Goal: Contribute content: Add original content to the website for others to see

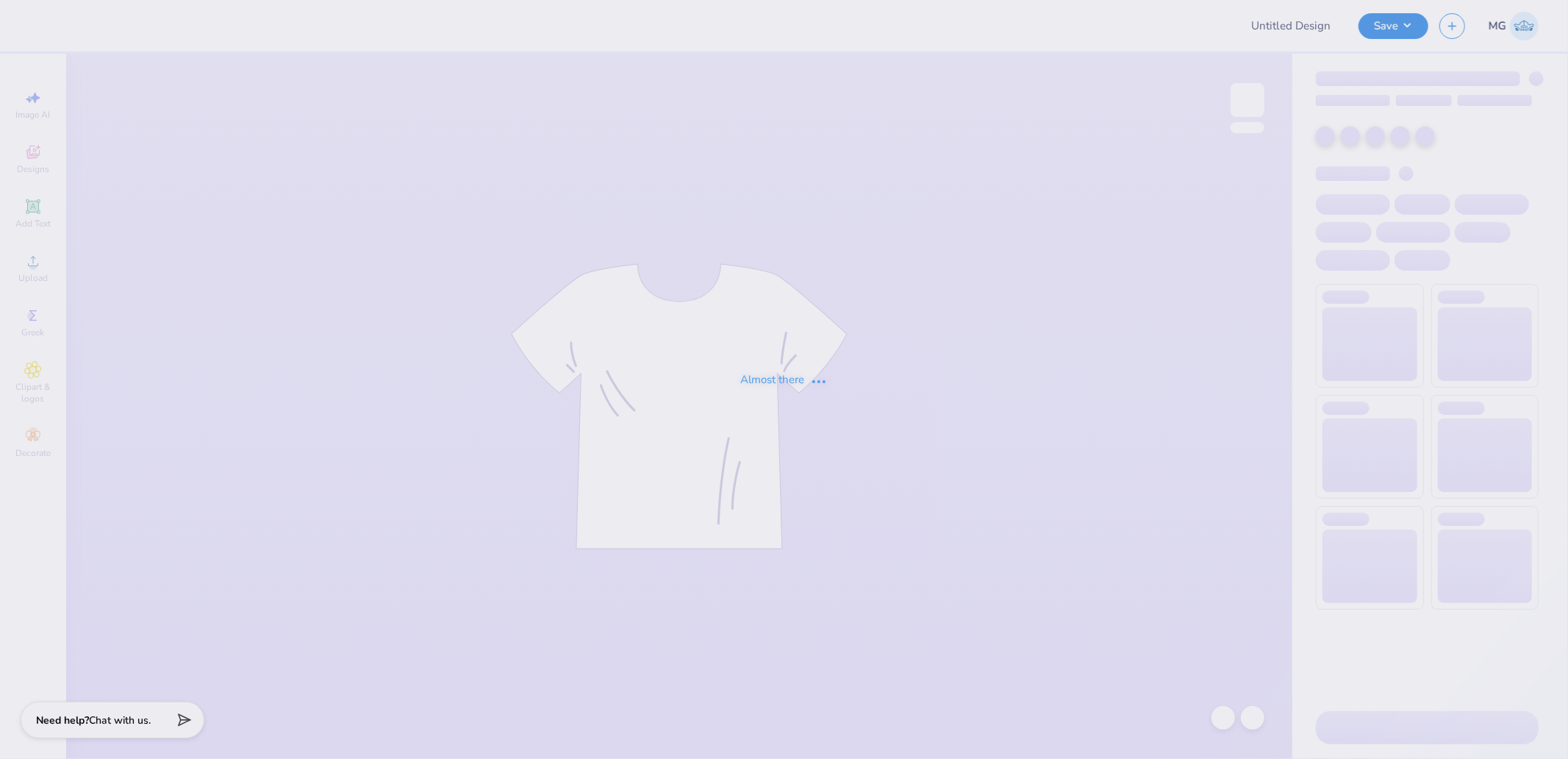
type input "Pi Phi PR Sets Crewneck Gildan 1"
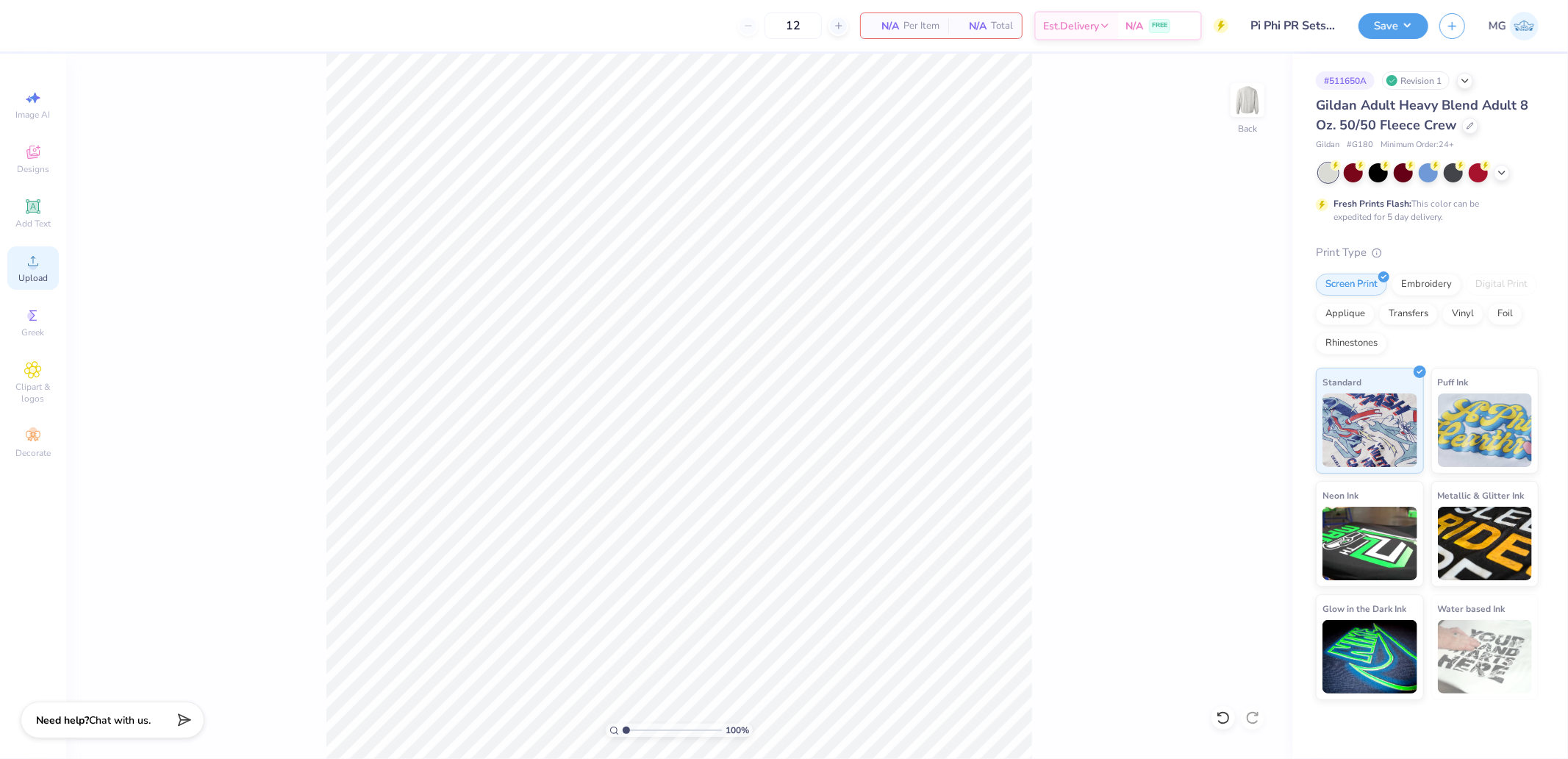
click at [44, 261] on div "Upload" at bounding box center [33, 268] width 52 height 43
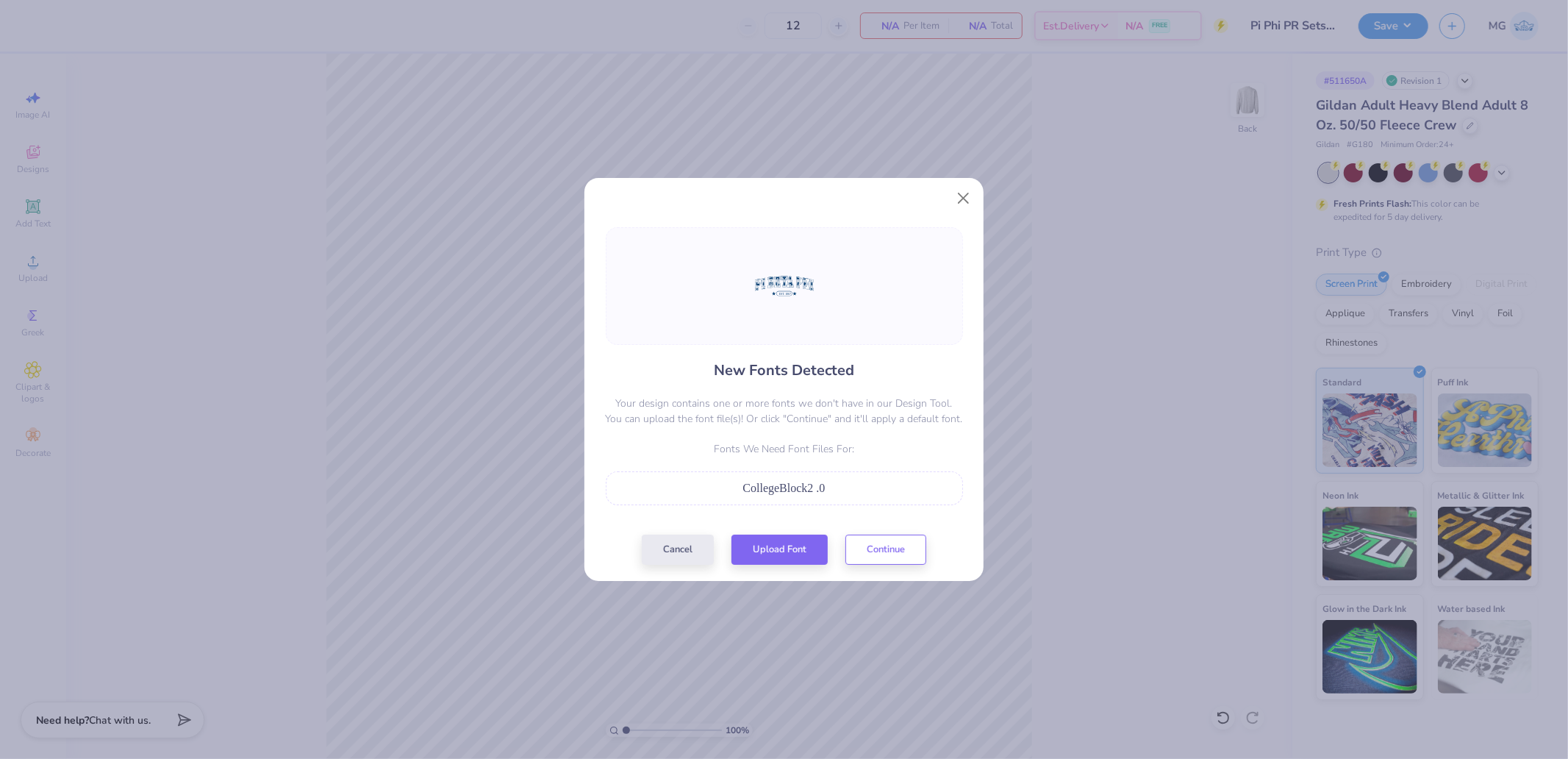
click at [772, 497] on div "CollegeBlock2 .0" at bounding box center [784, 488] width 357 height 34
click at [893, 547] on button "Continue" at bounding box center [886, 546] width 81 height 30
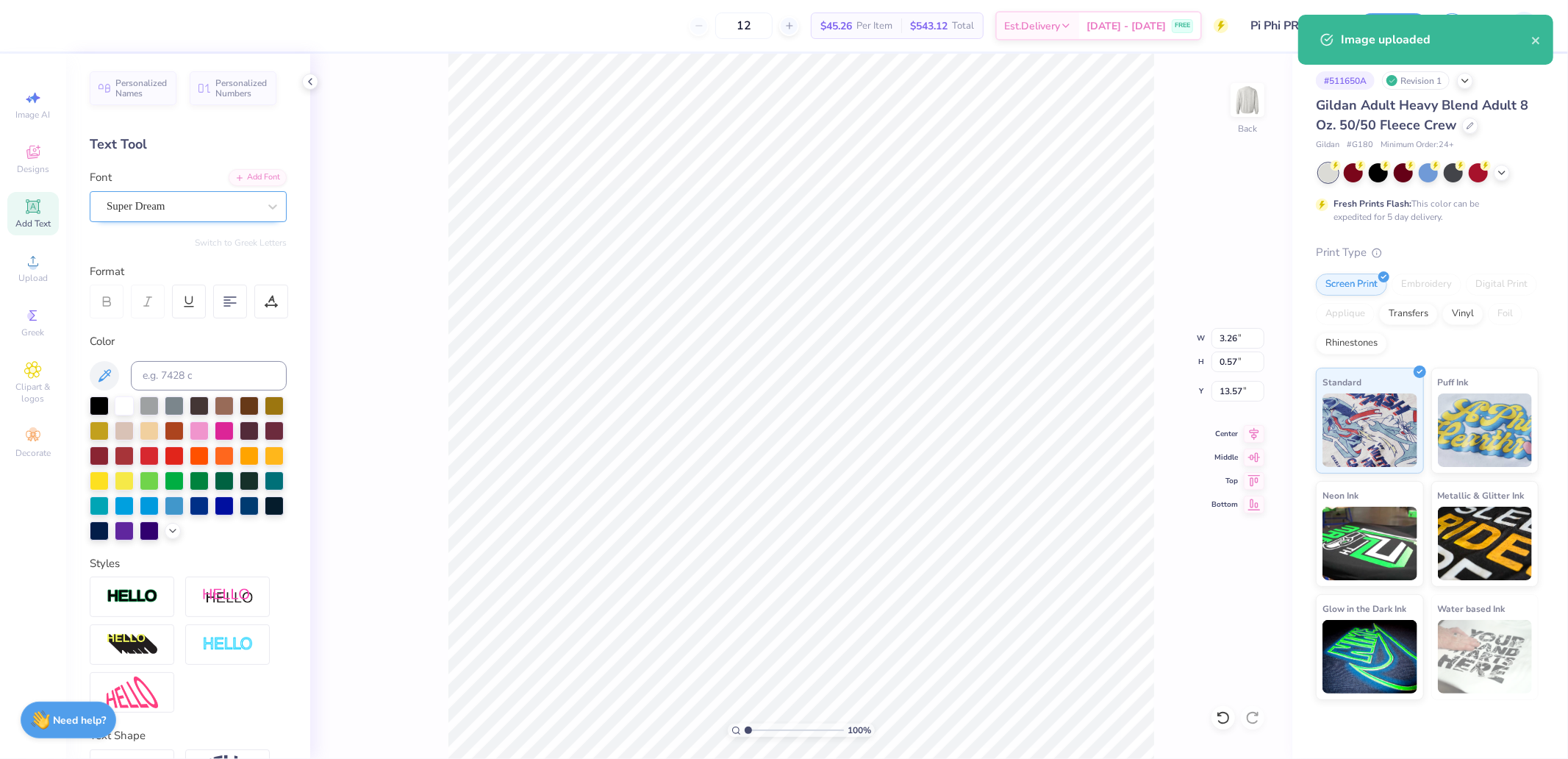
click at [178, 209] on div "Super Dream" at bounding box center [182, 207] width 154 height 23
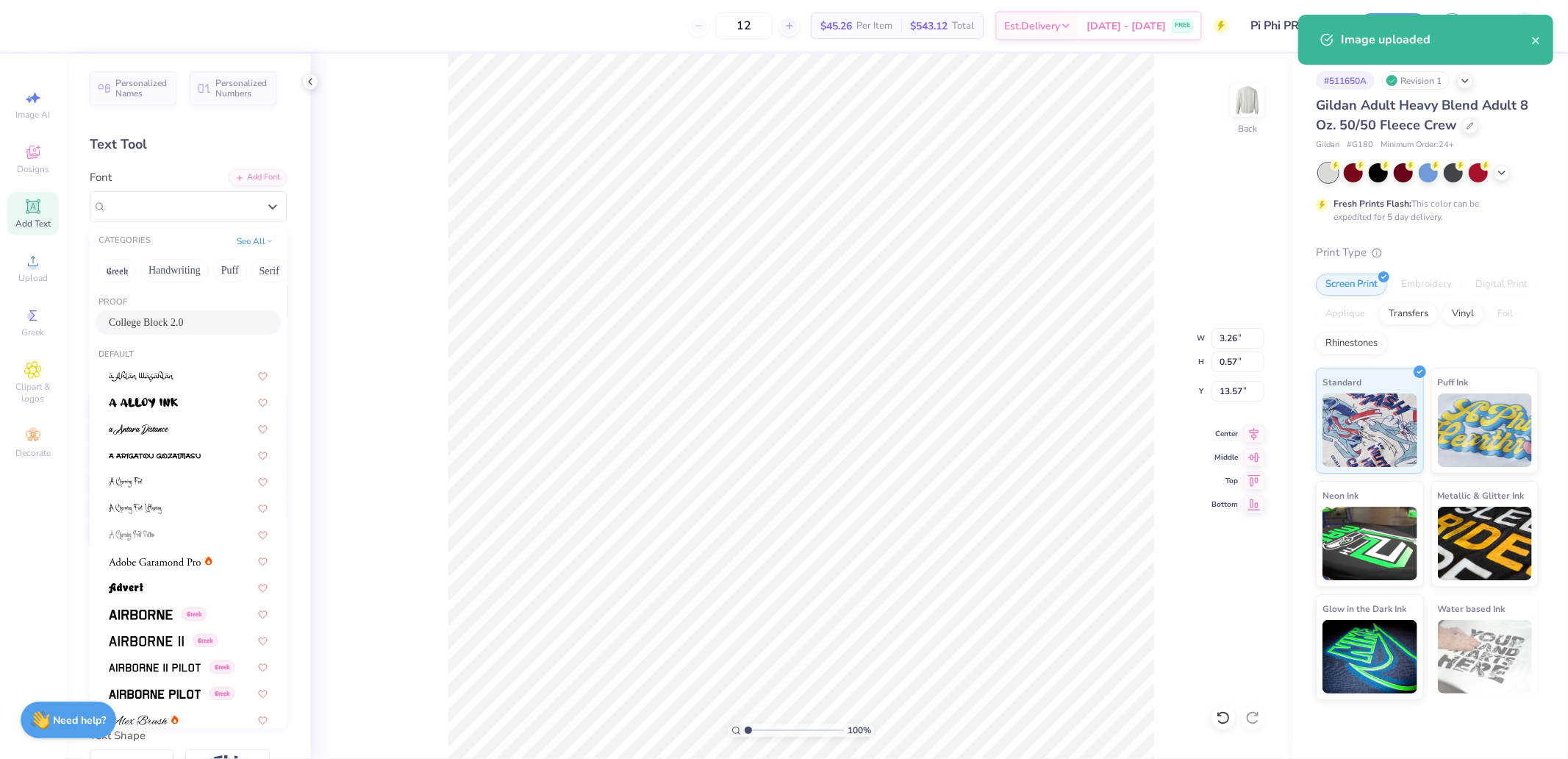
click at [168, 313] on div "College Block 2.0" at bounding box center [189, 323] width 185 height 25
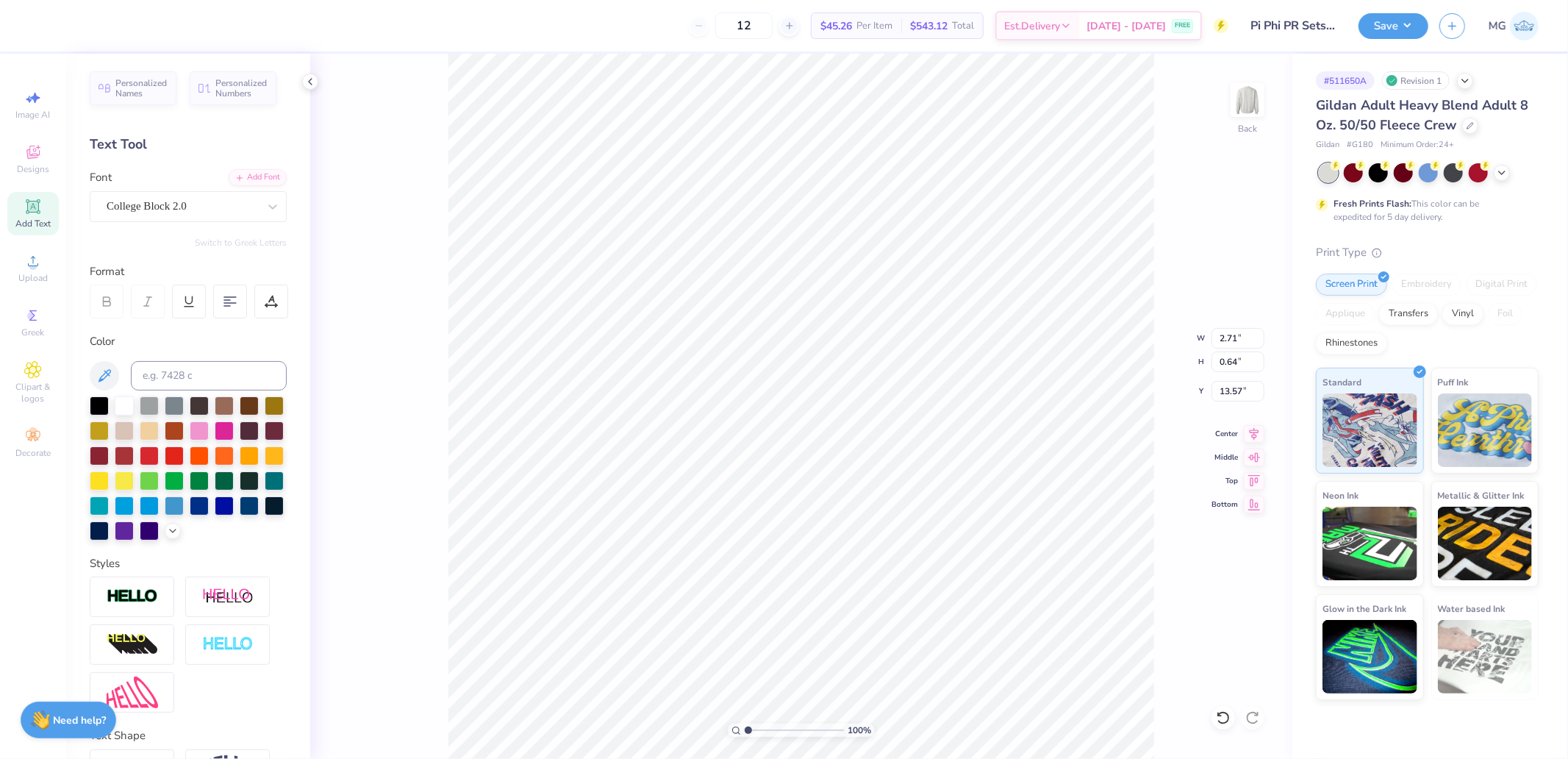
type input "2.71"
type input "0.64"
click at [1257, 439] on icon at bounding box center [1254, 432] width 20 height 18
type input "15.00"
type input "5.05"
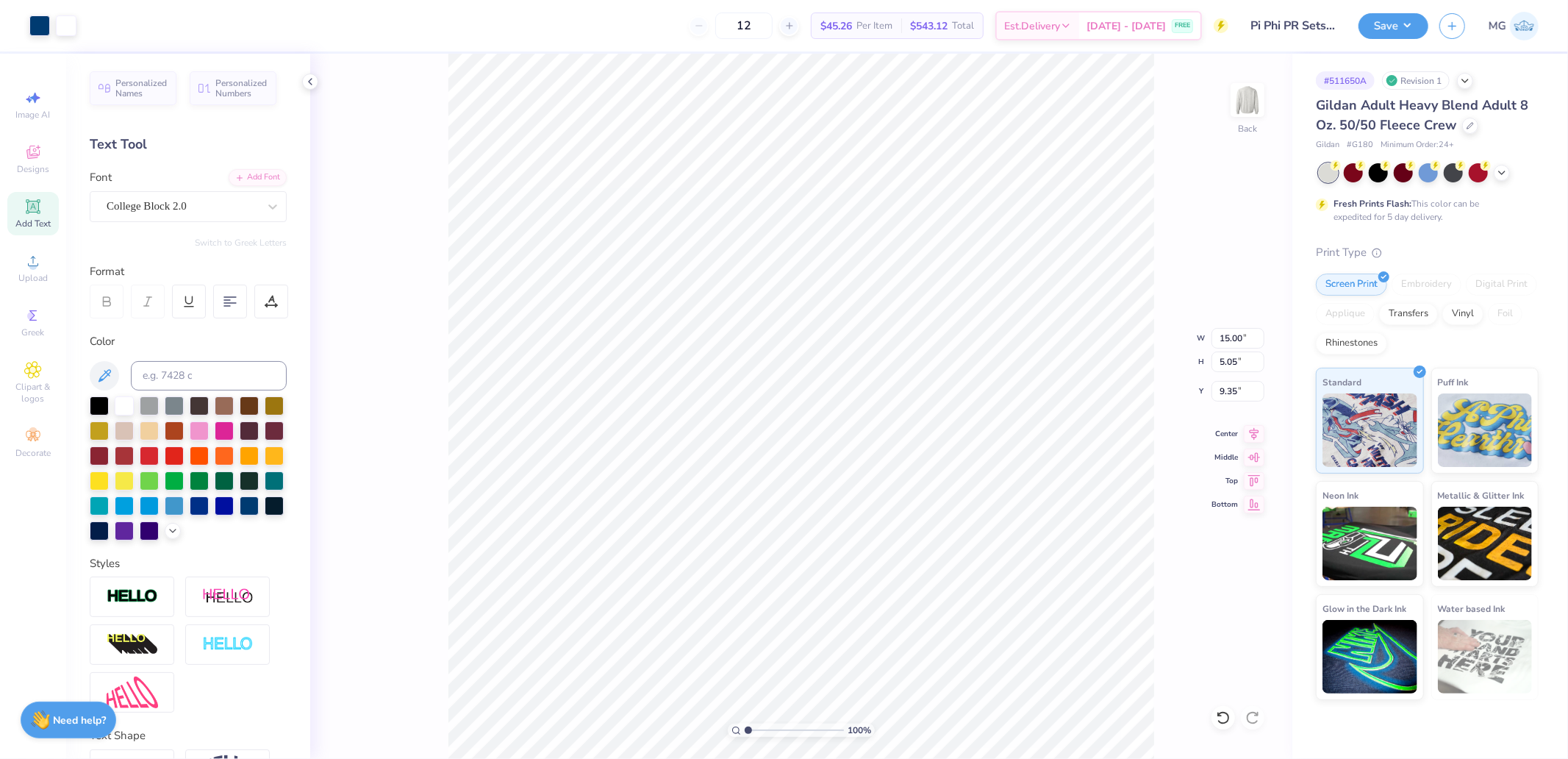
type input "9.35"
click at [1235, 334] on input "15.00" at bounding box center [1238, 338] width 53 height 20
type input "12.00"
type input "4.04"
click at [1237, 389] on input "9.85" at bounding box center [1238, 391] width 53 height 20
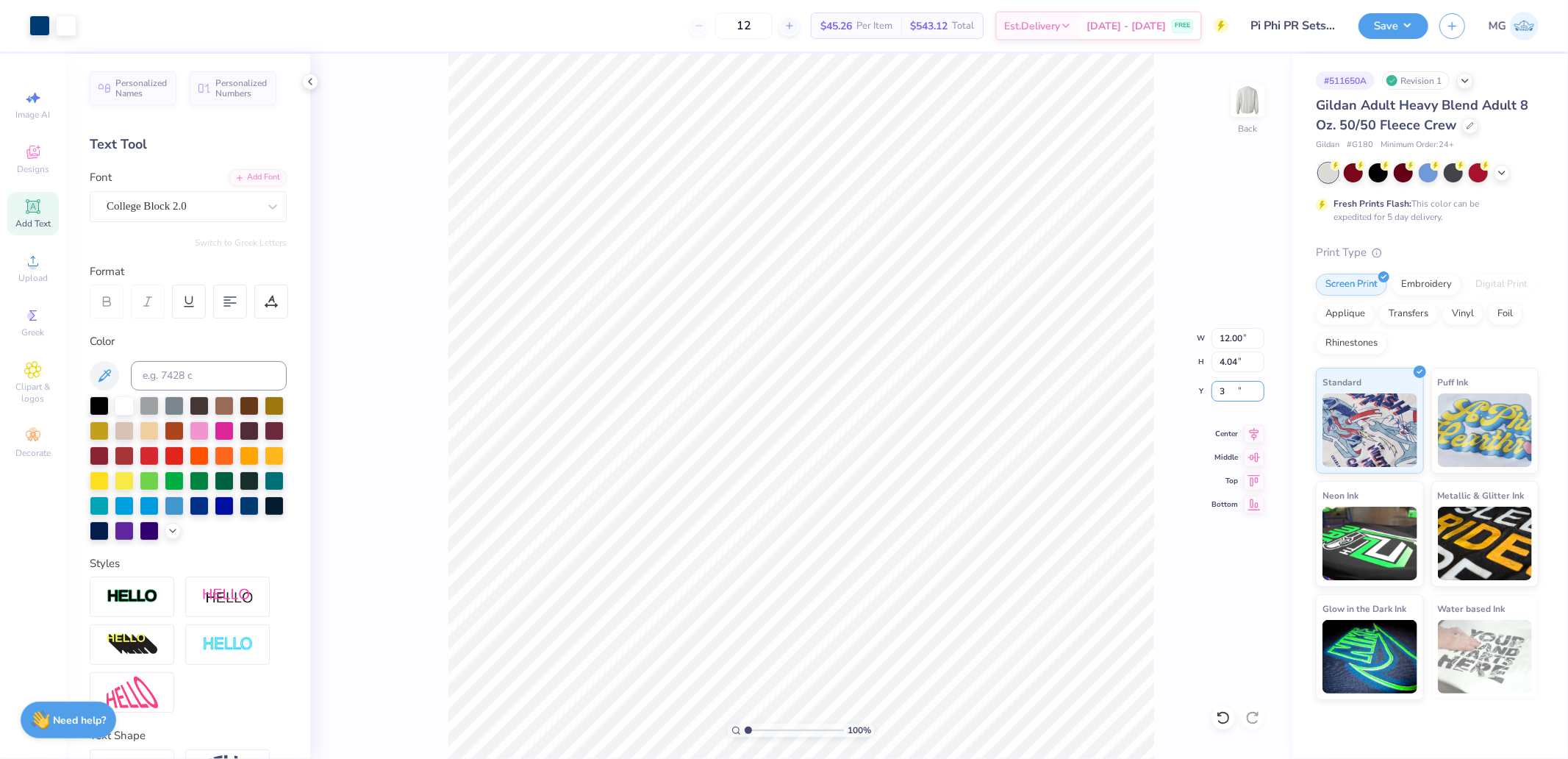
type input "3.00"
click at [1405, 24] on button "Save" at bounding box center [1393, 23] width 70 height 25
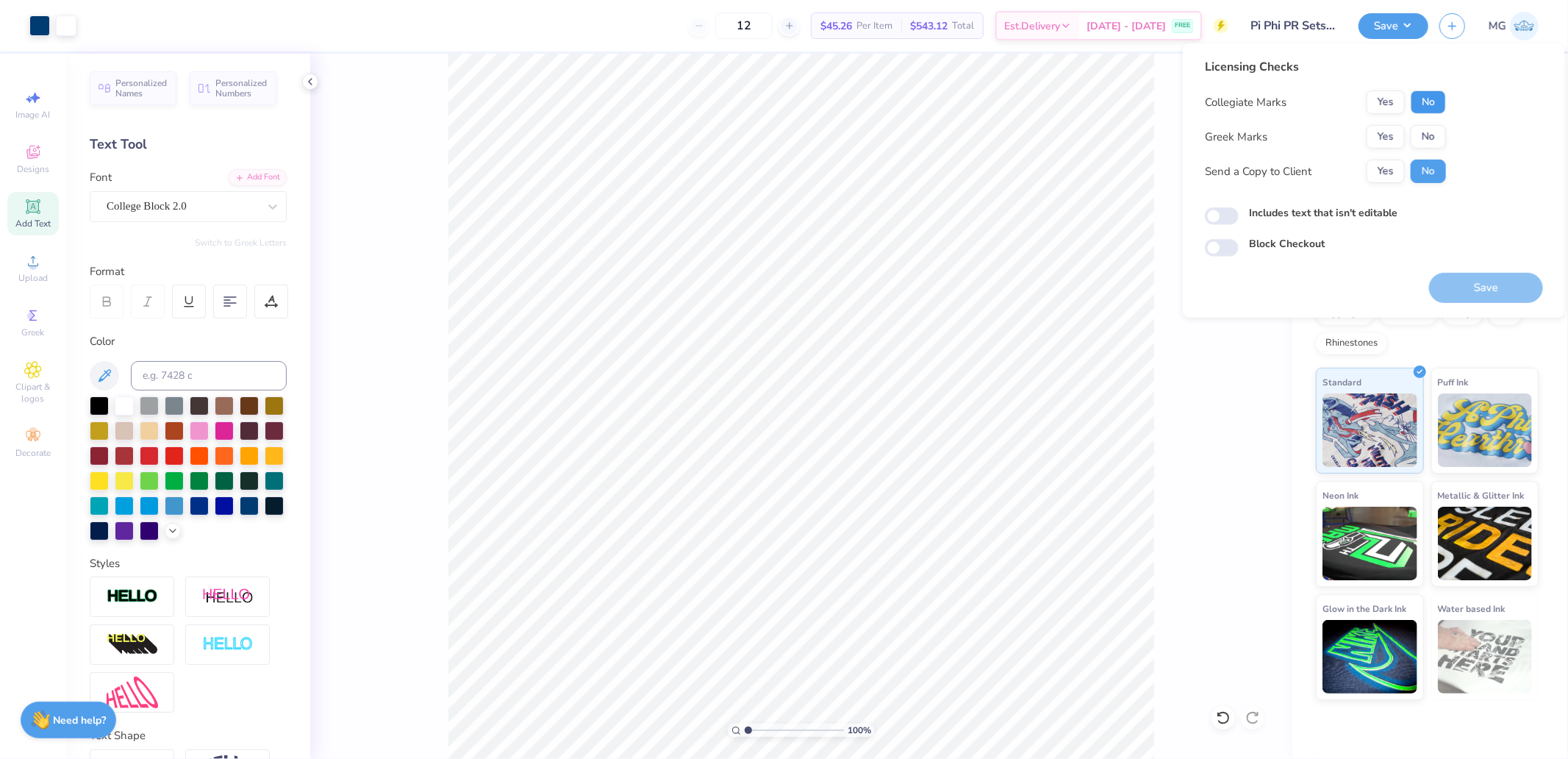
click at [1430, 96] on button "No" at bounding box center [1429, 102] width 35 height 24
click at [1388, 134] on button "Yes" at bounding box center [1386, 137] width 39 height 24
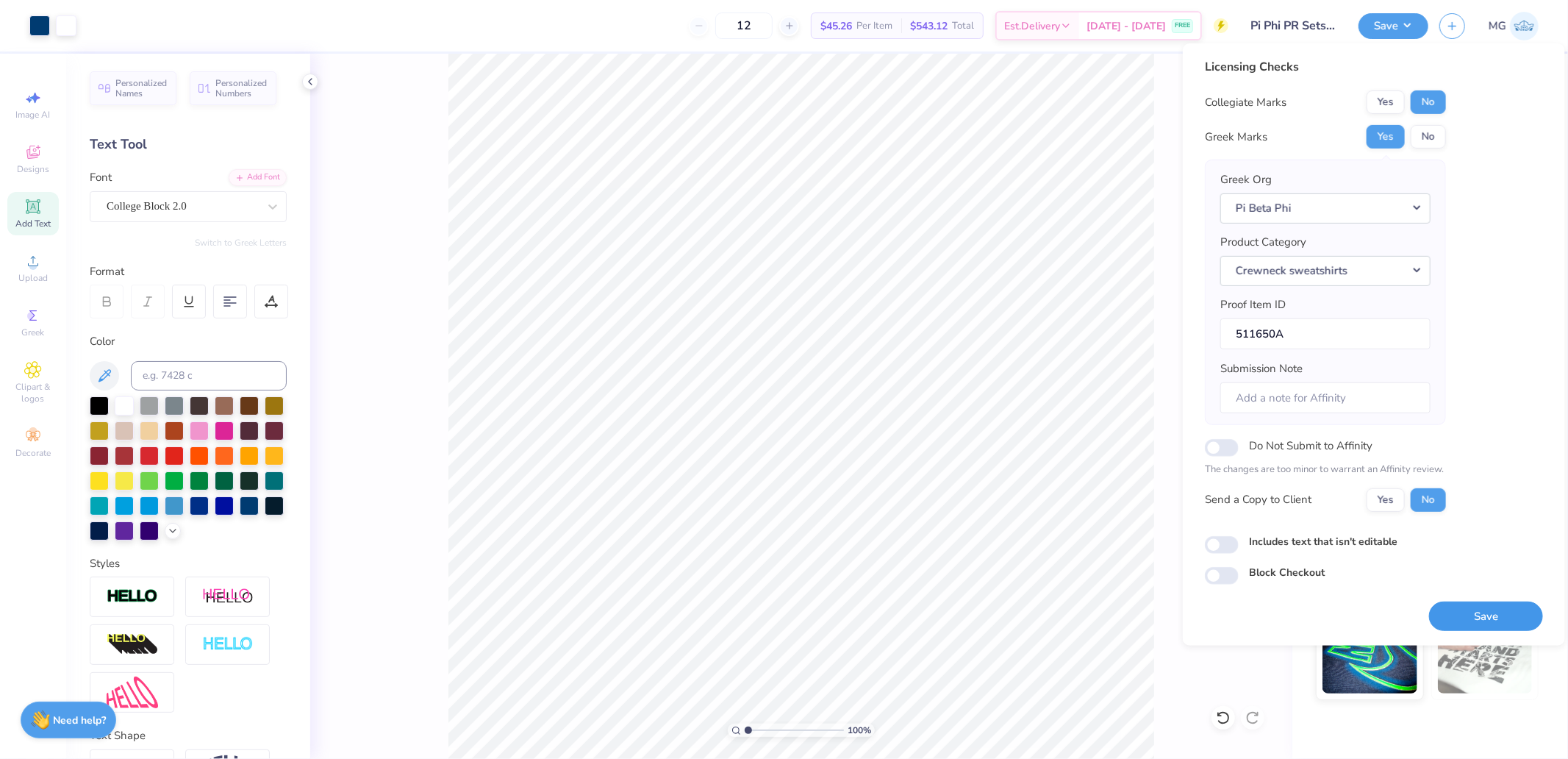
click at [1472, 616] on button "Save" at bounding box center [1486, 616] width 114 height 30
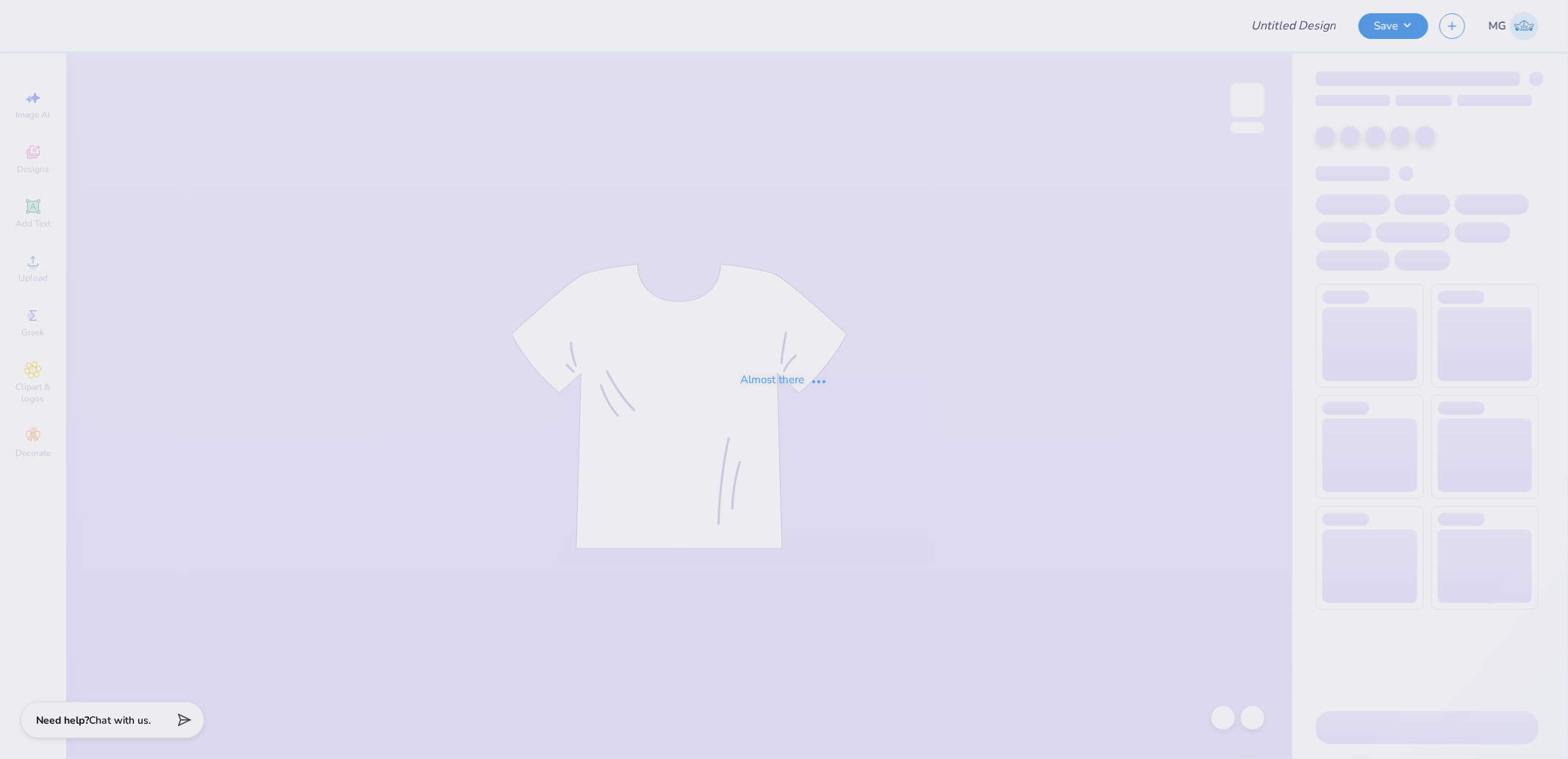
type input "Pi Phi Mockneck 2"
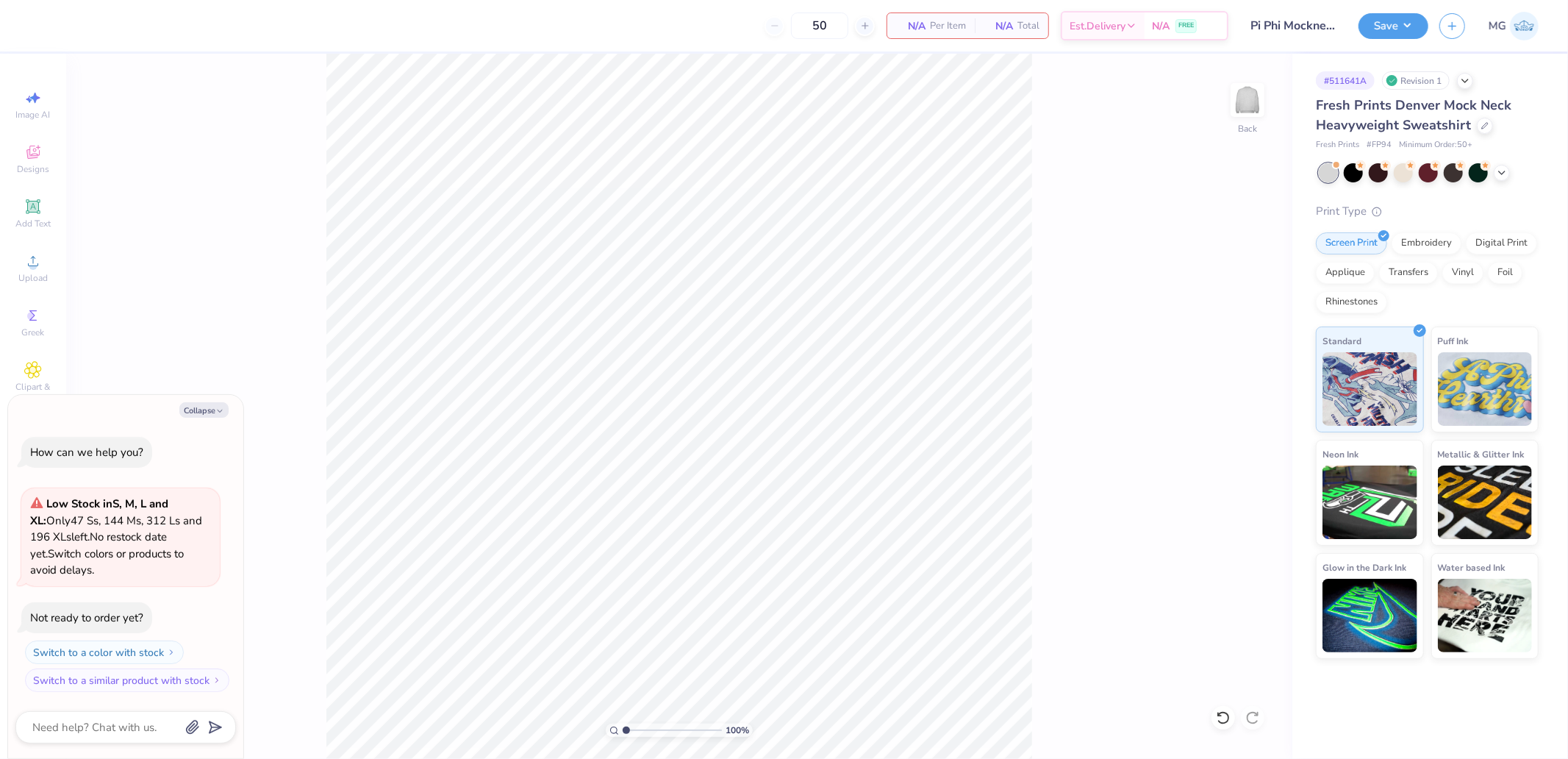
click at [70, 263] on div "100 % Back" at bounding box center [679, 406] width 1226 height 705
click at [34, 262] on icon at bounding box center [34, 261] width 18 height 18
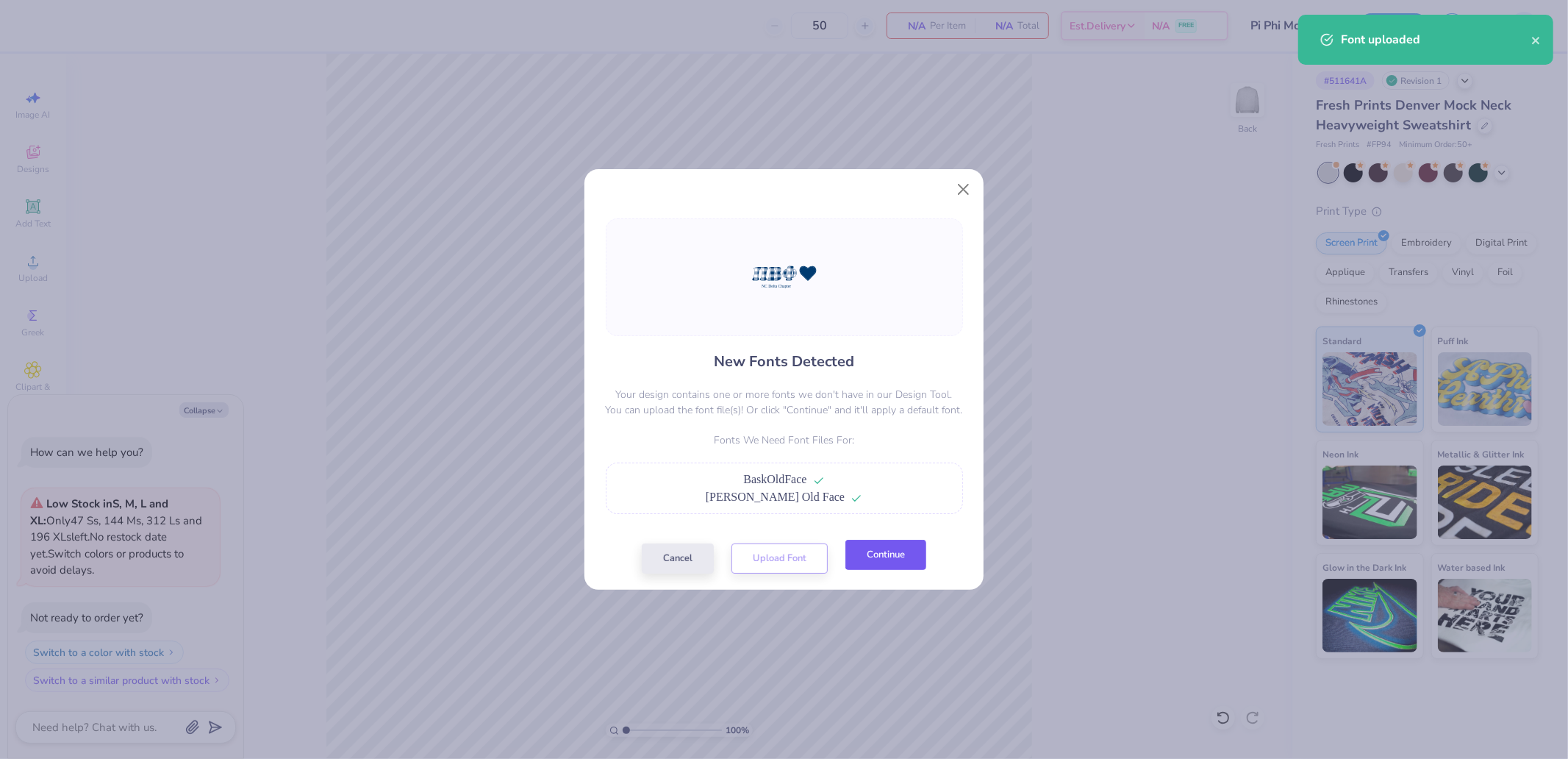
click at [893, 549] on button "Continue" at bounding box center [886, 554] width 81 height 30
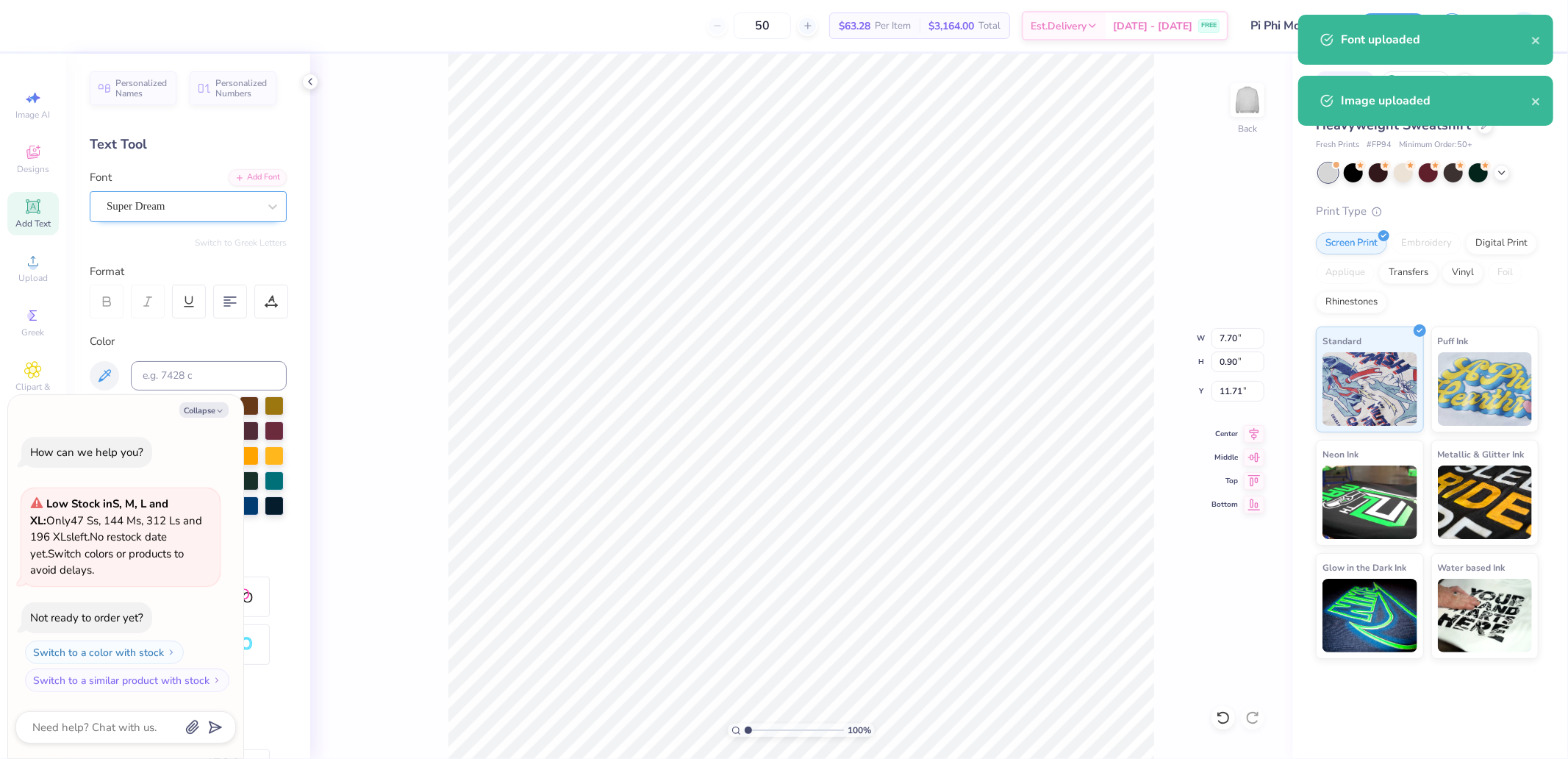
click at [166, 195] on div "Super Dream" at bounding box center [182, 207] width 154 height 23
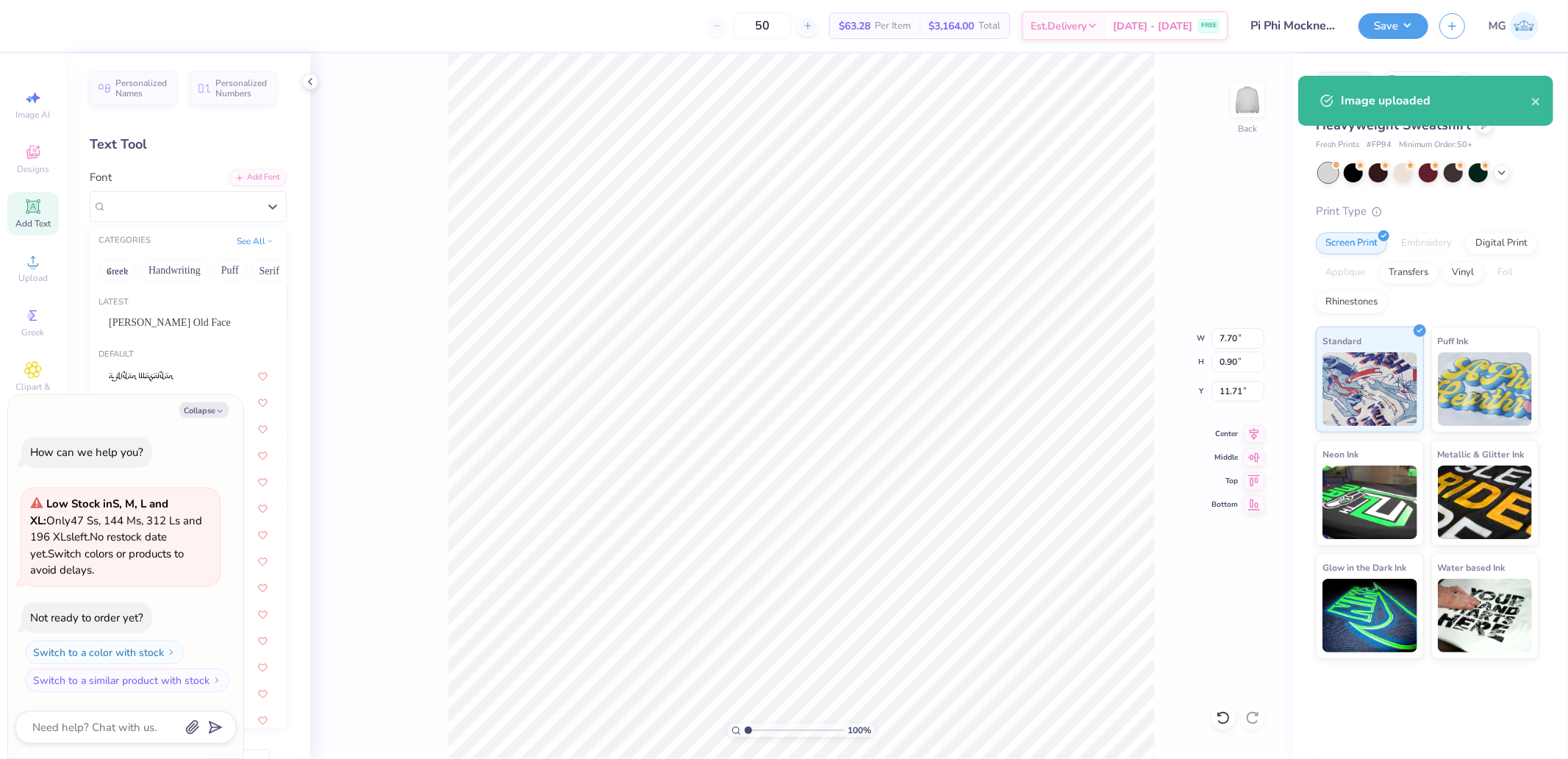
click at [140, 305] on div "Latest" at bounding box center [188, 302] width 197 height 12
click at [141, 315] on span "Baskerville Old Face" at bounding box center [170, 322] width 122 height 16
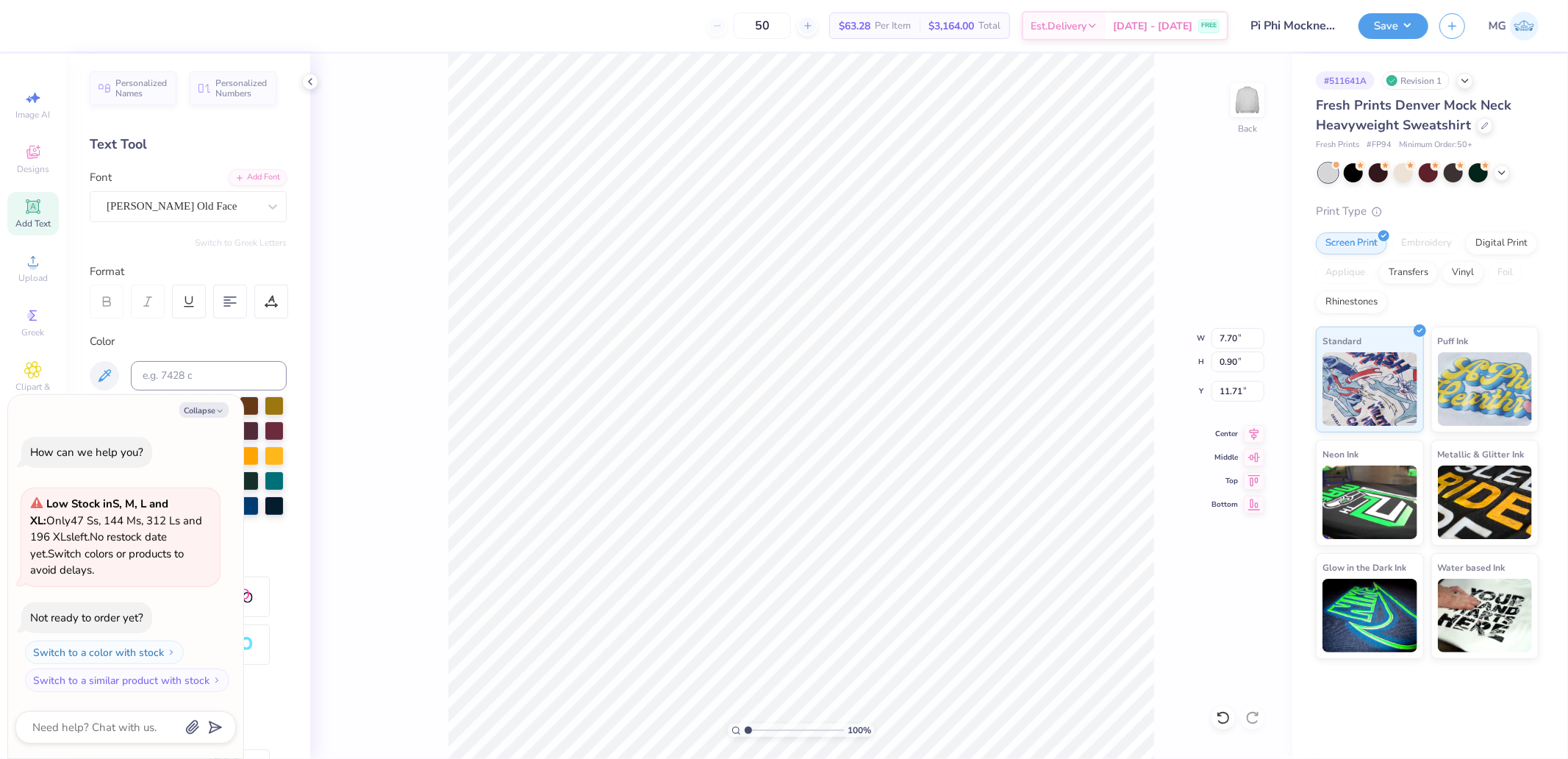
type textarea "x"
type input "6.96"
type input "0.84"
type textarea "x"
type input "11.49"
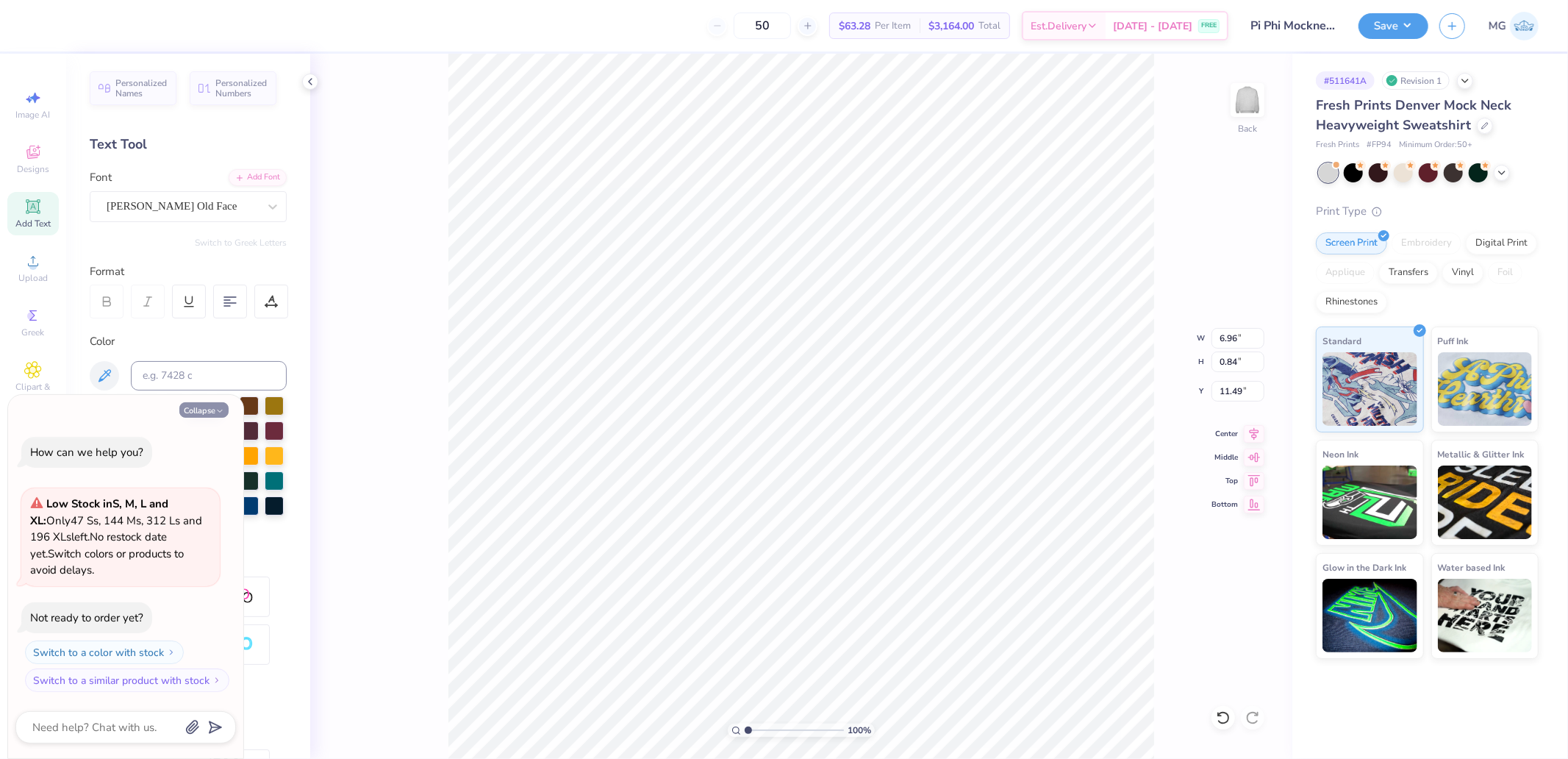
click at [204, 415] on button "Collapse" at bounding box center [204, 410] width 49 height 16
type textarea "x"
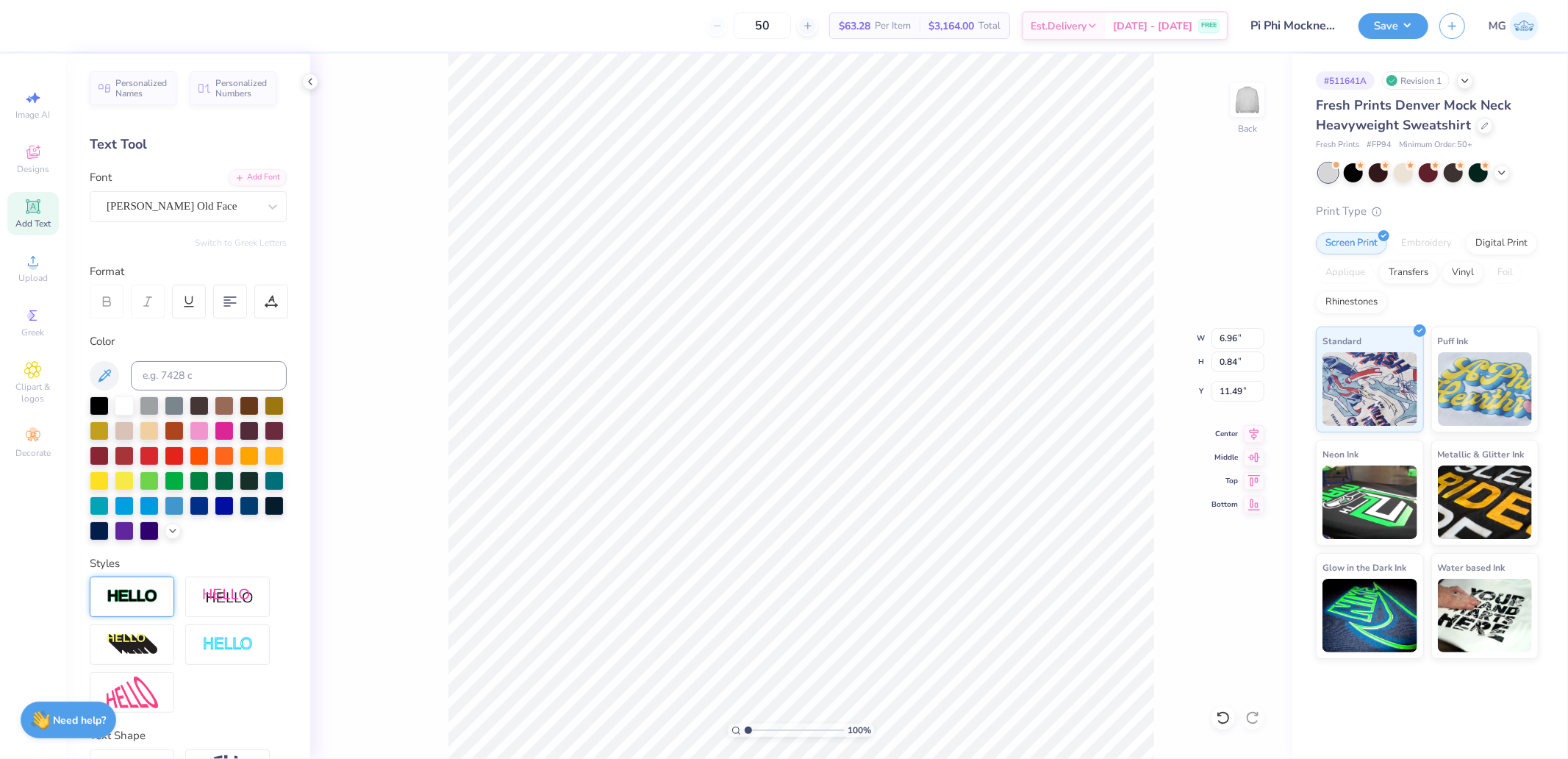
click at [136, 605] on img at bounding box center [132, 597] width 52 height 17
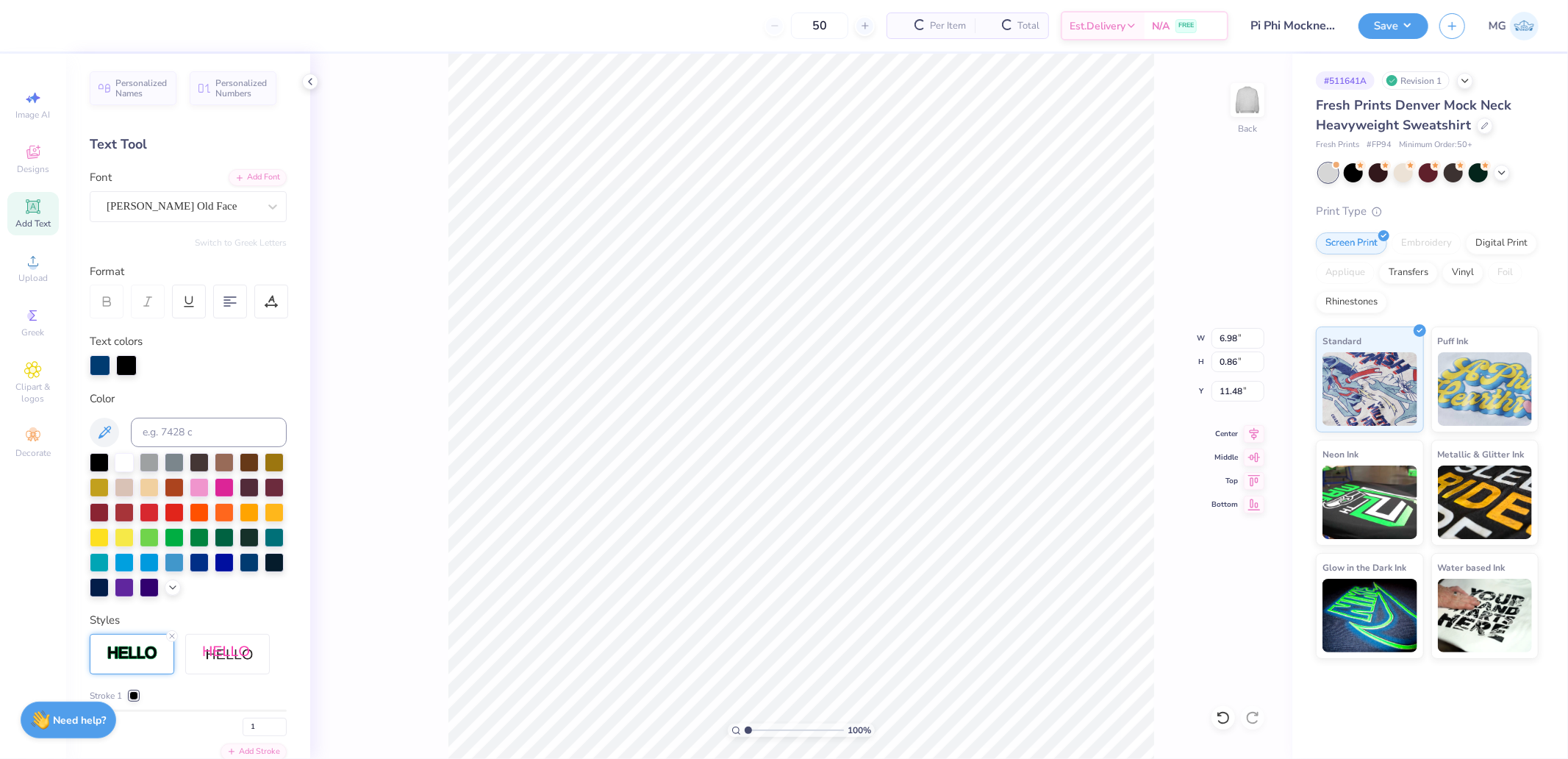
type input "6.98"
type input "0.86"
type input "11.48"
click at [122, 362] on div at bounding box center [126, 364] width 20 height 20
click at [203, 438] on input at bounding box center [209, 433] width 156 height 30
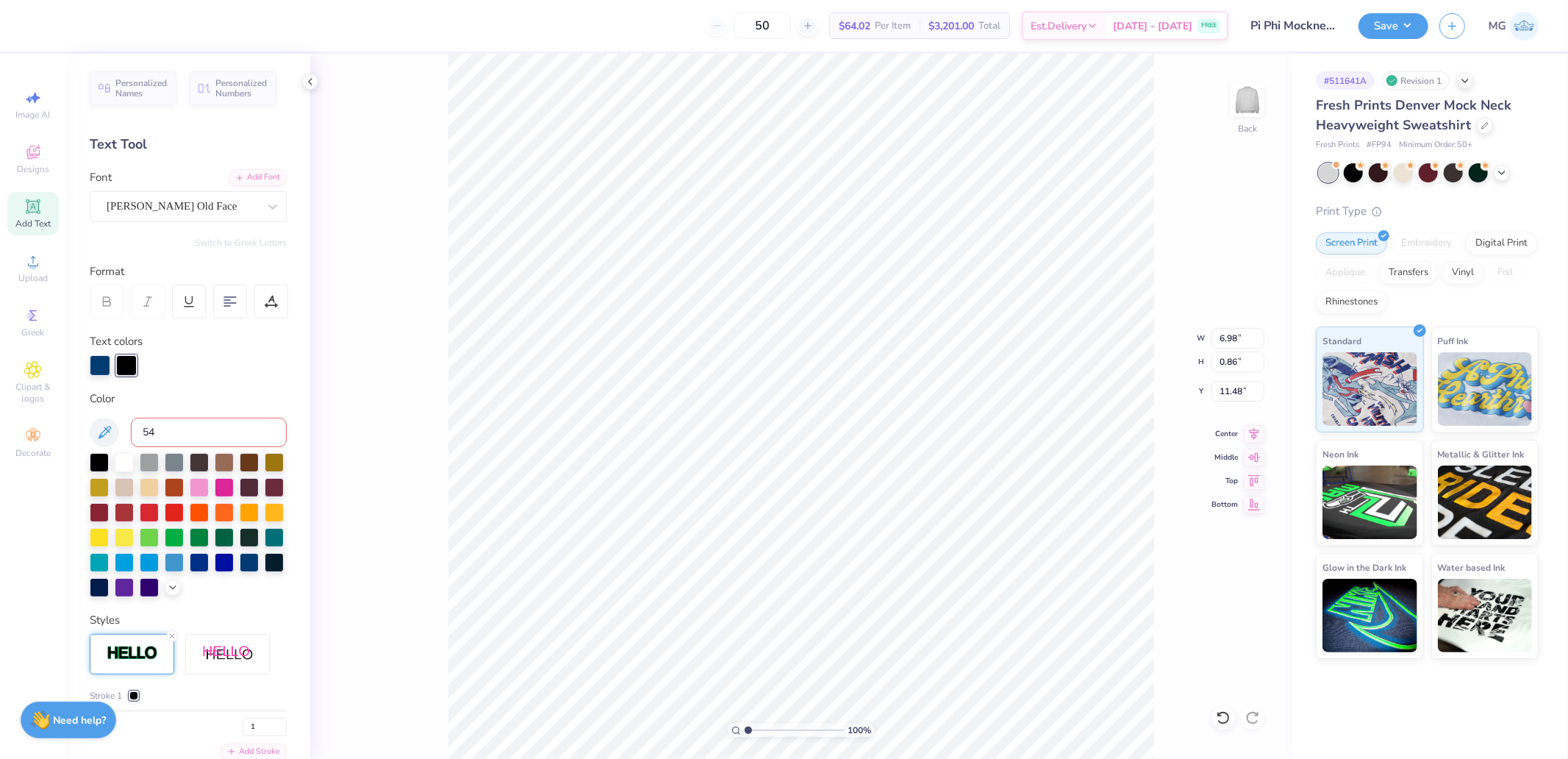
type input "541"
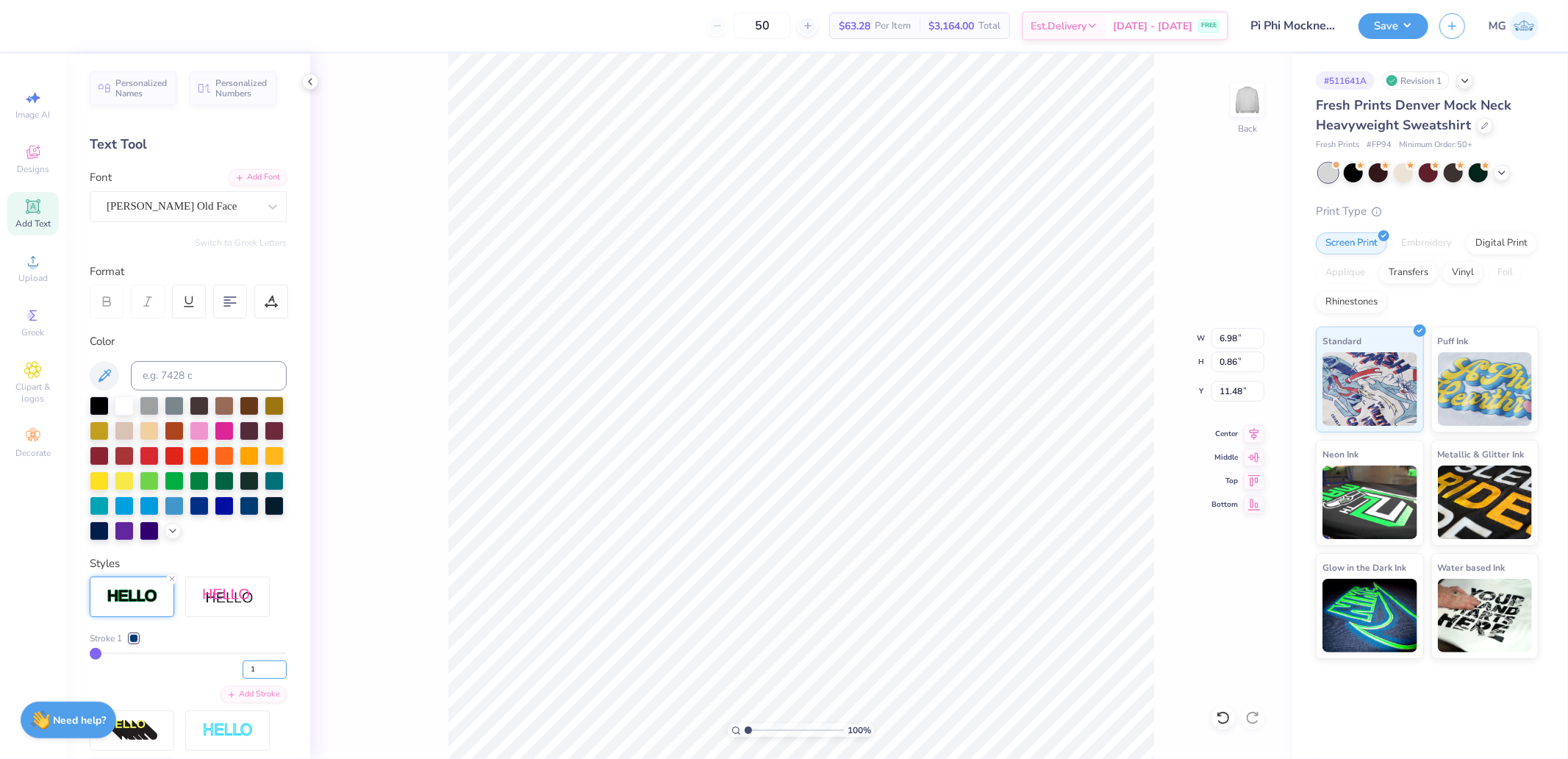
drag, startPoint x: 244, startPoint y: 688, endPoint x: 175, endPoint y: 672, distance: 70.8
click at [197, 679] on div "1" at bounding box center [188, 666] width 197 height 26
type input "2"
type input "7.00"
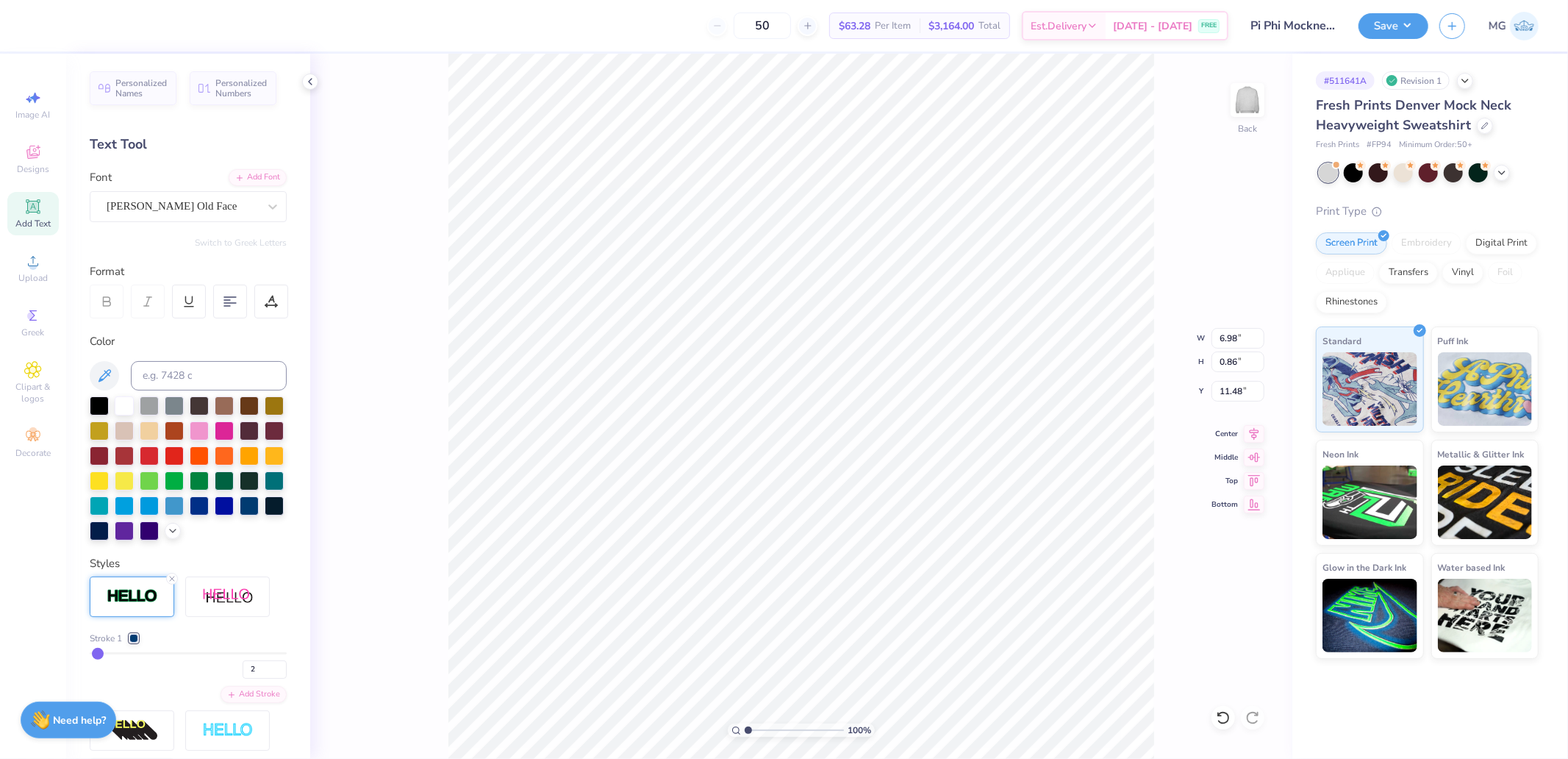
type input "0.88"
type input "11.47"
click at [1216, 337] on input "15.00" at bounding box center [1238, 338] width 53 height 20
type input "12.00"
type input "3.97"
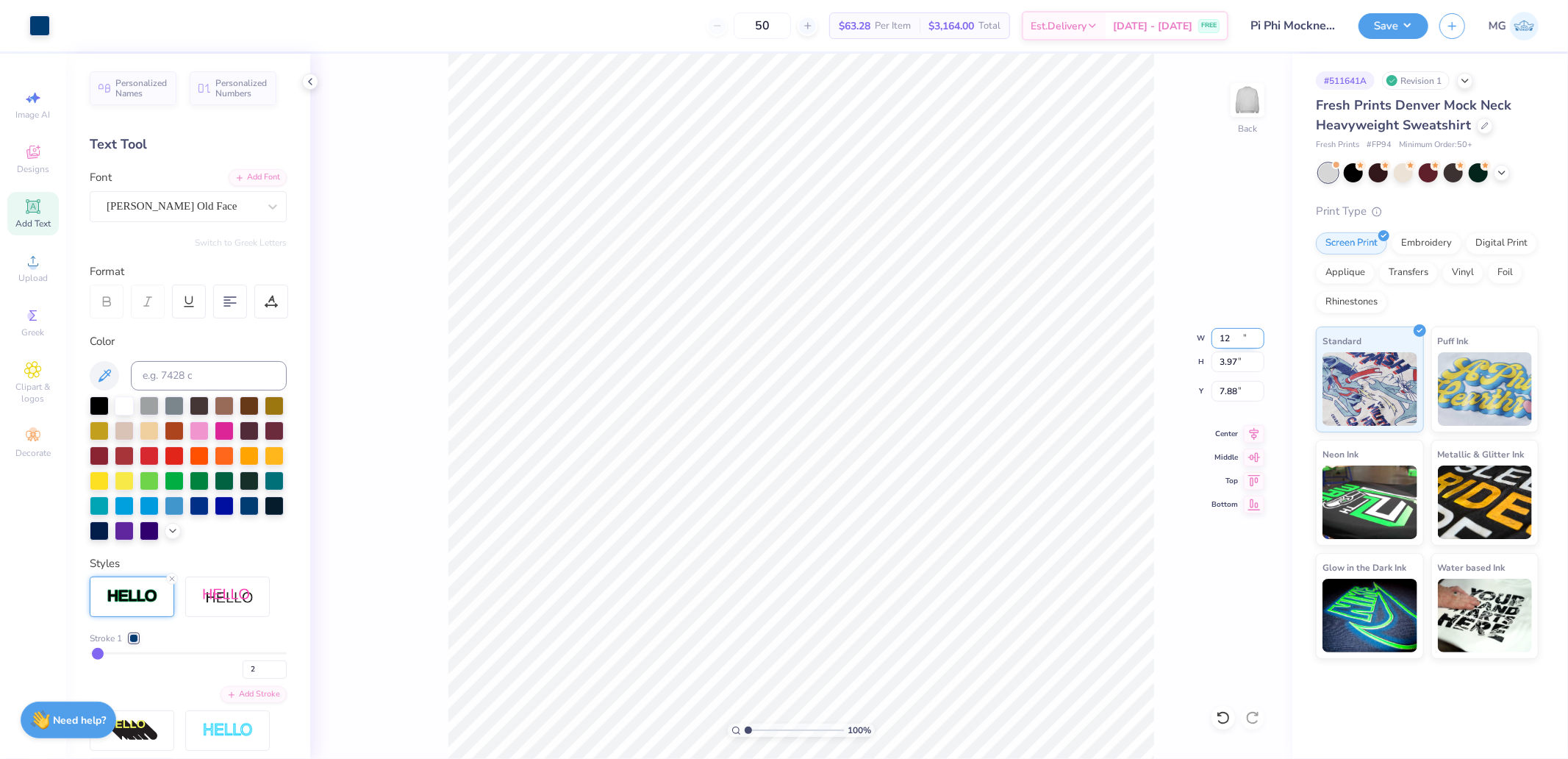
type input "7.88"
type input "11.50"
type input "3.81"
click at [1238, 393] on input "7.96" at bounding box center [1238, 391] width 53 height 20
type input "2.00"
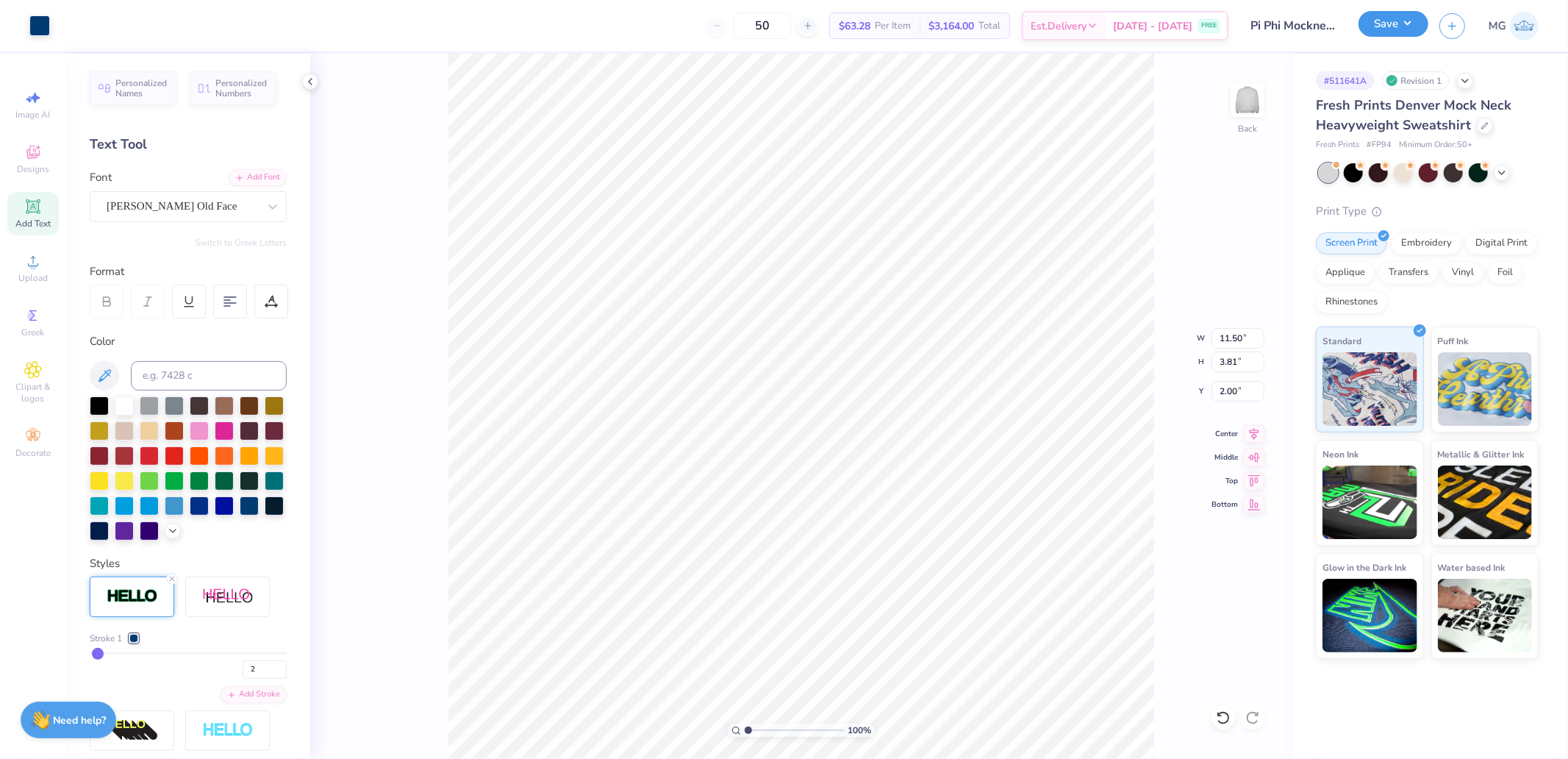
click at [1413, 18] on button "Save" at bounding box center [1393, 23] width 70 height 25
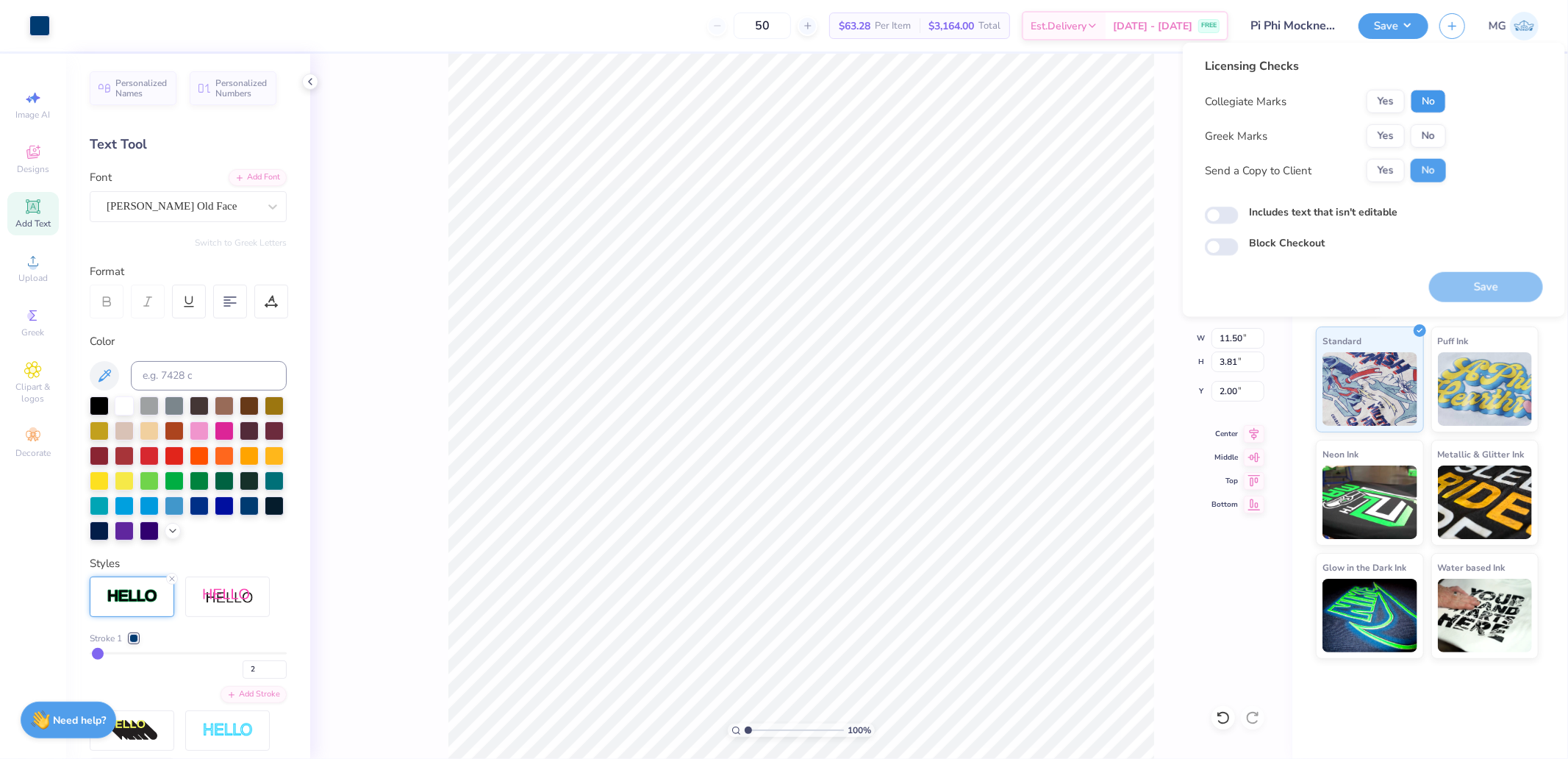
click at [1436, 100] on button "No" at bounding box center [1429, 101] width 35 height 24
click at [1386, 125] on button "Yes" at bounding box center [1386, 136] width 39 height 24
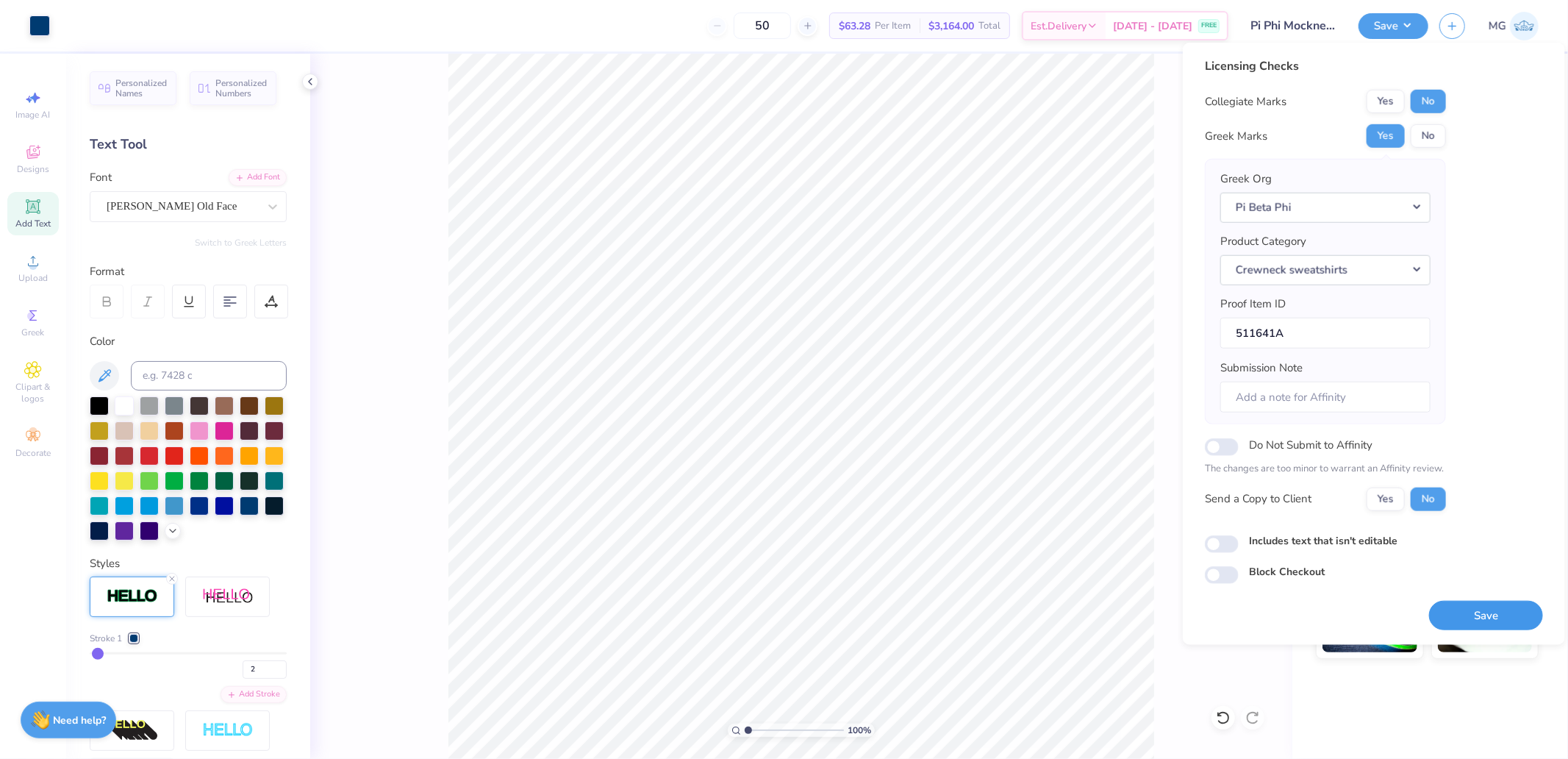
click at [1490, 622] on button "Save" at bounding box center [1486, 615] width 114 height 30
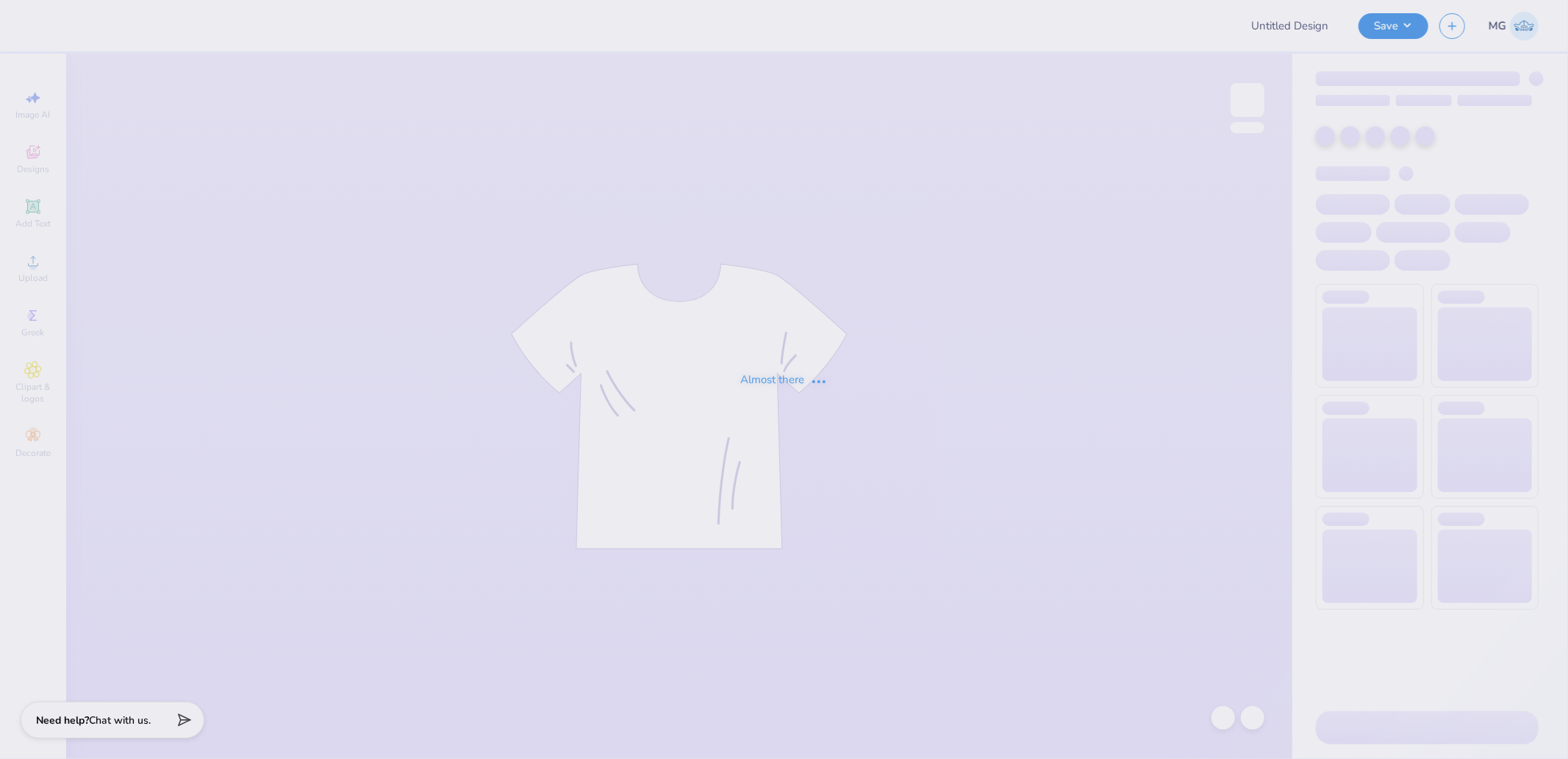
type input "Phi Sig Dad's Weekend 25"
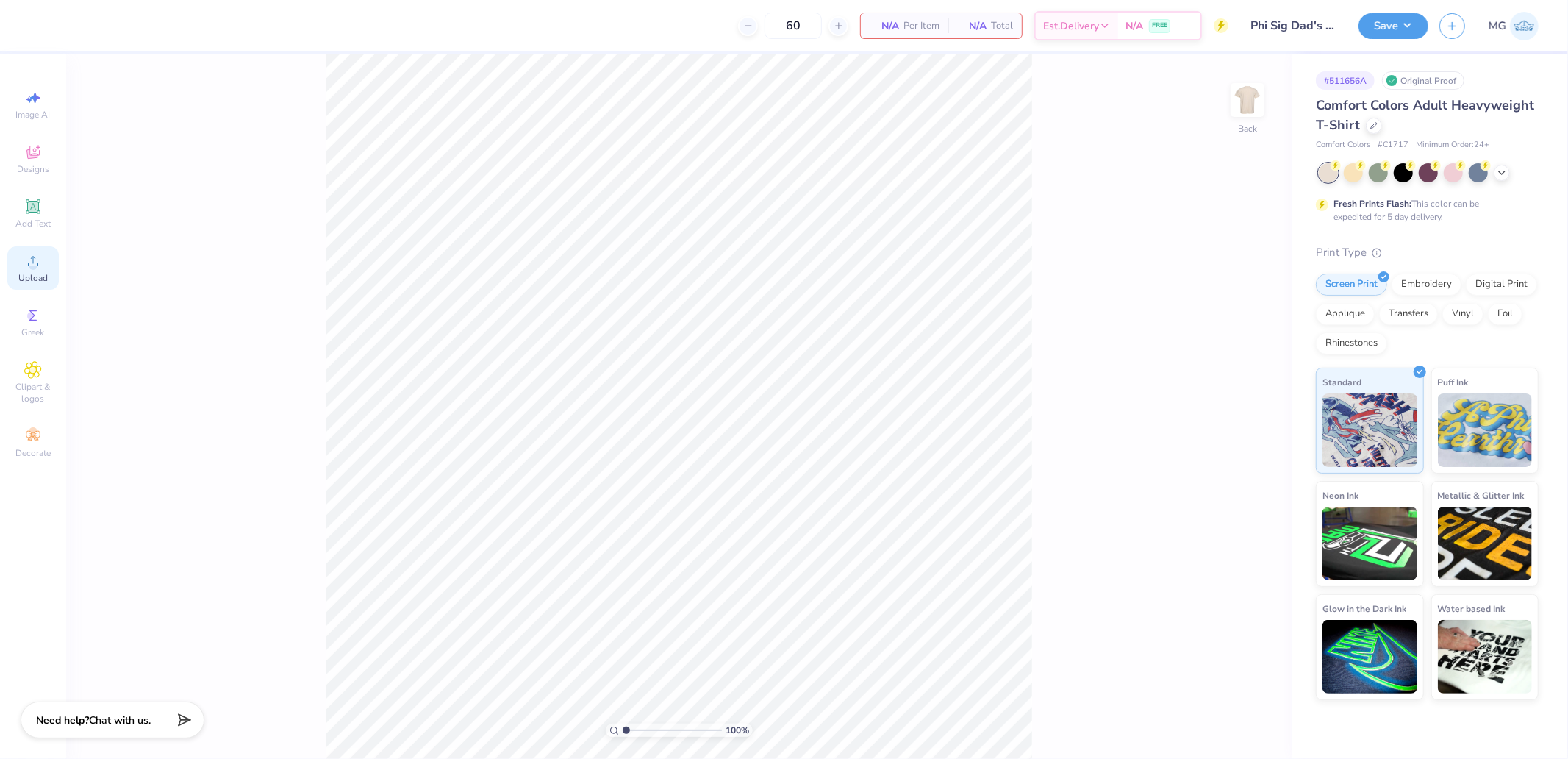
click at [52, 269] on div "Upload" at bounding box center [33, 268] width 52 height 43
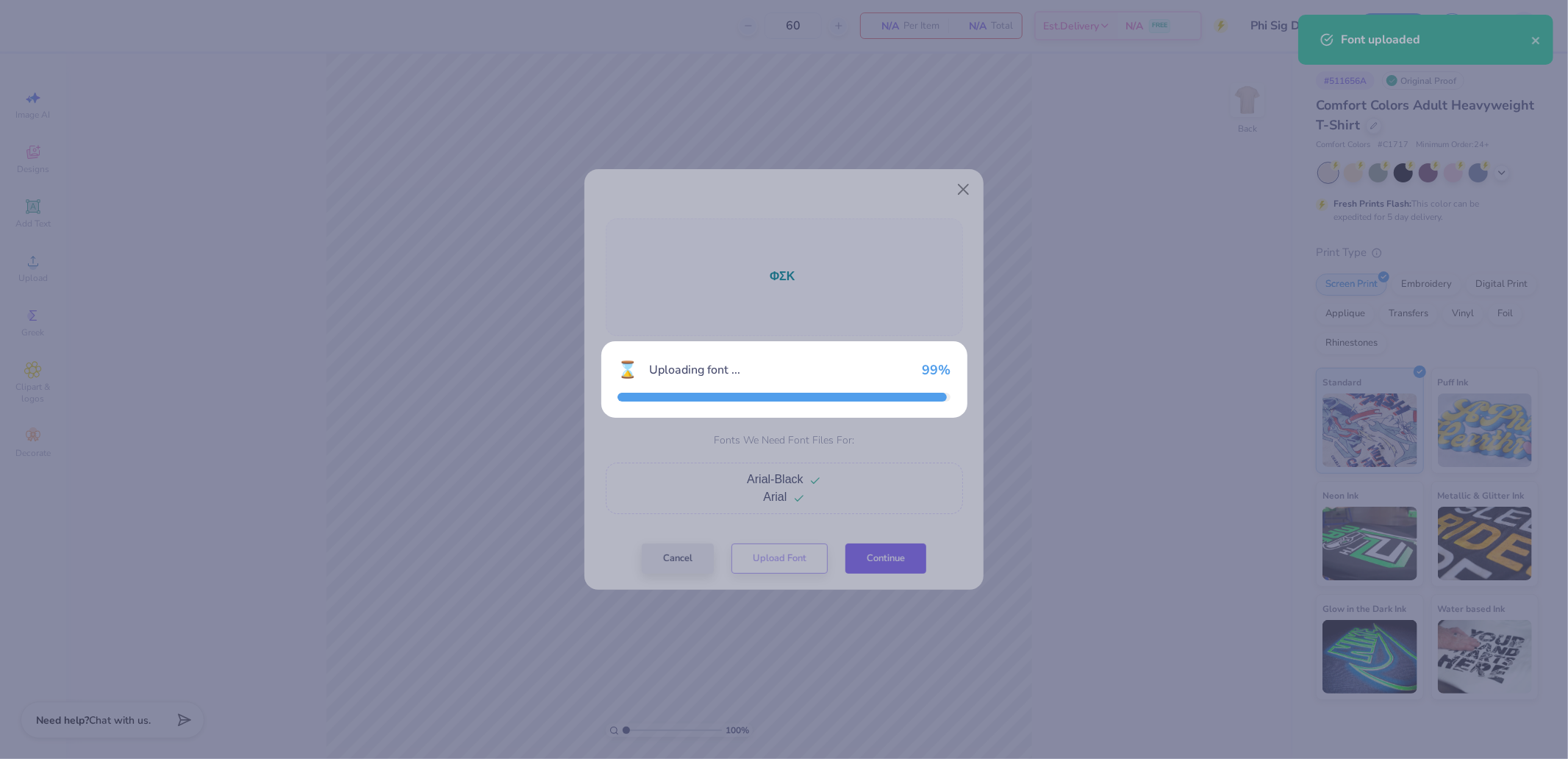
click at [875, 555] on button "Continue" at bounding box center [886, 558] width 81 height 30
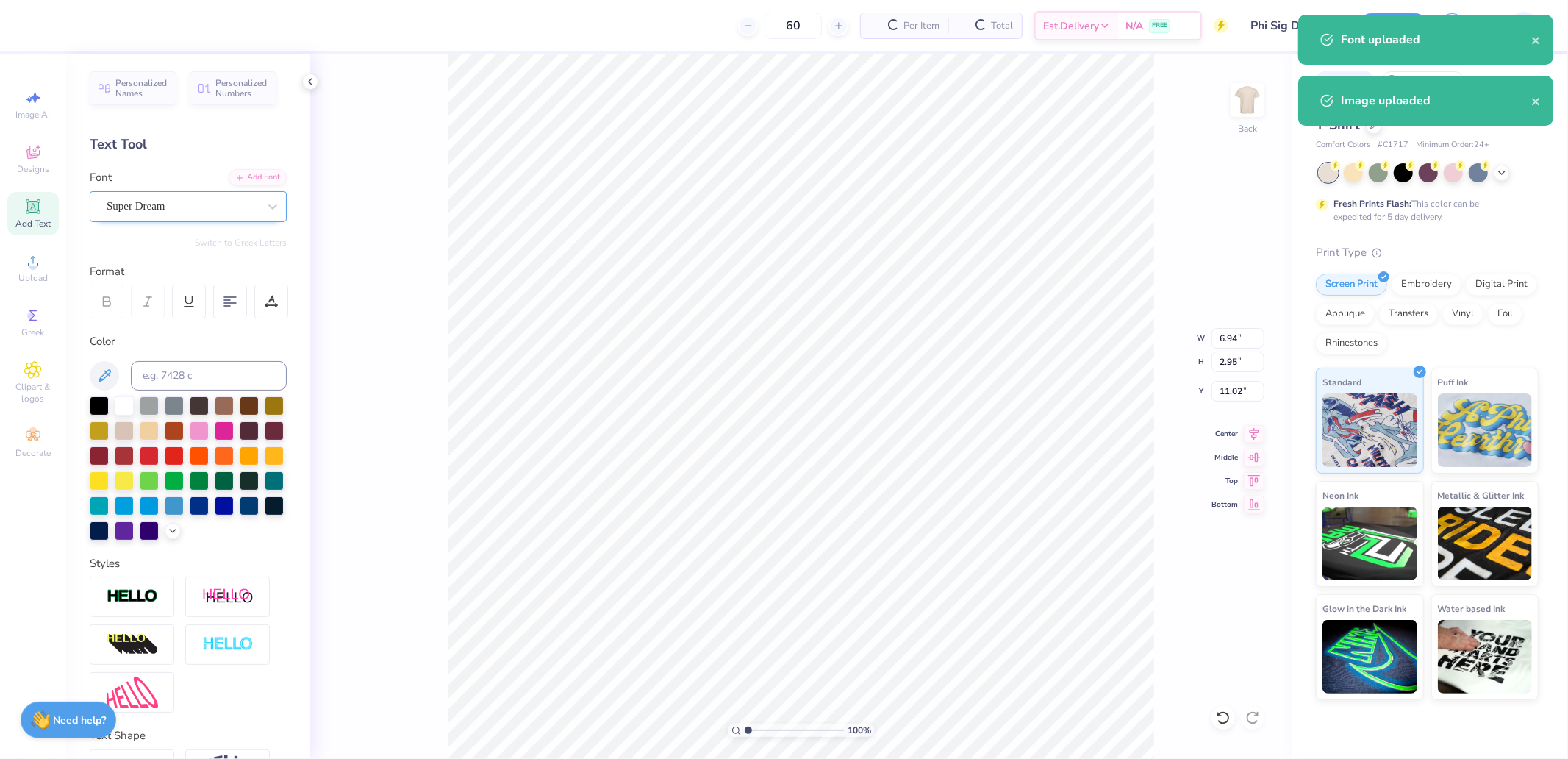
click at [127, 200] on div "Super Dream" at bounding box center [182, 207] width 154 height 23
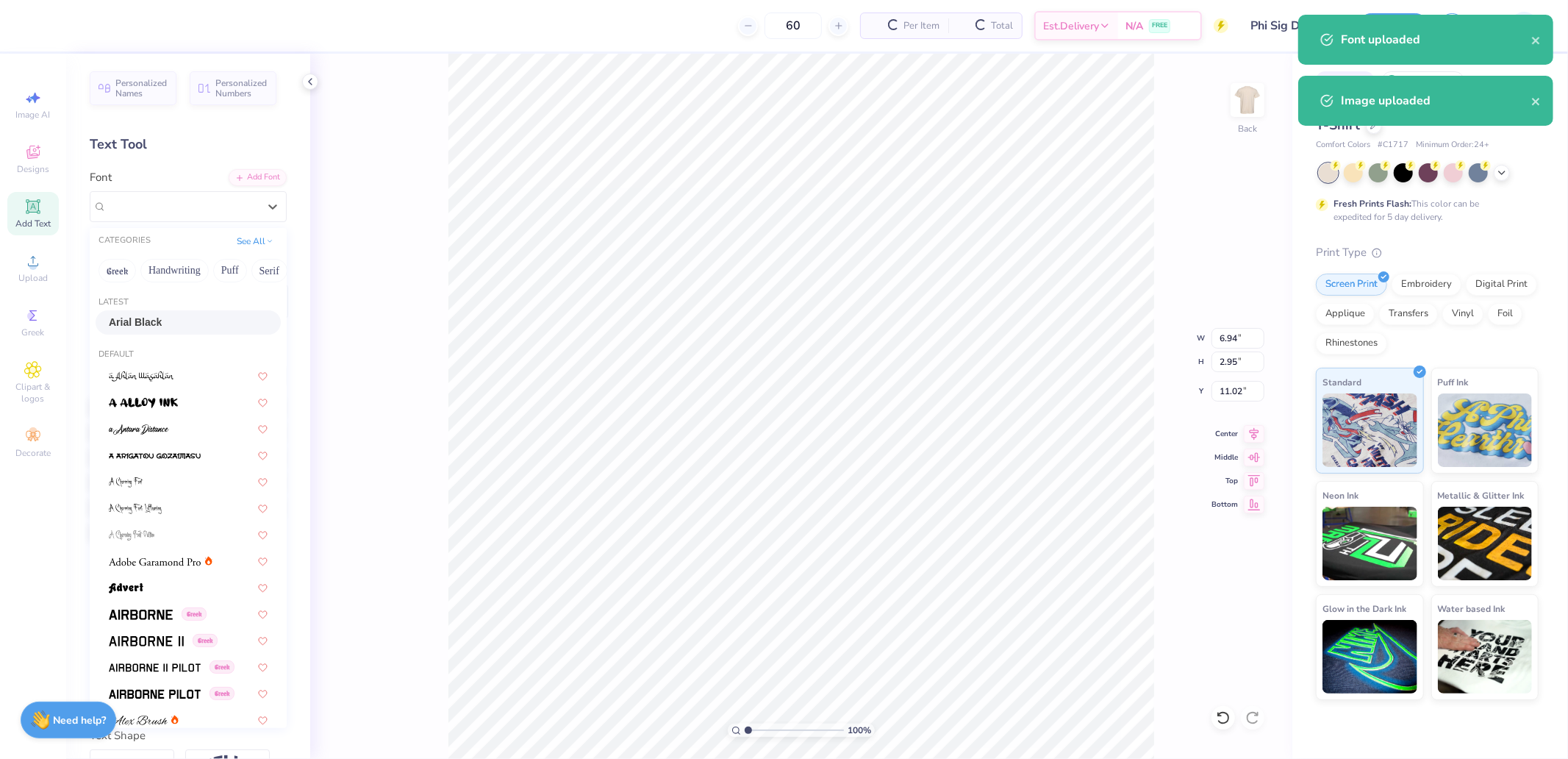
click at [143, 318] on span "Arial Black" at bounding box center [135, 322] width 53 height 16
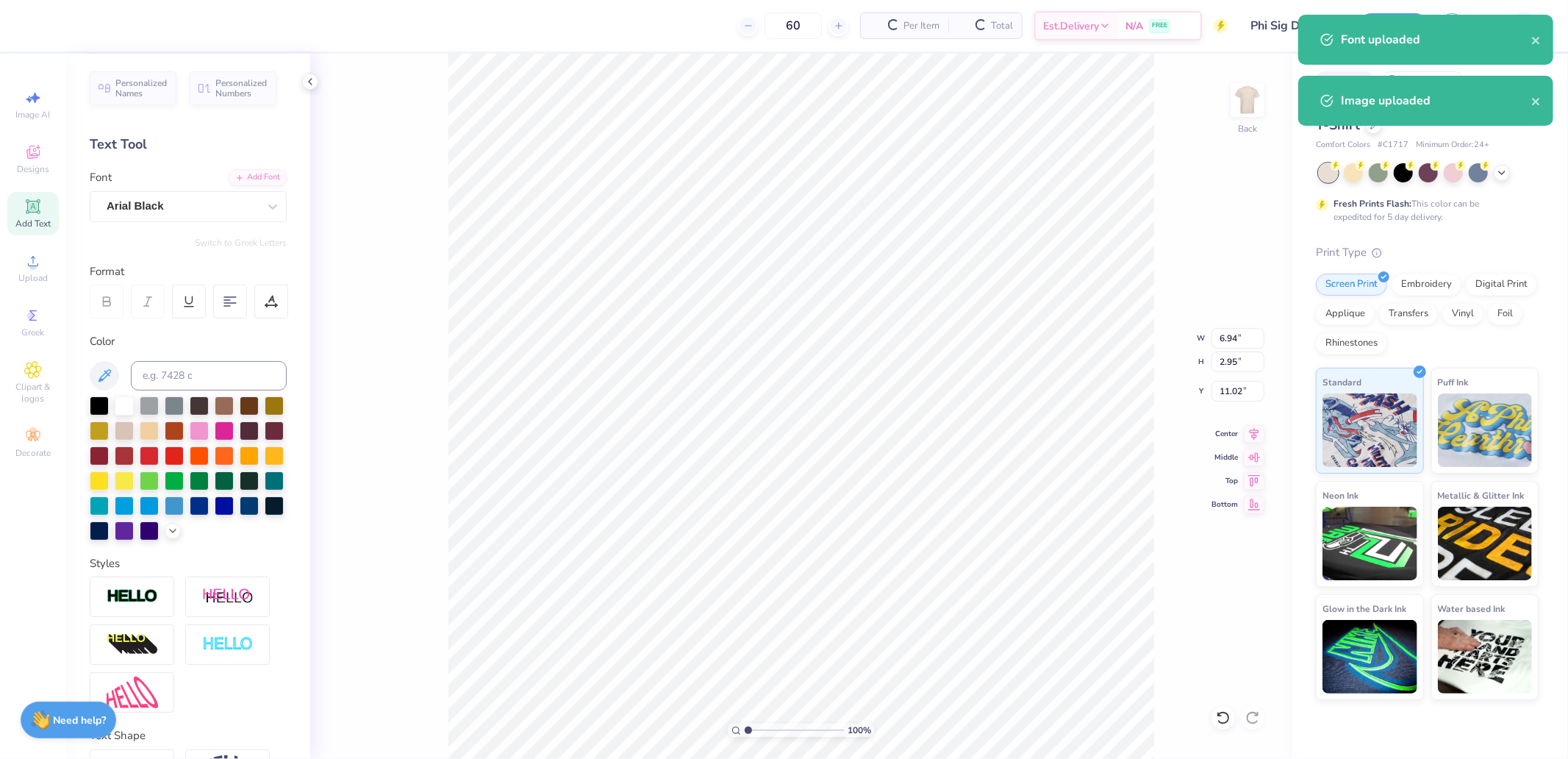
type input "8.62"
type input "2.97"
type input "11.30"
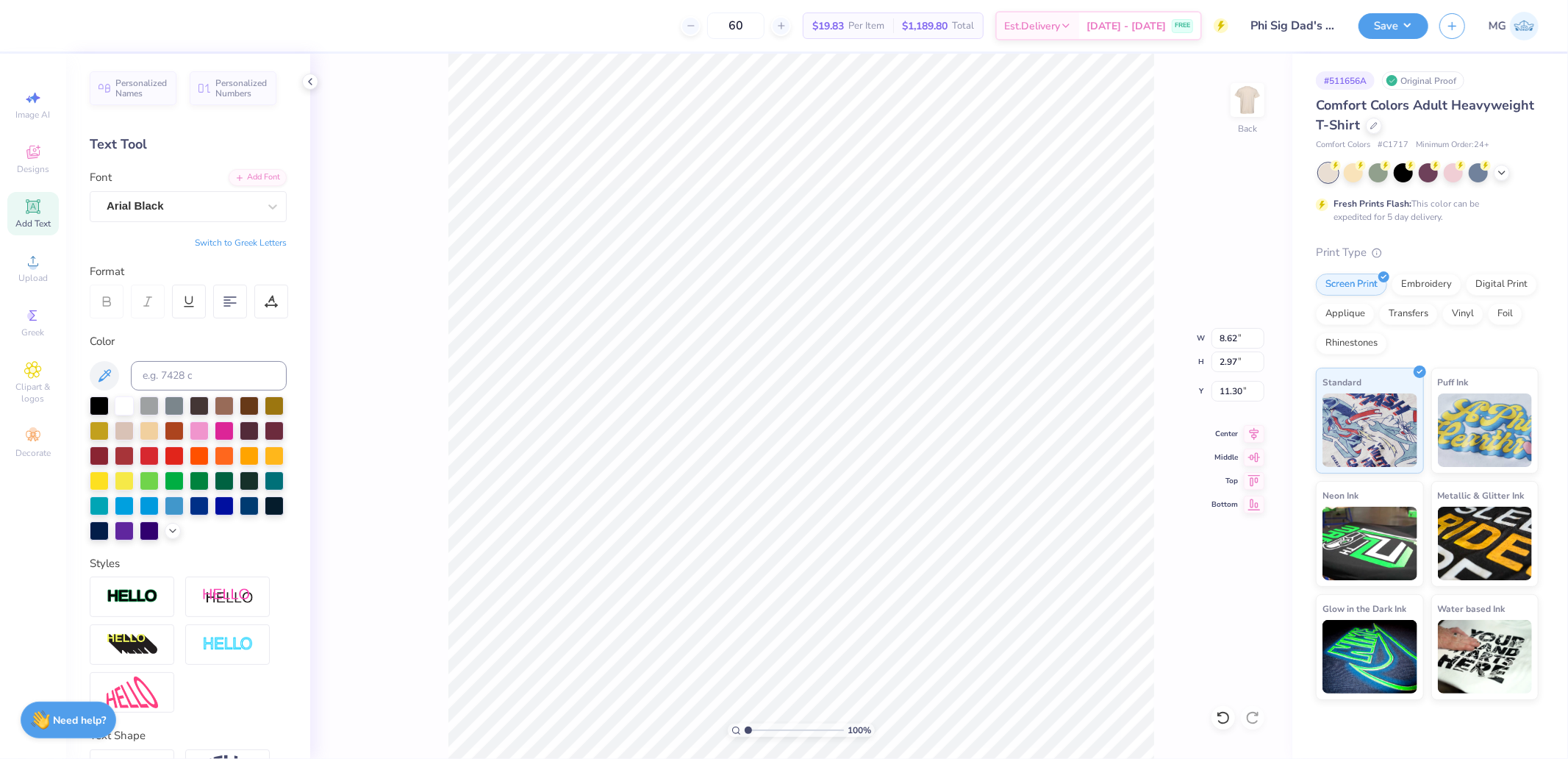
scroll to position [13, 2]
paste textarea
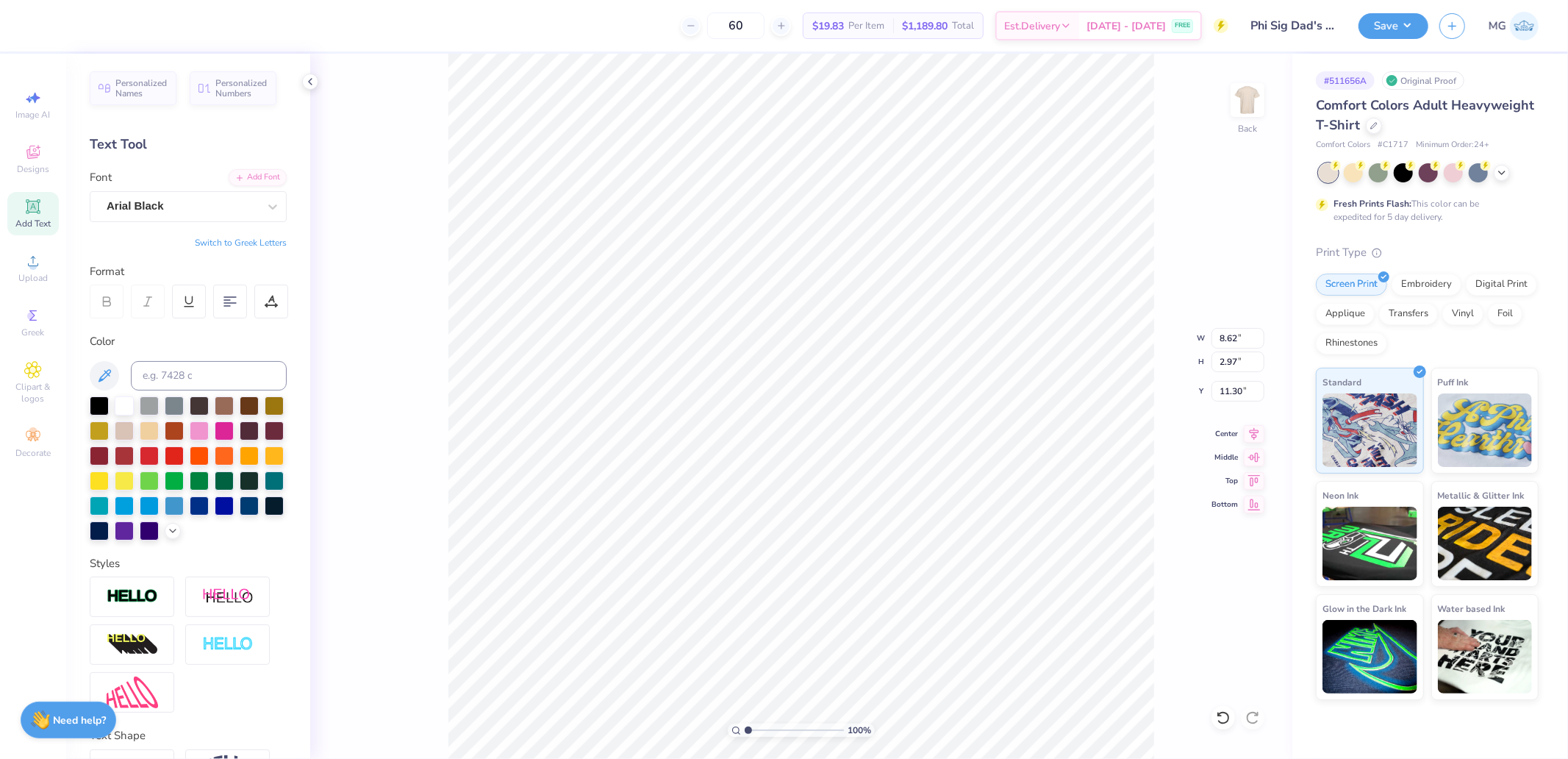
paste textarea "FSK"
type textarea "FSK"
type input "8.66"
paste textarea
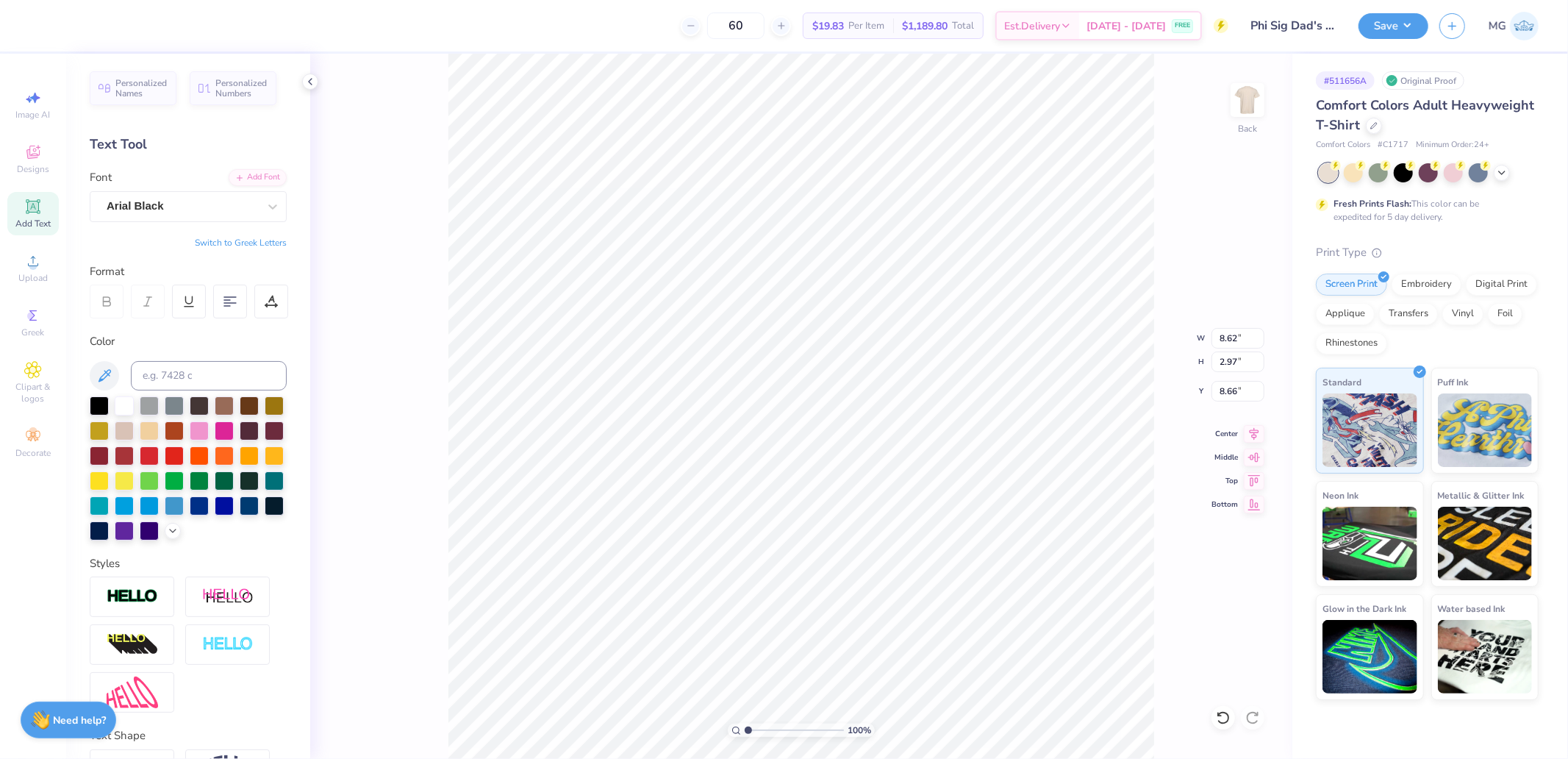
paste textarea
type textarea "FSK"
click at [44, 253] on div "Upload" at bounding box center [33, 268] width 52 height 43
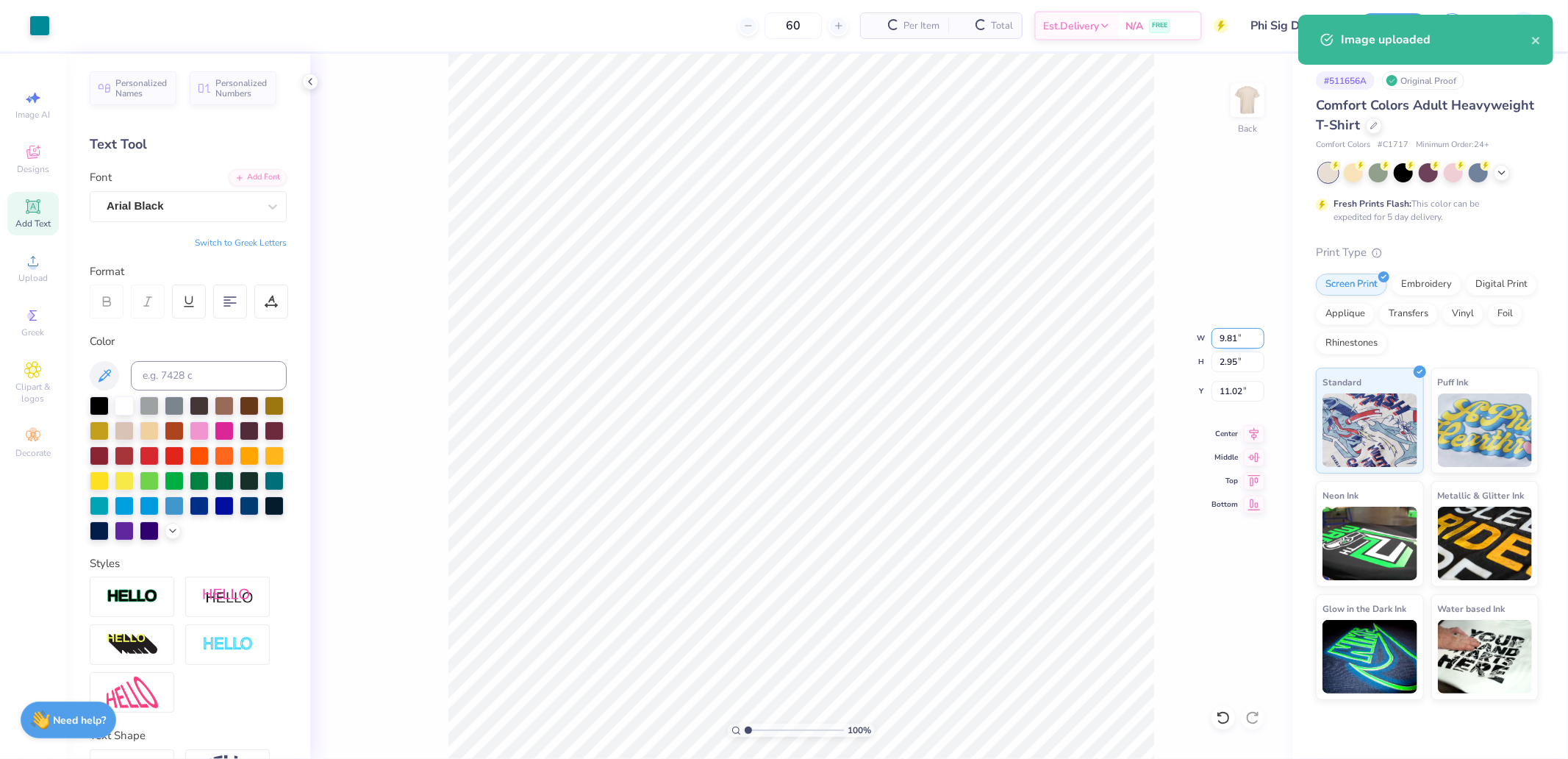
click at [1244, 346] on input "9.81" at bounding box center [1238, 338] width 53 height 20
type input "6.00"
type input "1.81"
type input "11.60"
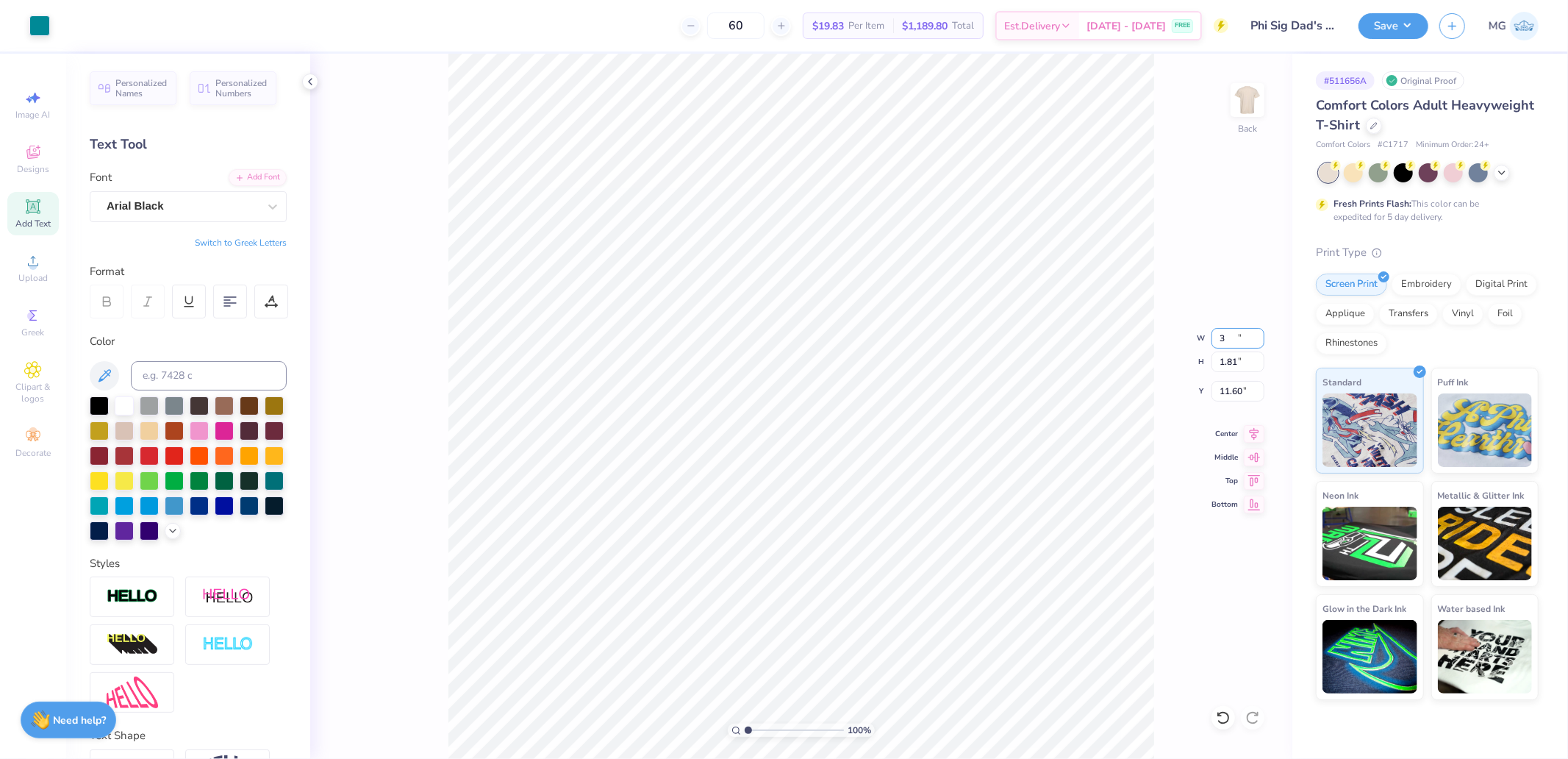
type input "3.00"
type input "0.90"
type input "3.00"
click at [1217, 114] on div "100 % Back" at bounding box center [802, 406] width 983 height 705
click at [1241, 106] on img at bounding box center [1248, 100] width 59 height 59
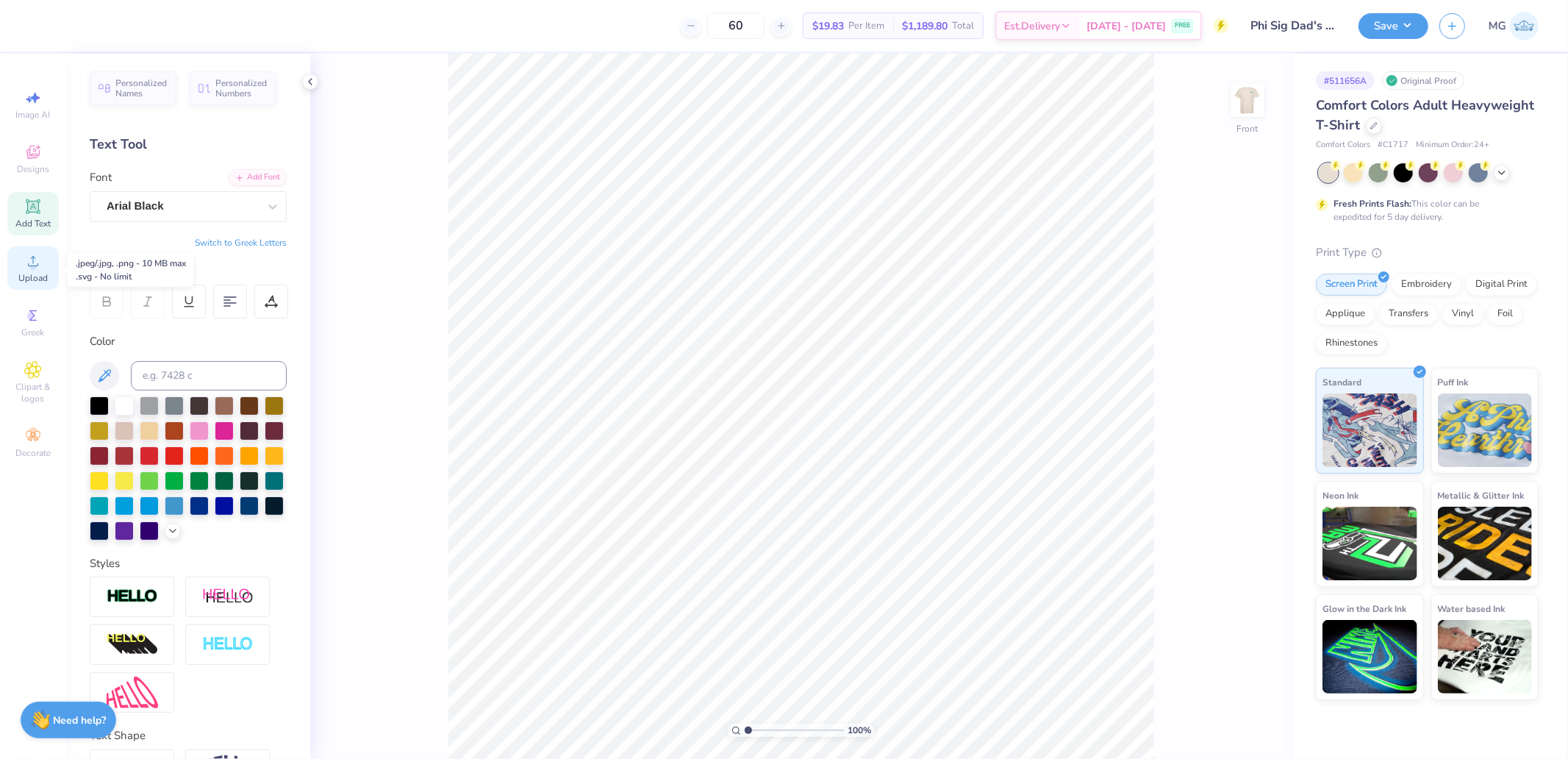
click at [34, 268] on circle at bounding box center [33, 266] width 8 height 8
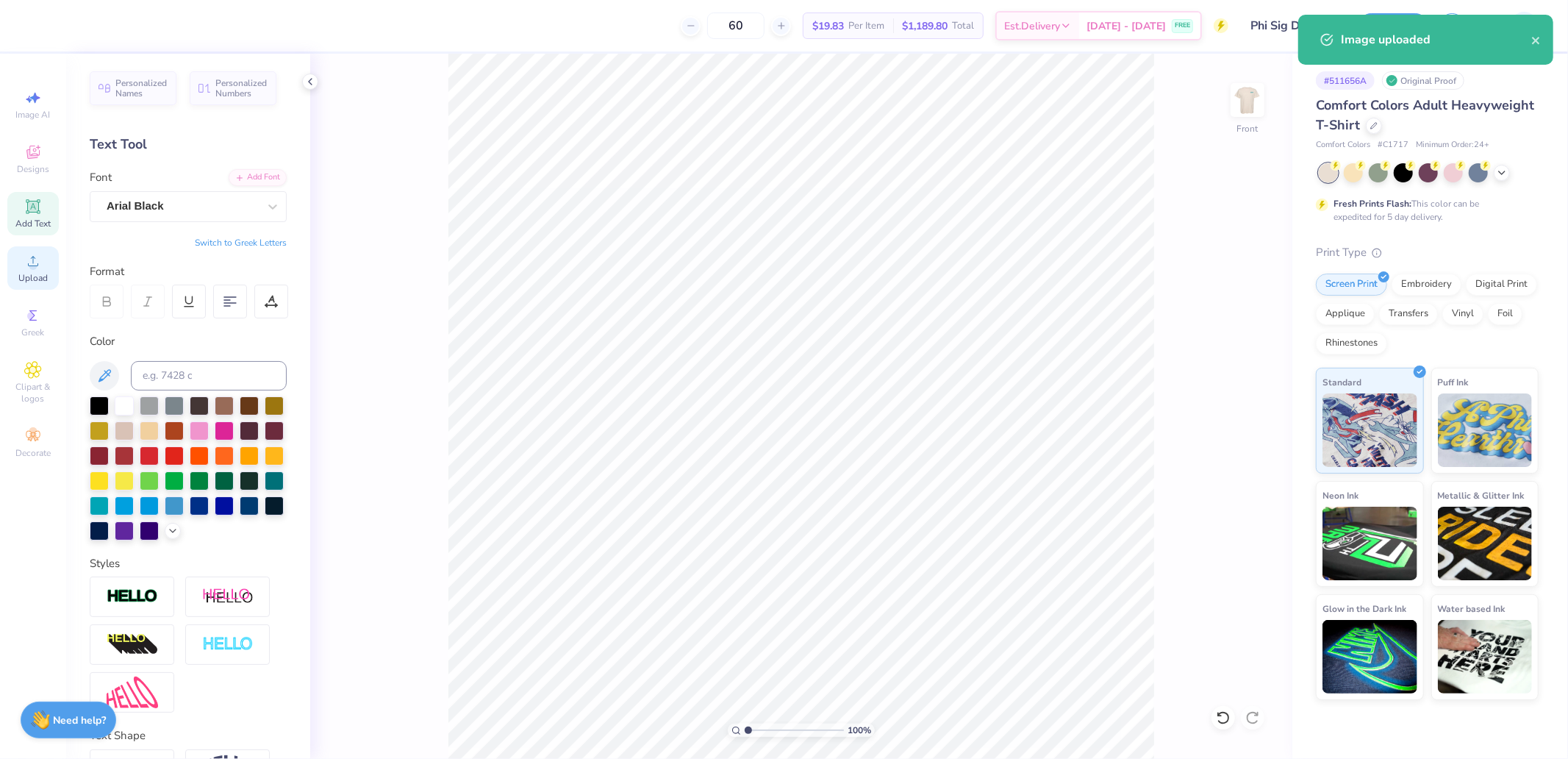
click at [30, 268] on circle at bounding box center [33, 266] width 8 height 8
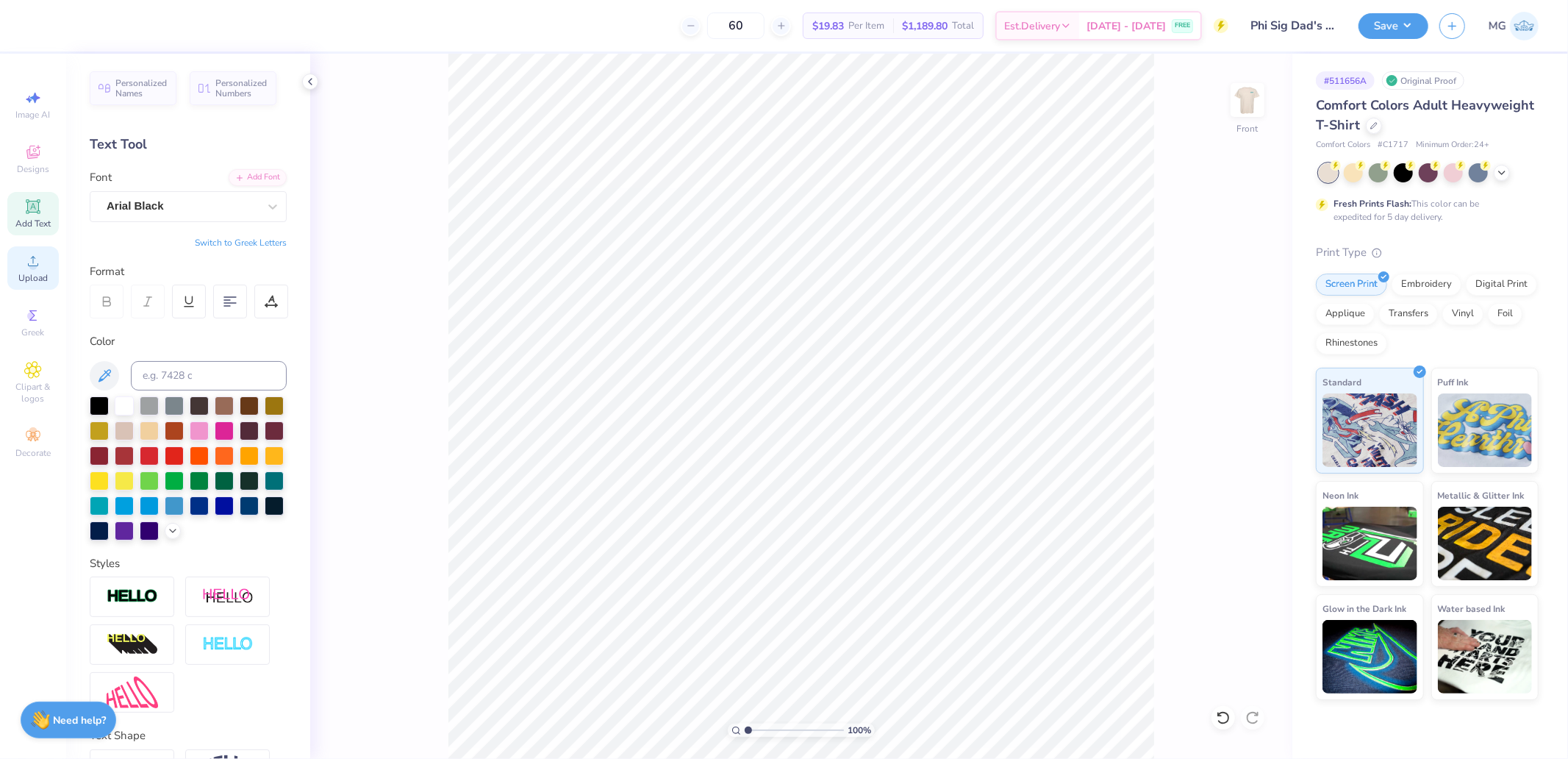
click at [39, 275] on span "Upload" at bounding box center [33, 278] width 30 height 11
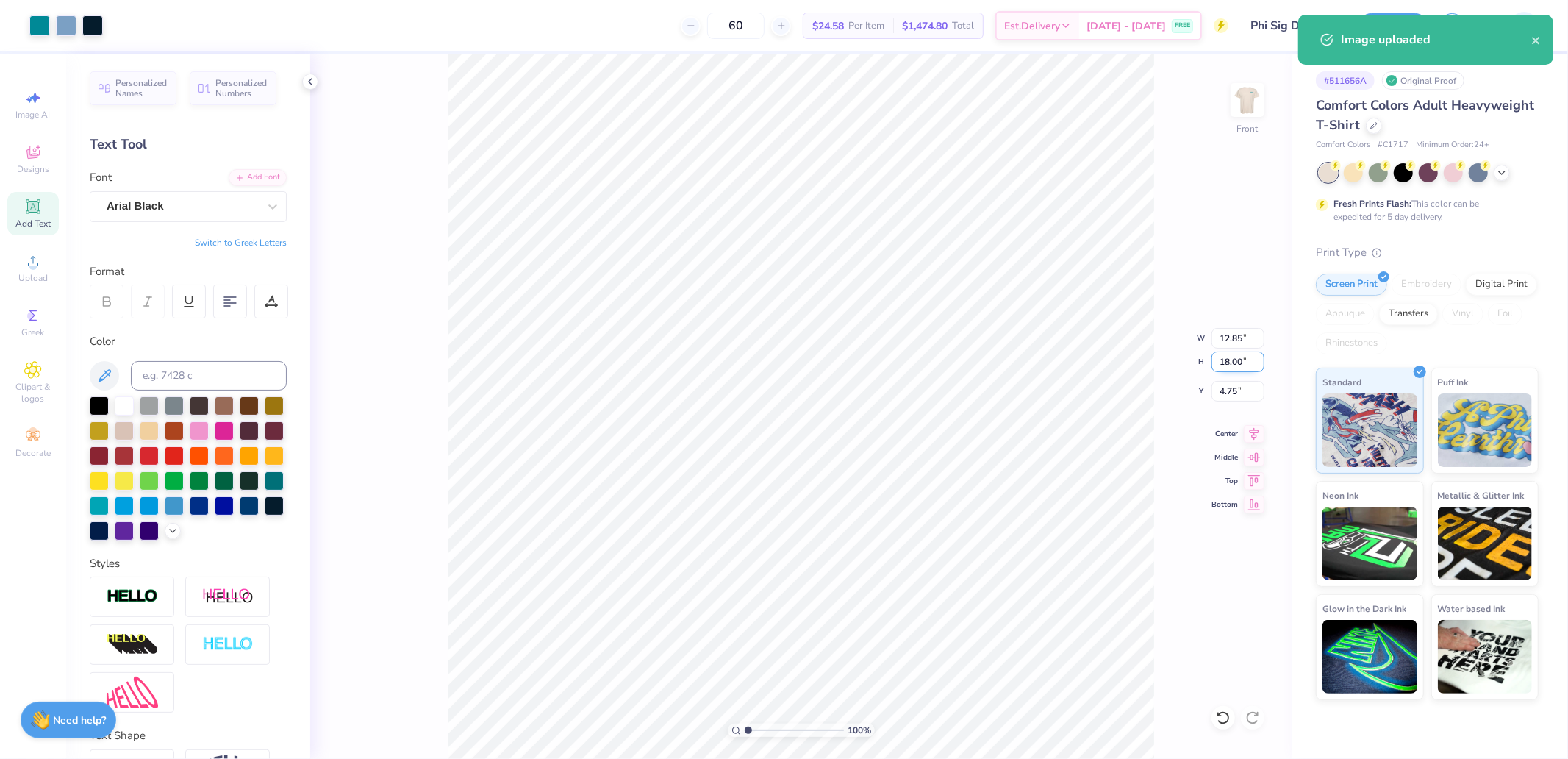
click at [1236, 362] on input "18.00" at bounding box center [1238, 361] width 53 height 20
type input "15"
type input "10.71"
type input "15.00"
click at [1243, 389] on input "6.25" at bounding box center [1238, 391] width 53 height 20
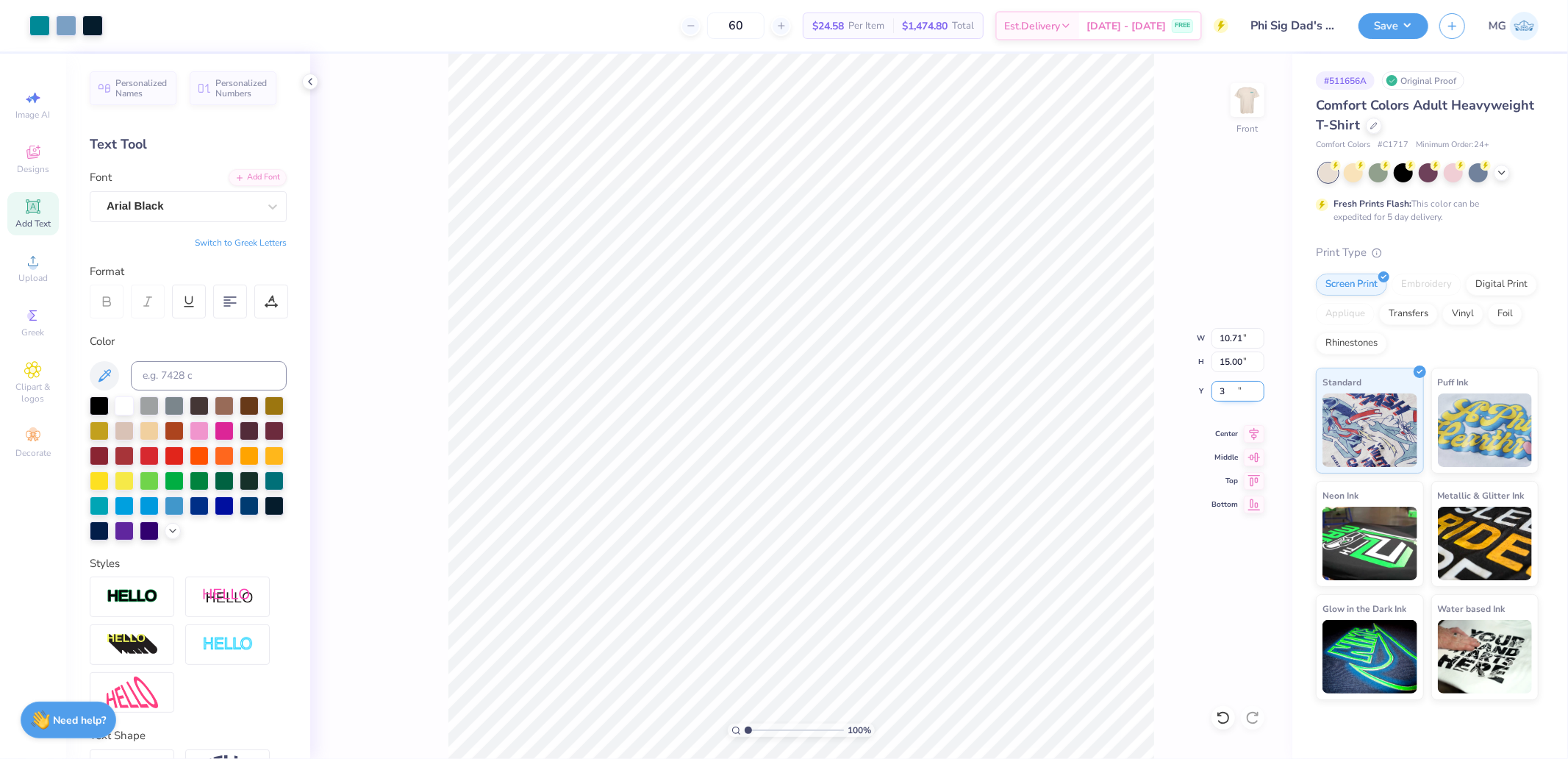
type input "3.00"
click at [1258, 437] on icon at bounding box center [1254, 432] width 20 height 18
click at [1396, 11] on button "Save" at bounding box center [1393, 23] width 70 height 25
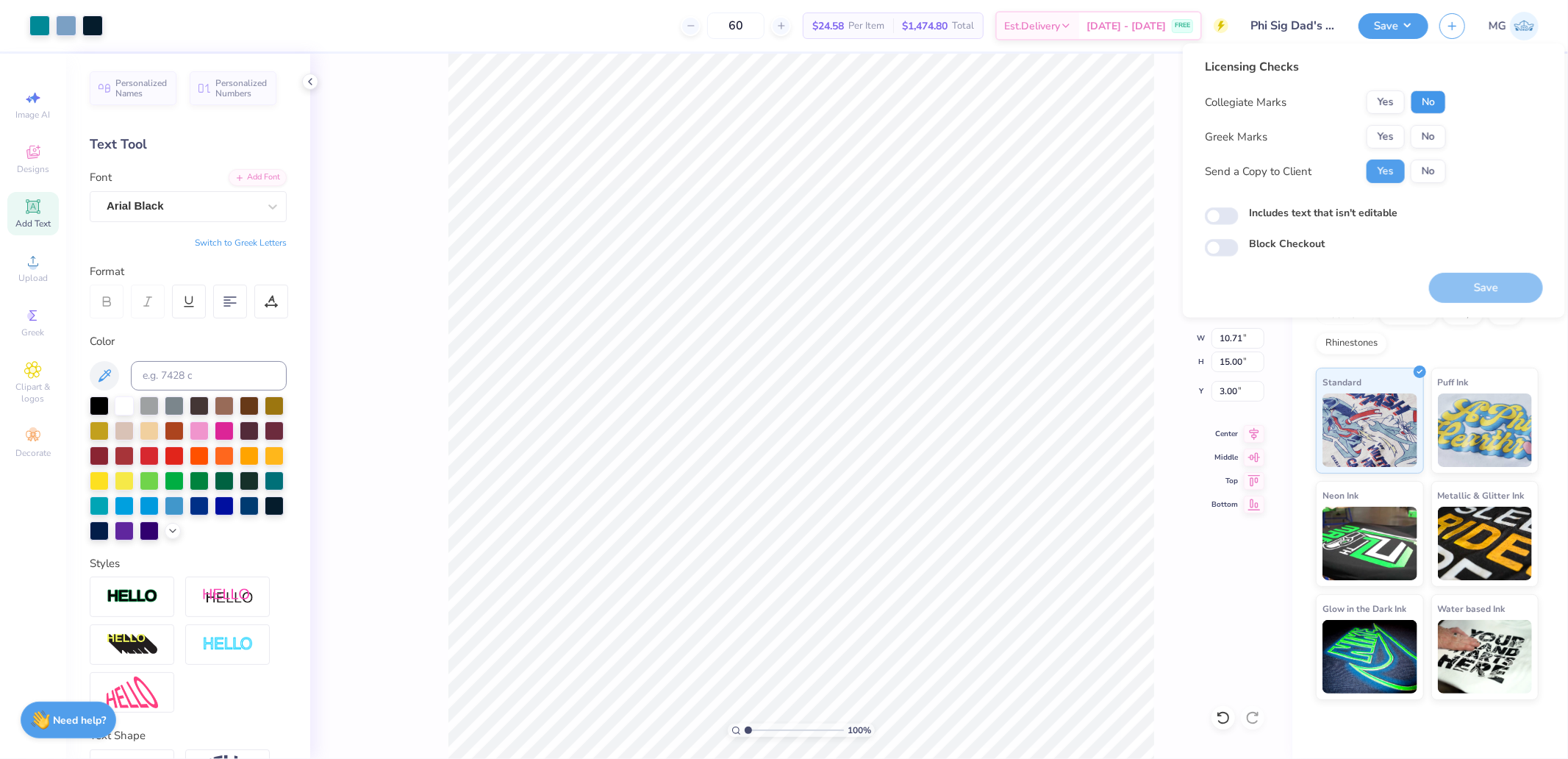
click at [1431, 104] on button "No" at bounding box center [1429, 102] width 35 height 24
click at [1378, 130] on button "Yes" at bounding box center [1386, 137] width 39 height 24
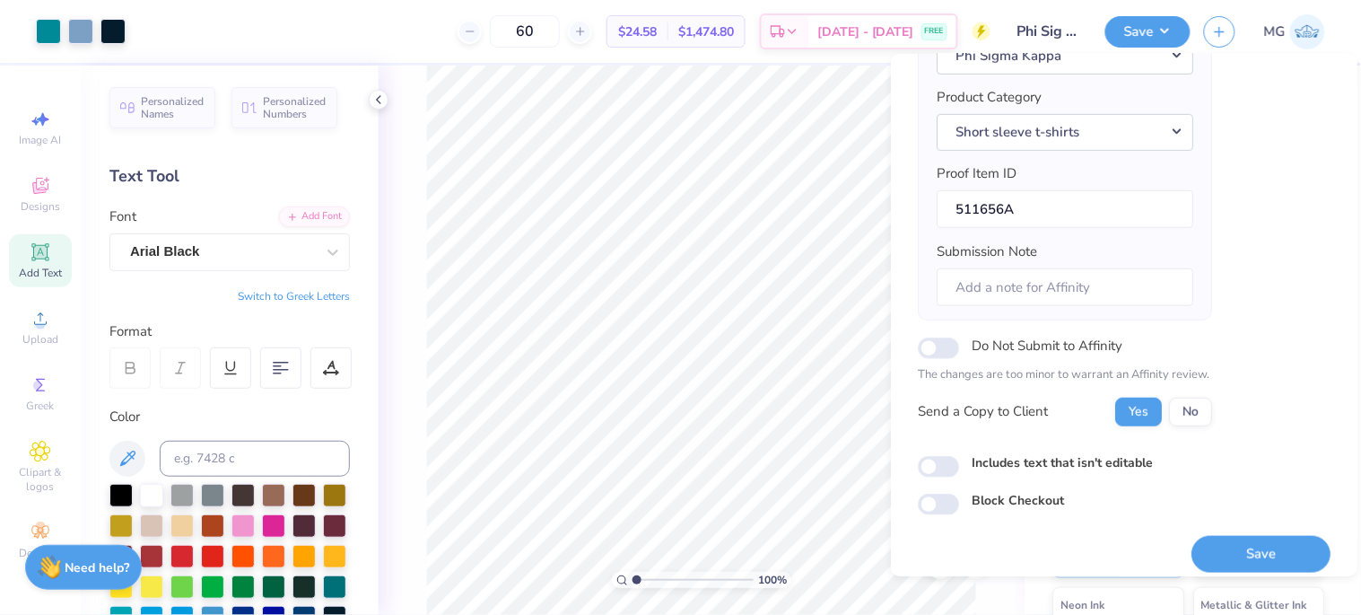
scroll to position [213, 0]
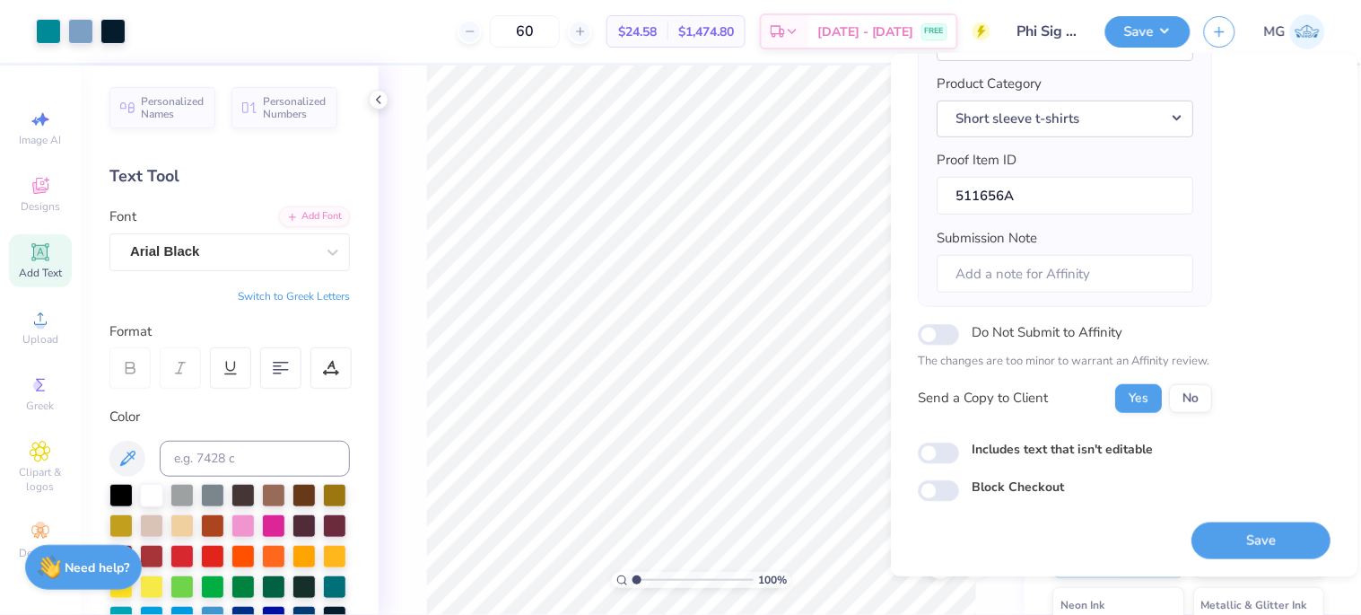
click at [1095, 226] on div "Greek Org Phi Sigma Kappa Product Category Short sleeve t-shirts Proof Item ID …" at bounding box center [1065, 144] width 257 height 295
click at [1251, 535] on button "Save" at bounding box center [1260, 540] width 139 height 37
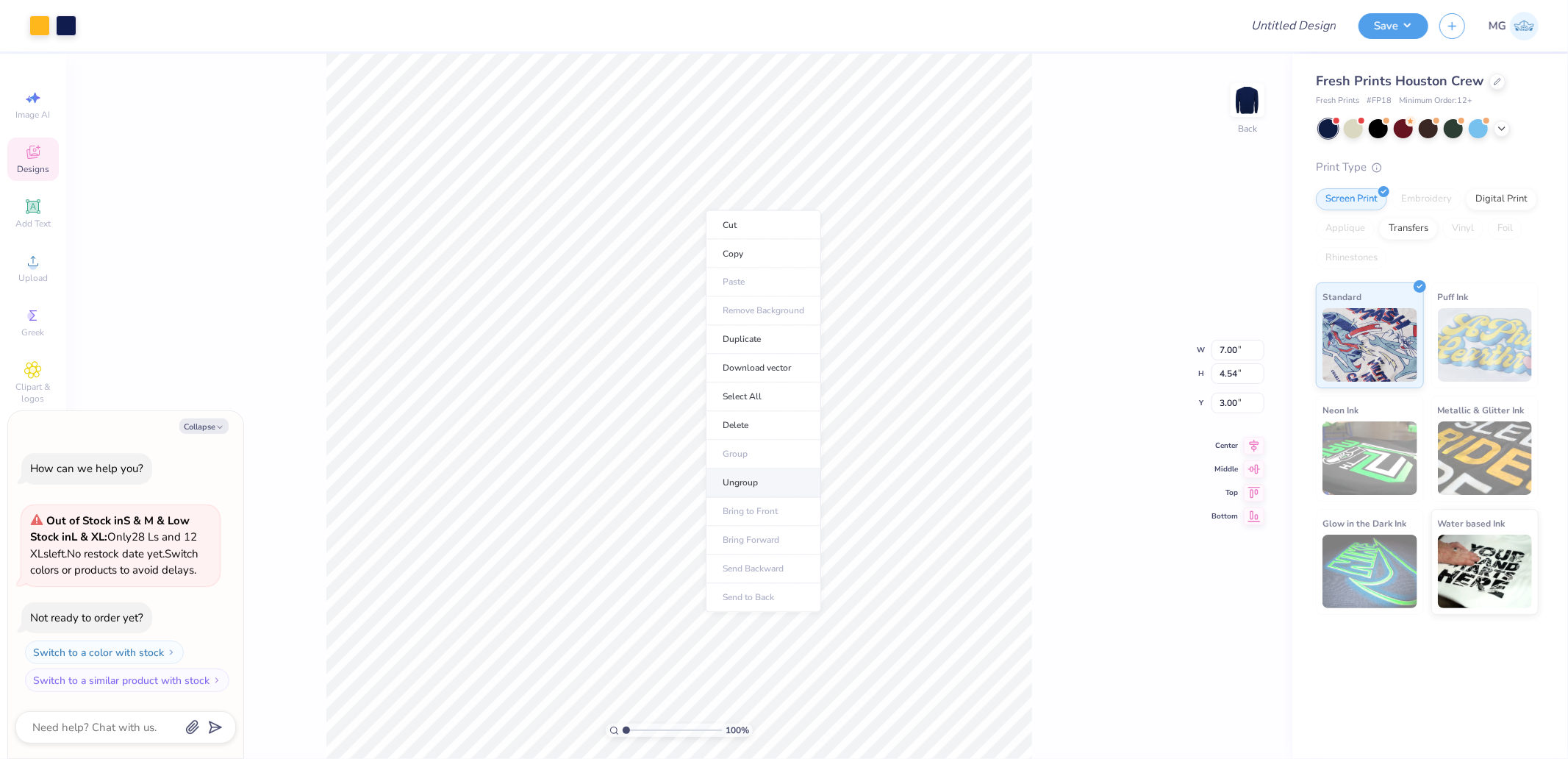
click at [758, 485] on li "Ungroup" at bounding box center [763, 483] width 116 height 29
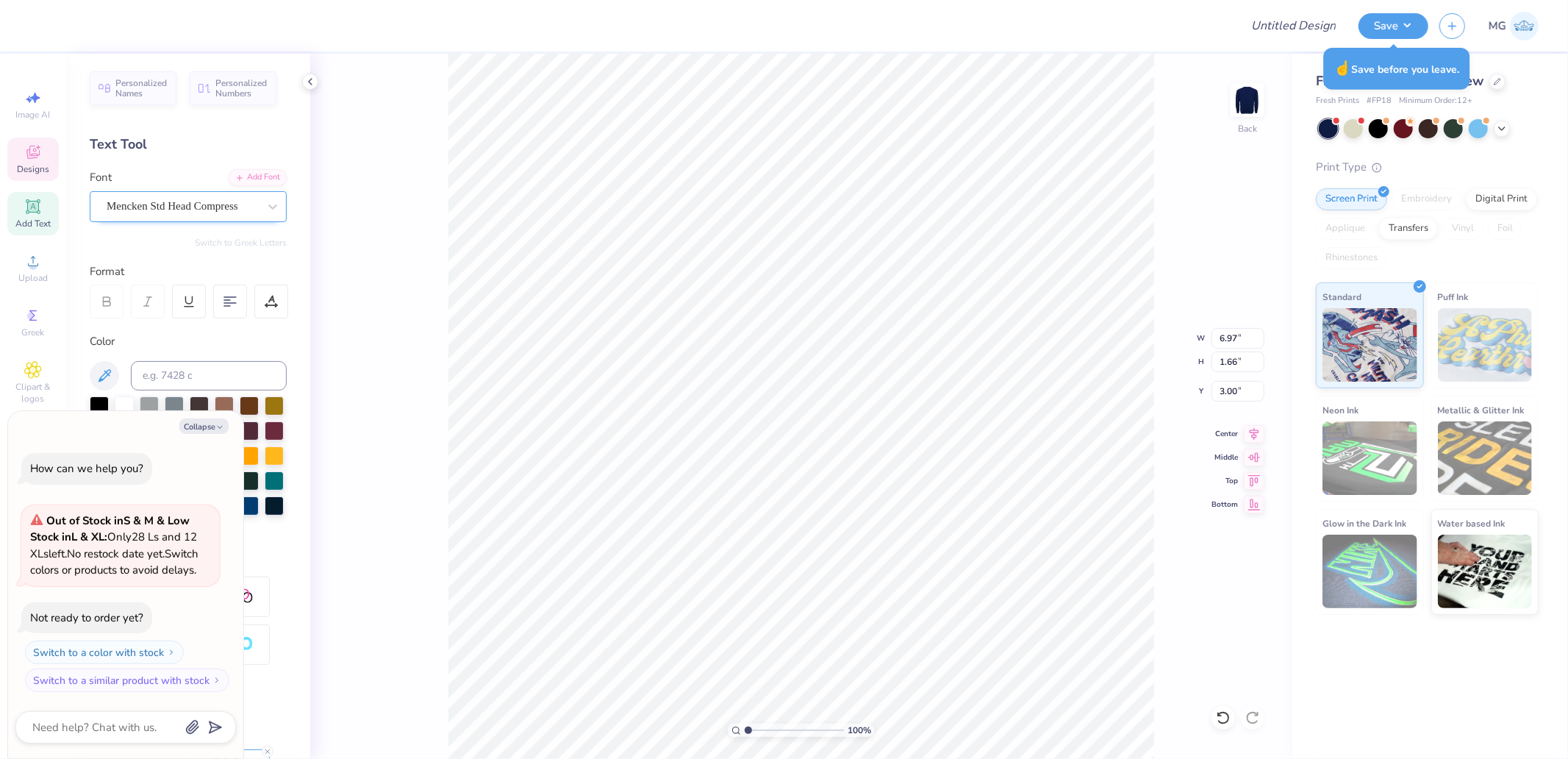
click at [132, 213] on div "Mencken Std Head Compress" at bounding box center [182, 207] width 154 height 23
type textarea "x"
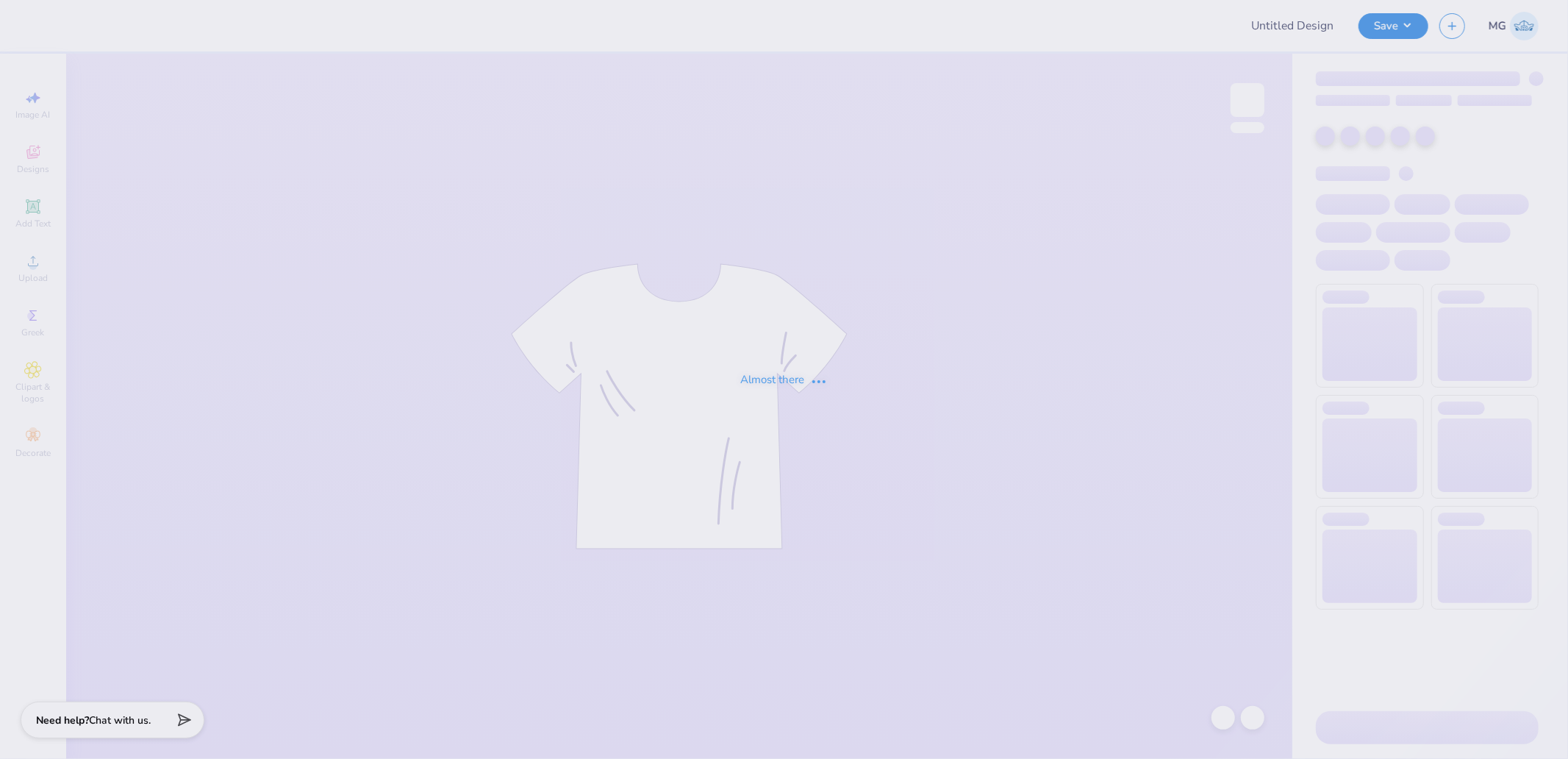
type input "Chi O Parents Merch"
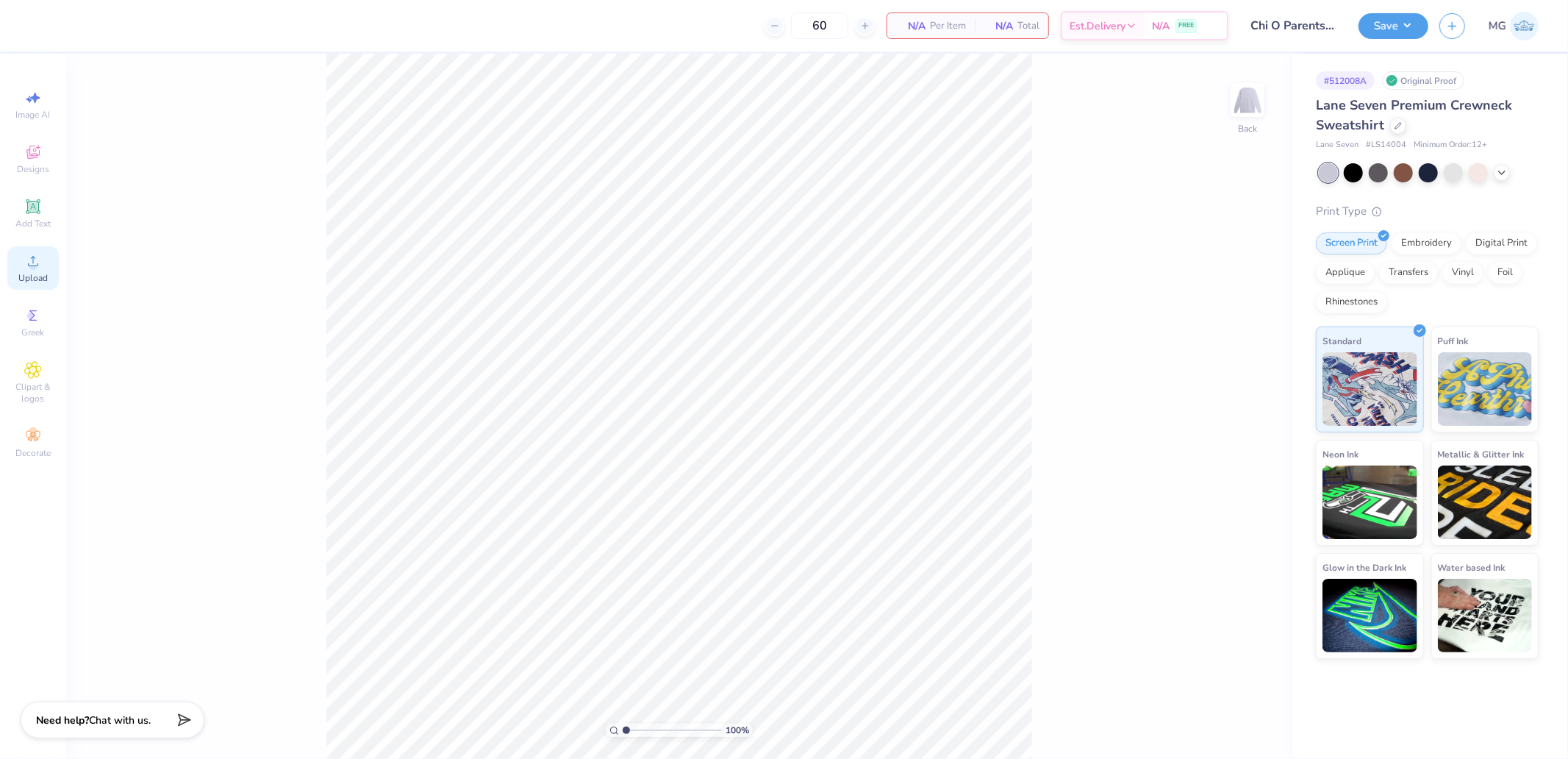
click at [37, 265] on icon at bounding box center [34, 261] width 18 height 18
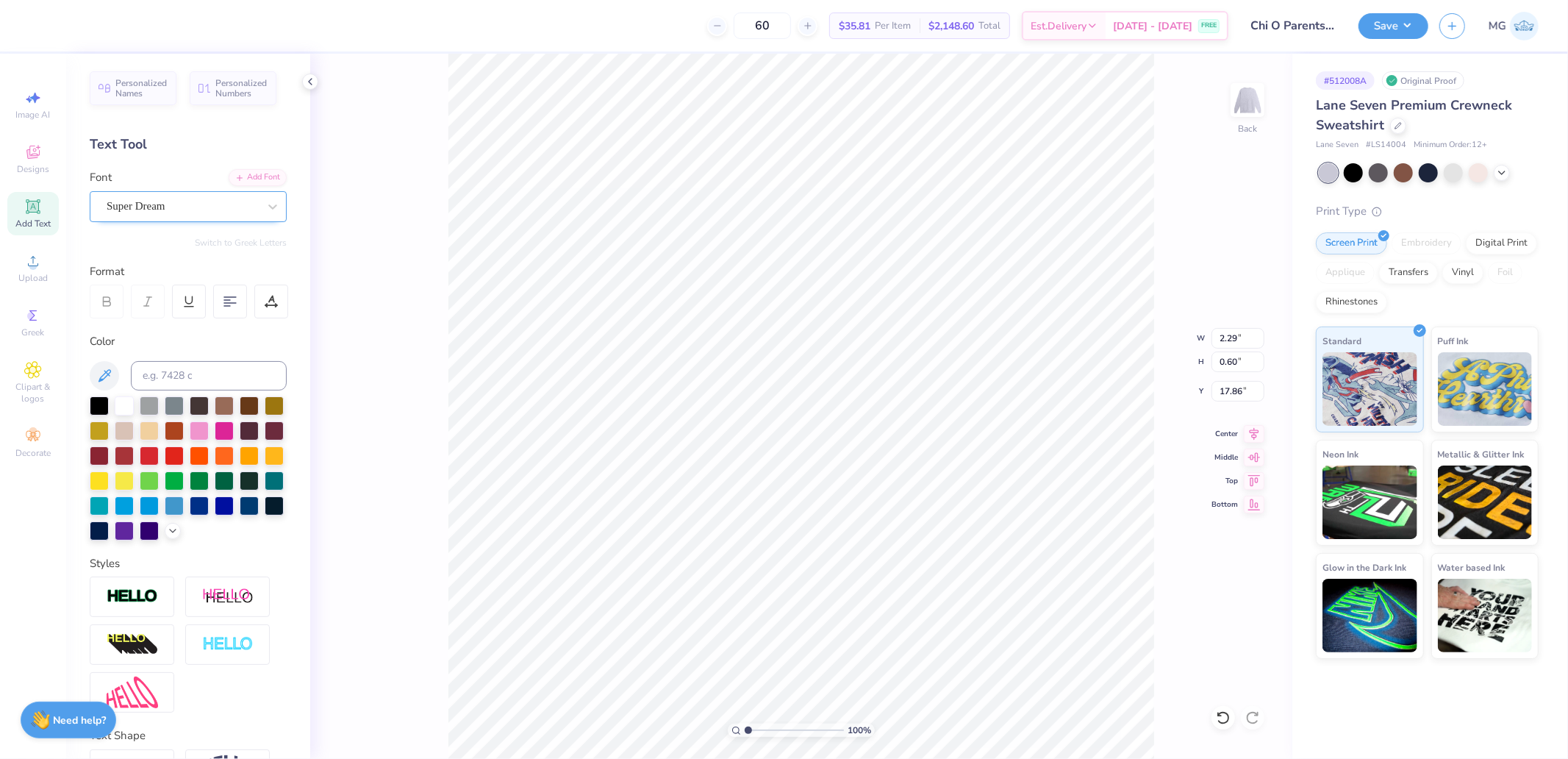
click at [162, 197] on div at bounding box center [182, 207] width 152 height 20
click at [173, 322] on div "Jersey M54" at bounding box center [189, 322] width 159 height 16
type input "jer"
type input "1.69"
type input "0.79"
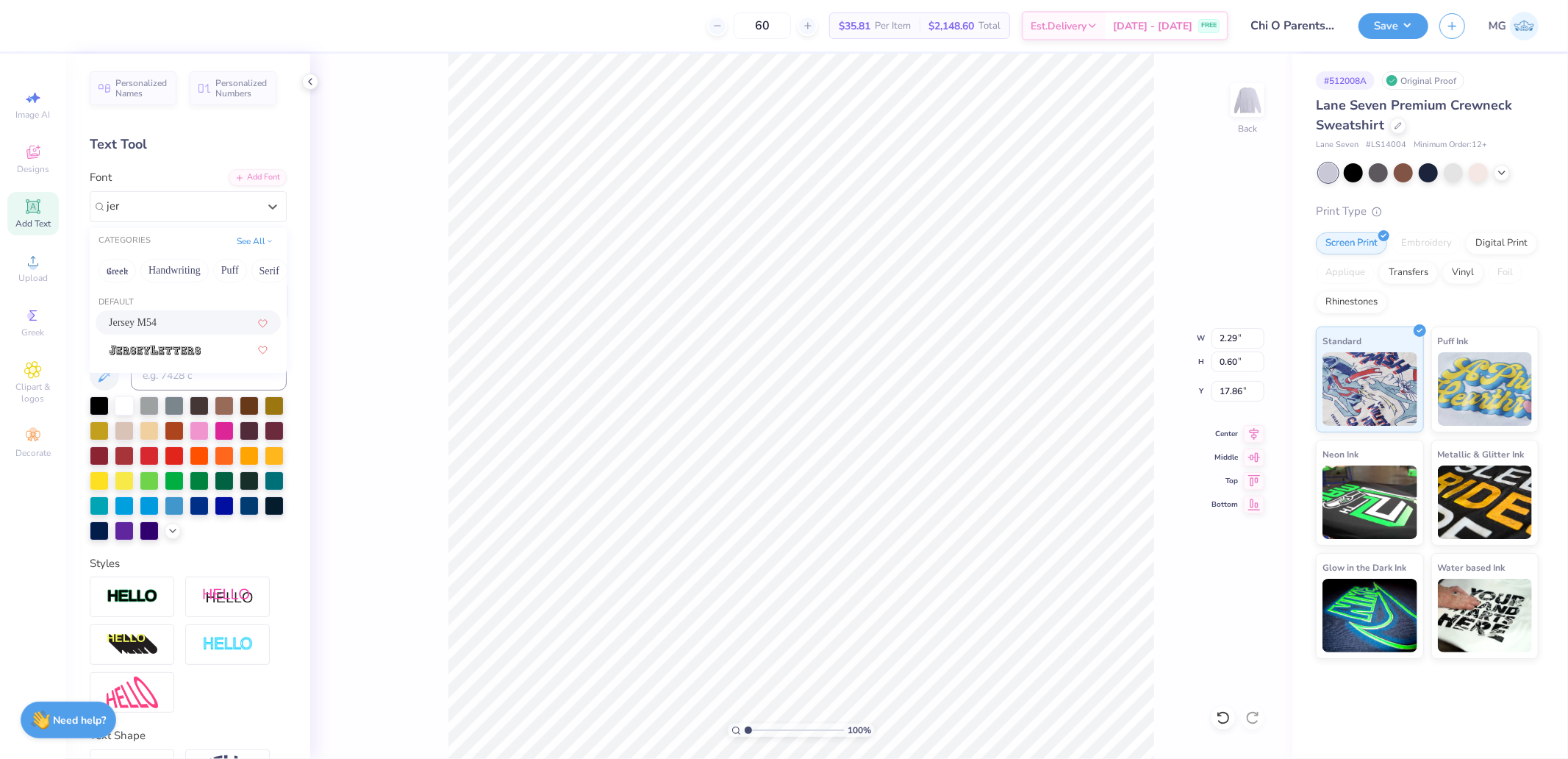
type input "17.77"
click at [263, 320] on div "Personalized Names Personalized Numbers Text Tool Add Font Font Jersey M54 Swit…" at bounding box center [189, 406] width 244 height 705
click at [266, 311] on div at bounding box center [270, 301] width 34 height 34
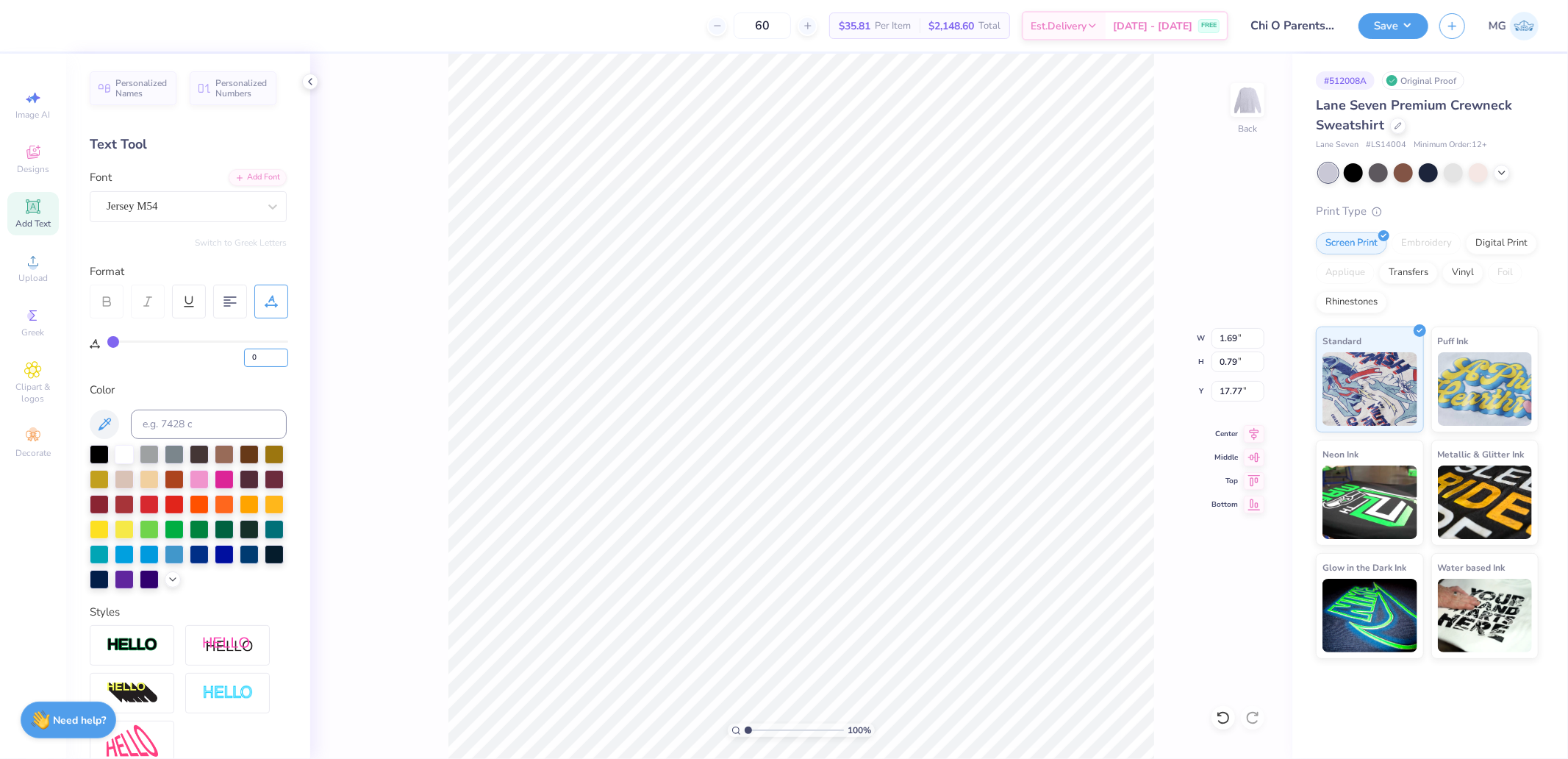
drag, startPoint x: 239, startPoint y: 355, endPoint x: 216, endPoint y: 361, distance: 23.8
click at [222, 359] on div "0" at bounding box center [198, 353] width 181 height 26
type input "20"
type input "2.10"
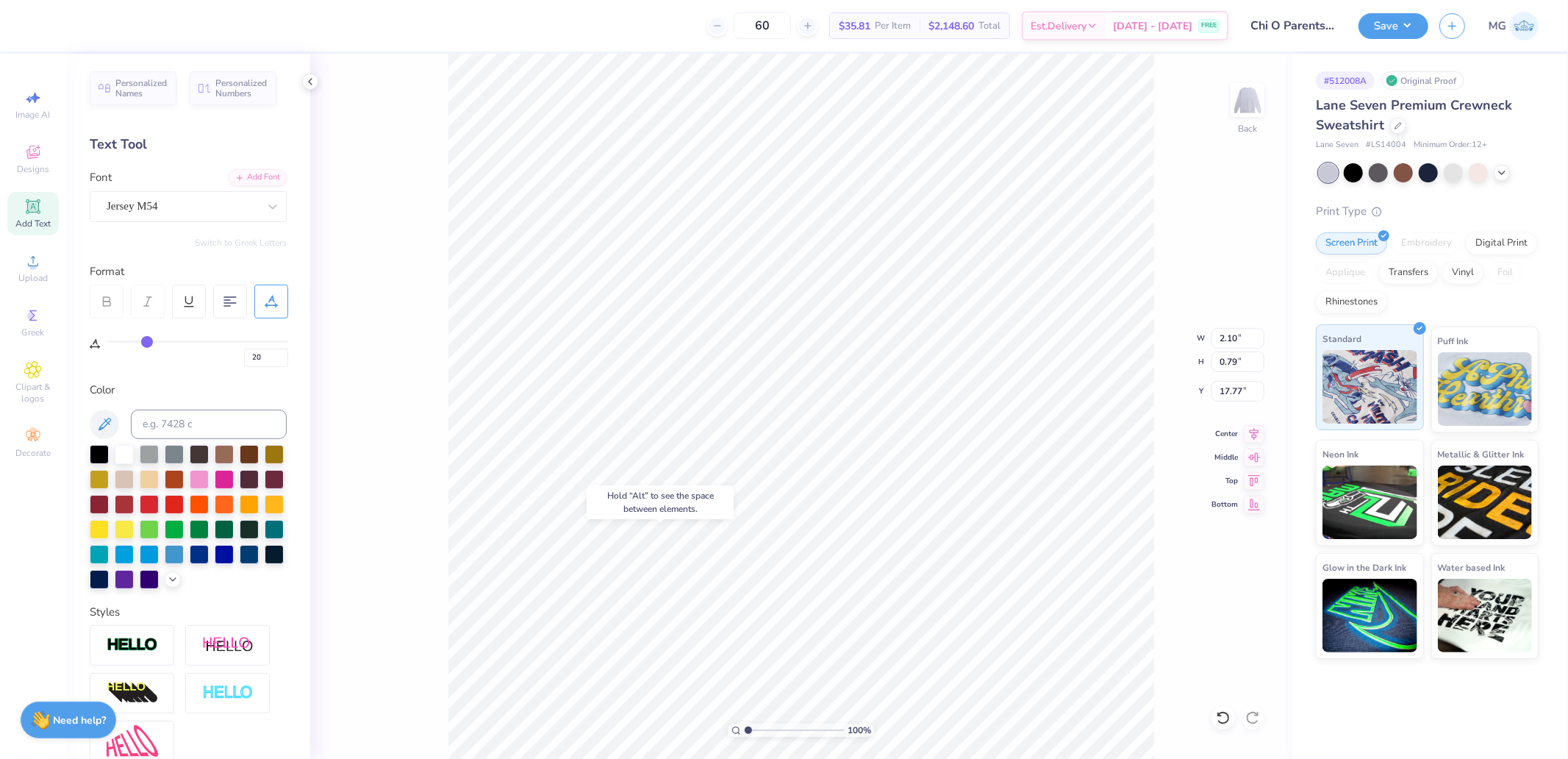
type input "17.62"
click at [1262, 430] on icon at bounding box center [1254, 432] width 20 height 18
click at [232, 359] on div "20" at bounding box center [198, 353] width 181 height 26
type input "50"
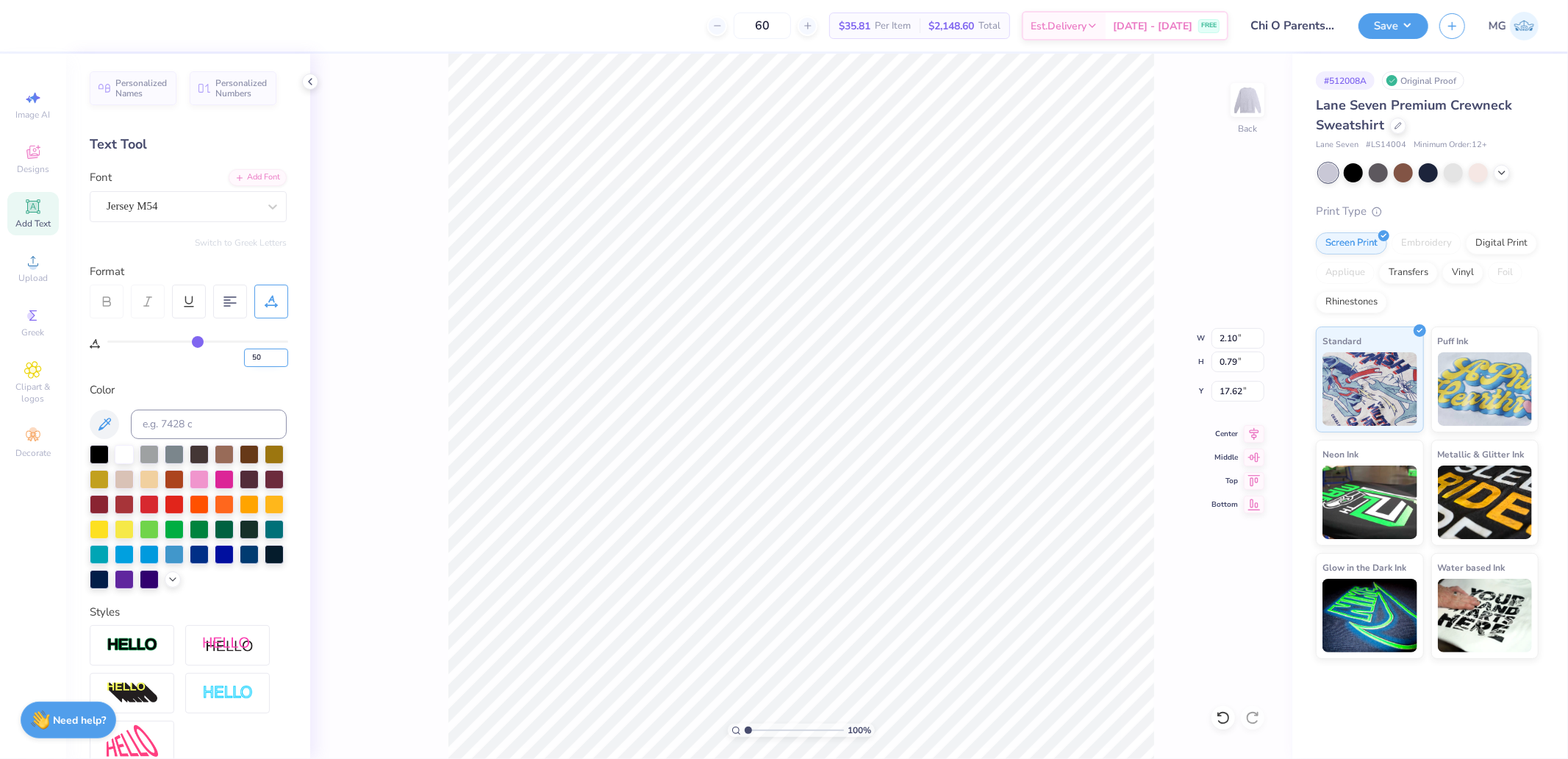
type input "2.72"
drag, startPoint x: 272, startPoint y: 356, endPoint x: 203, endPoint y: 357, distance: 69.0
click at [225, 359] on div "50" at bounding box center [198, 353] width 181 height 26
type input "80"
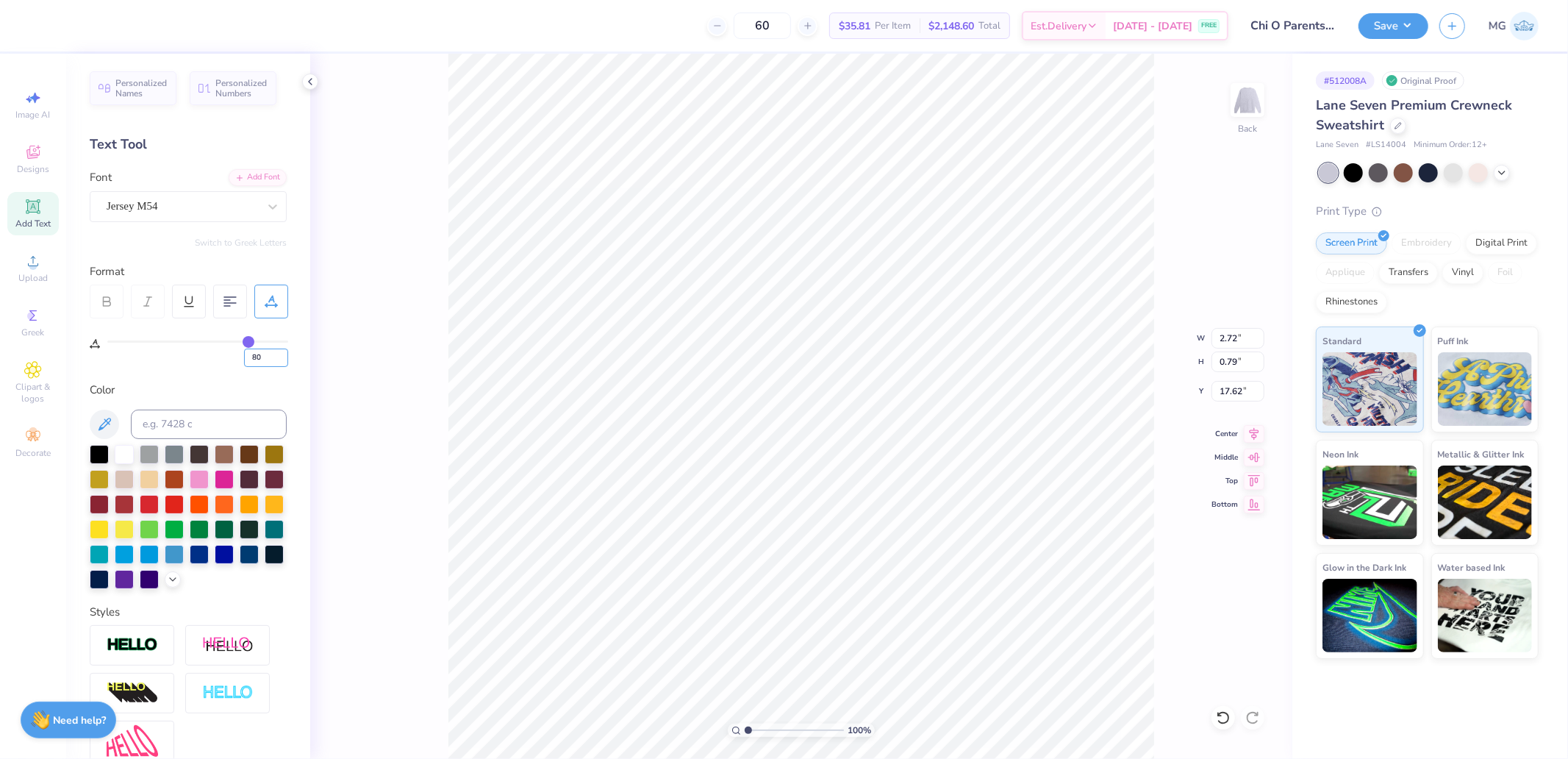
type input "3.33"
click at [1238, 336] on input "15.00" at bounding box center [1238, 338] width 53 height 20
type input "12.00"
type input "11.04"
click at [1260, 482] on icon at bounding box center [1254, 479] width 20 height 18
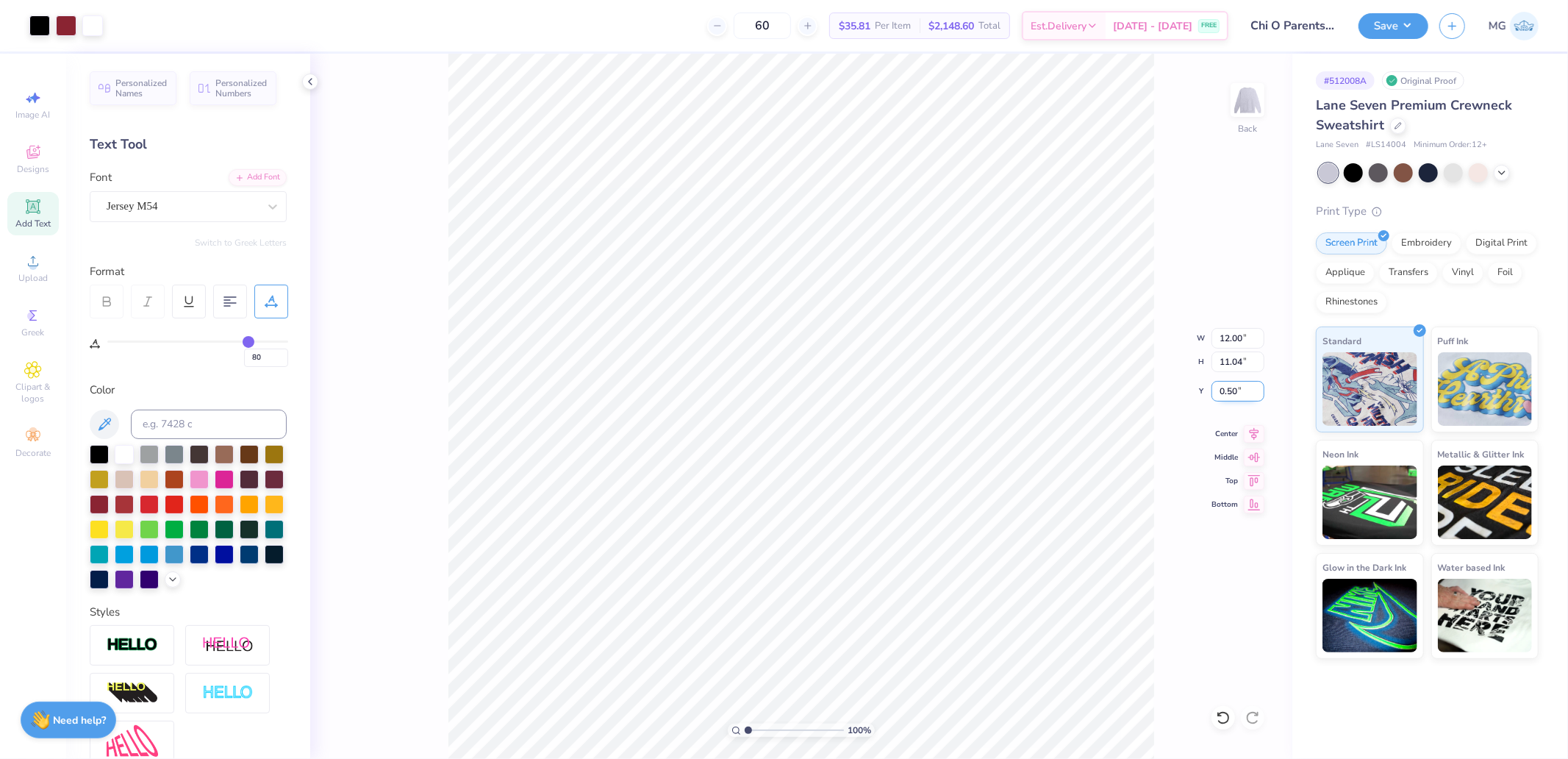
click at [1236, 391] on input "0.50" at bounding box center [1238, 391] width 53 height 20
type input "3.00"
click at [1407, 39] on div "Save" at bounding box center [1393, 25] width 70 height 25
click at [1387, 33] on button "Save" at bounding box center [1393, 23] width 70 height 25
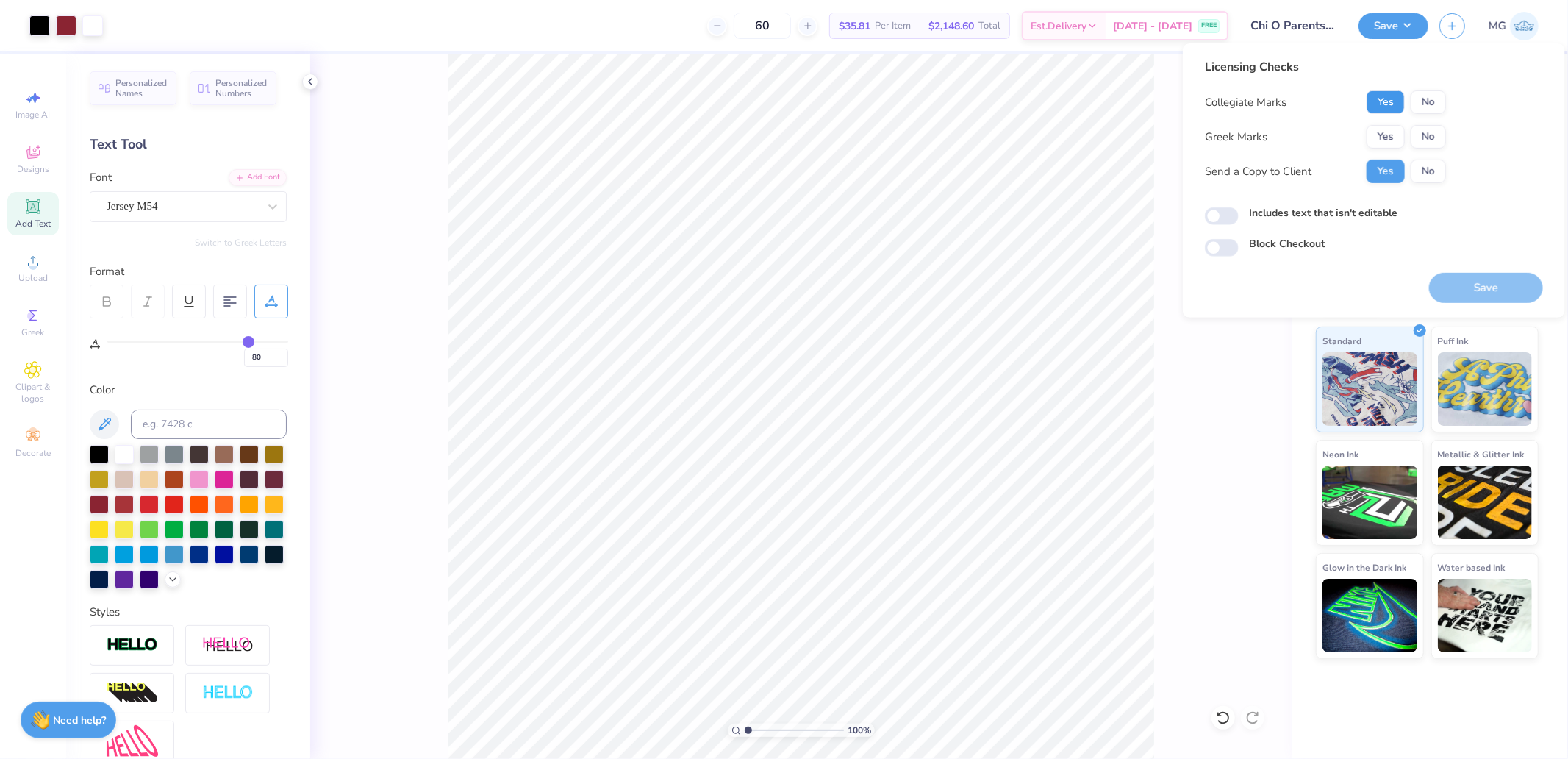
click at [1383, 107] on button "Yes" at bounding box center [1386, 102] width 39 height 24
click at [1385, 139] on button "Yes" at bounding box center [1386, 137] width 39 height 24
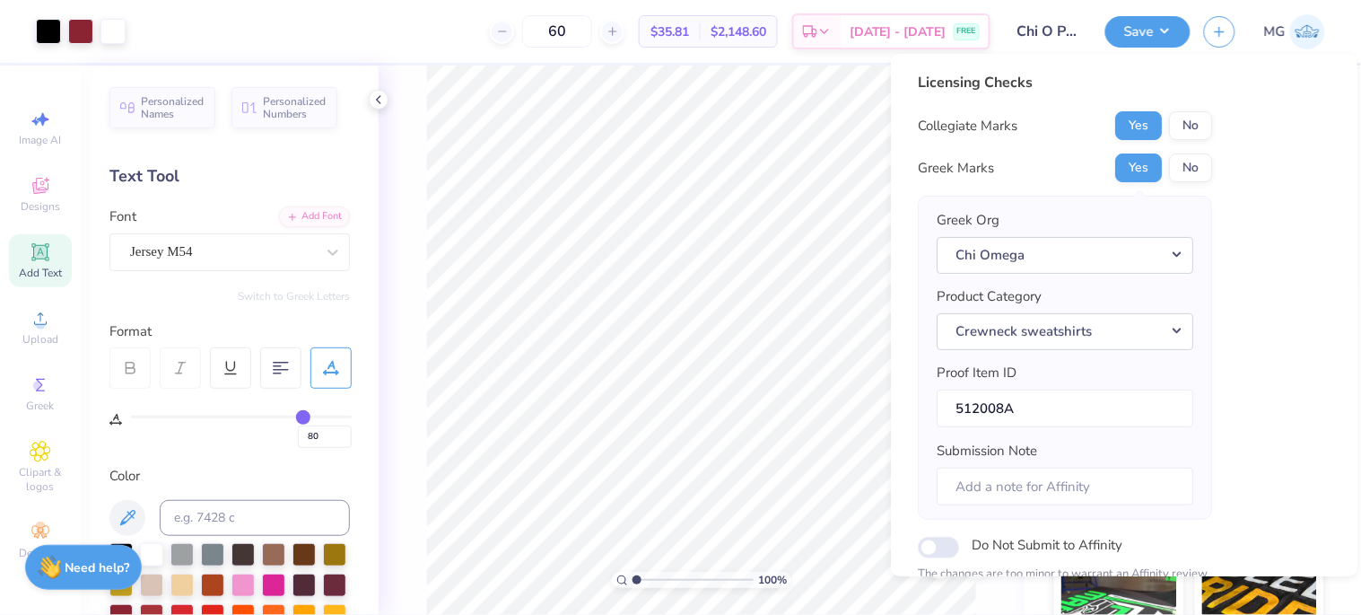
scroll to position [213, 0]
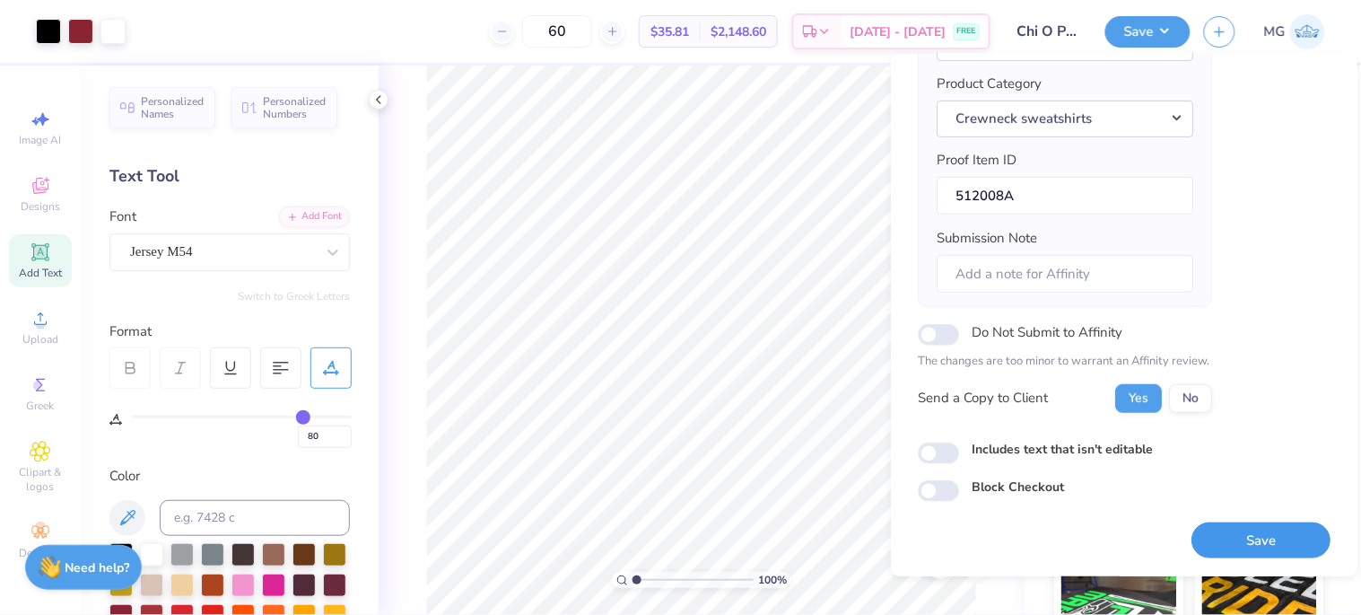
click at [1224, 534] on button "Save" at bounding box center [1260, 540] width 139 height 37
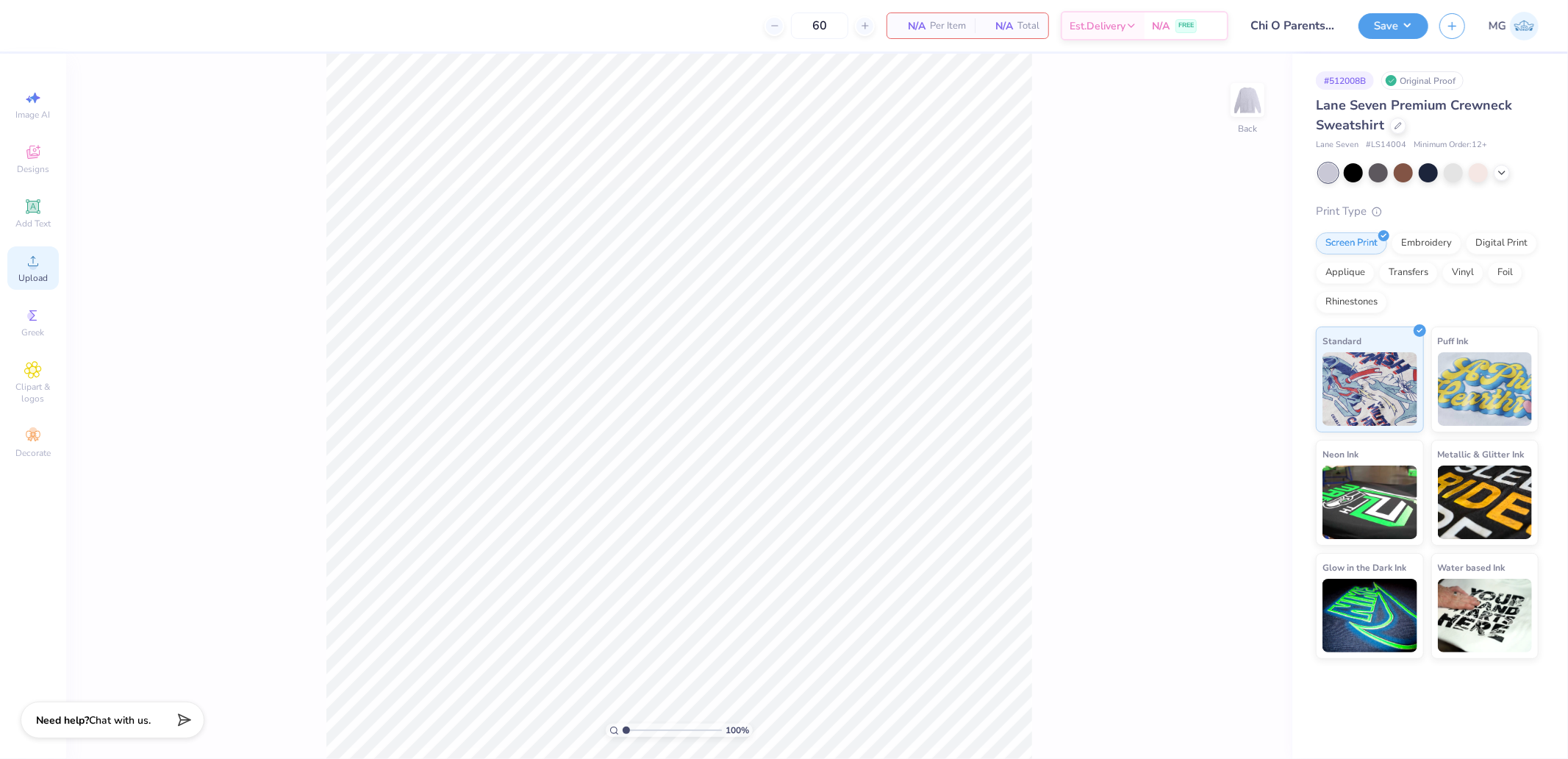
click at [48, 261] on div "Upload" at bounding box center [33, 268] width 52 height 43
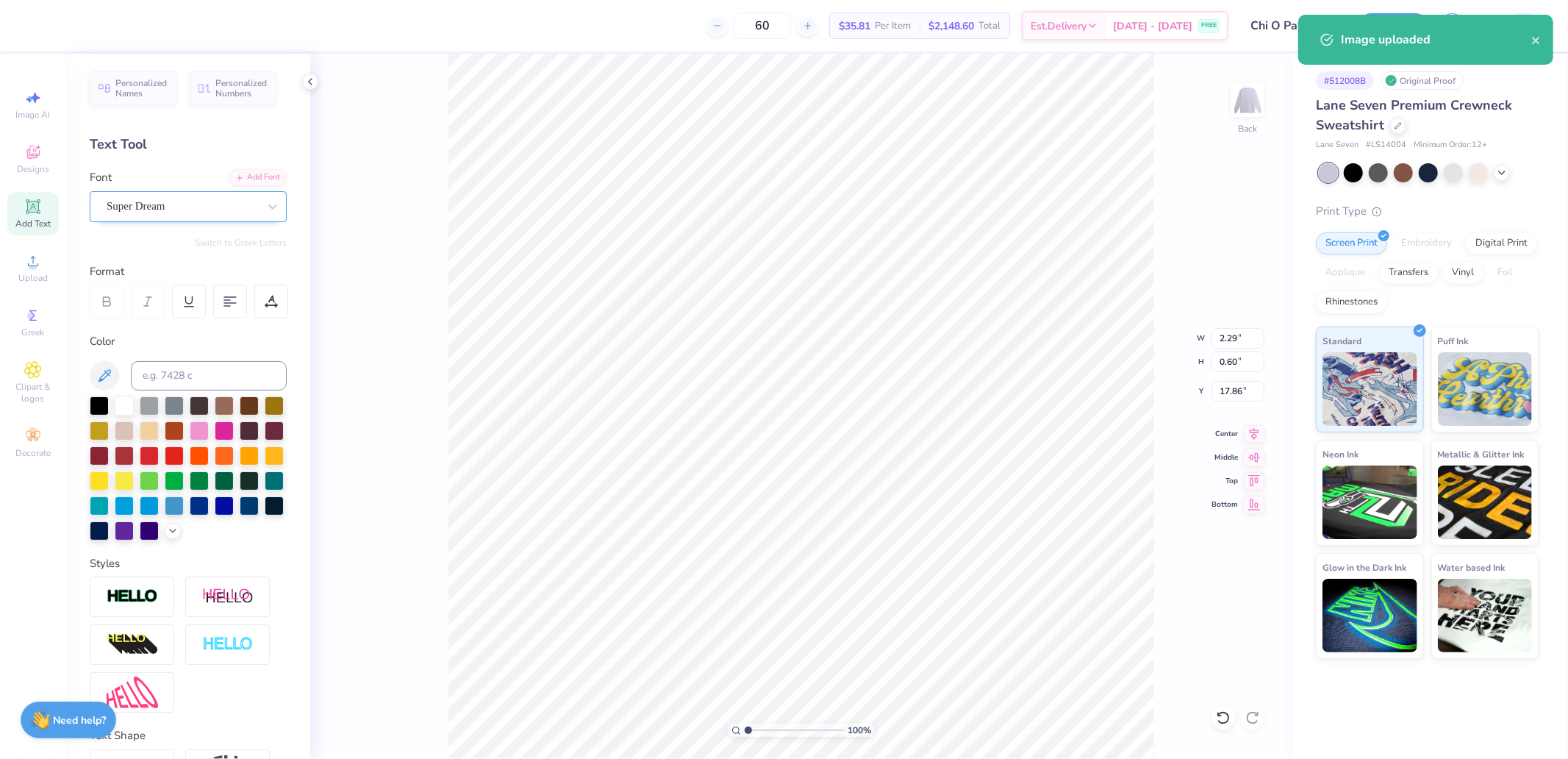
click at [192, 211] on div "Super Dream" at bounding box center [182, 207] width 154 height 23
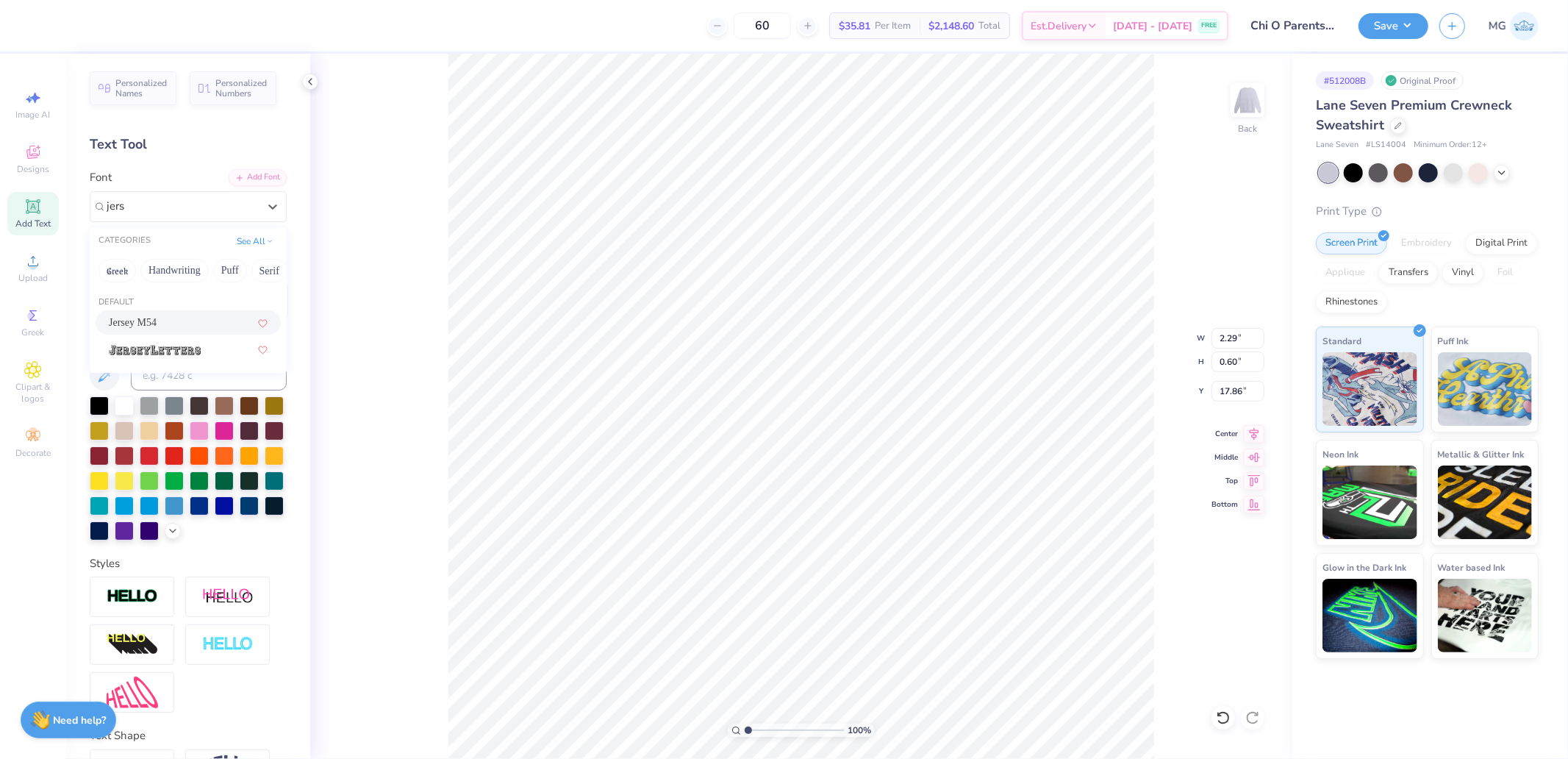
click at [161, 325] on div "Jersey M54" at bounding box center [189, 322] width 159 height 16
type input "jers"
type input "1.69"
type input "0.79"
click at [1255, 430] on icon at bounding box center [1254, 432] width 20 height 18
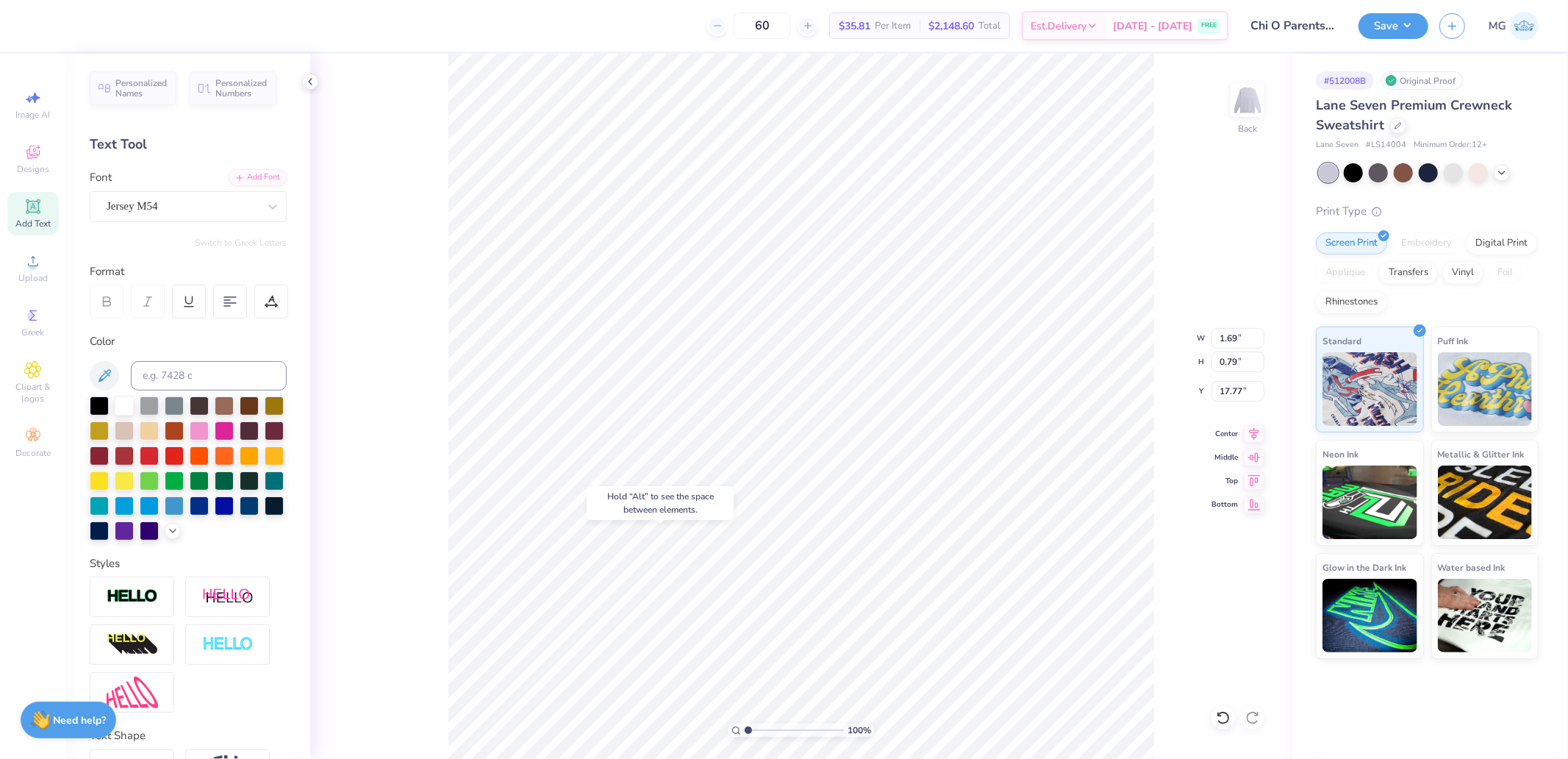
type input "17.66"
click at [261, 311] on div at bounding box center [270, 301] width 34 height 34
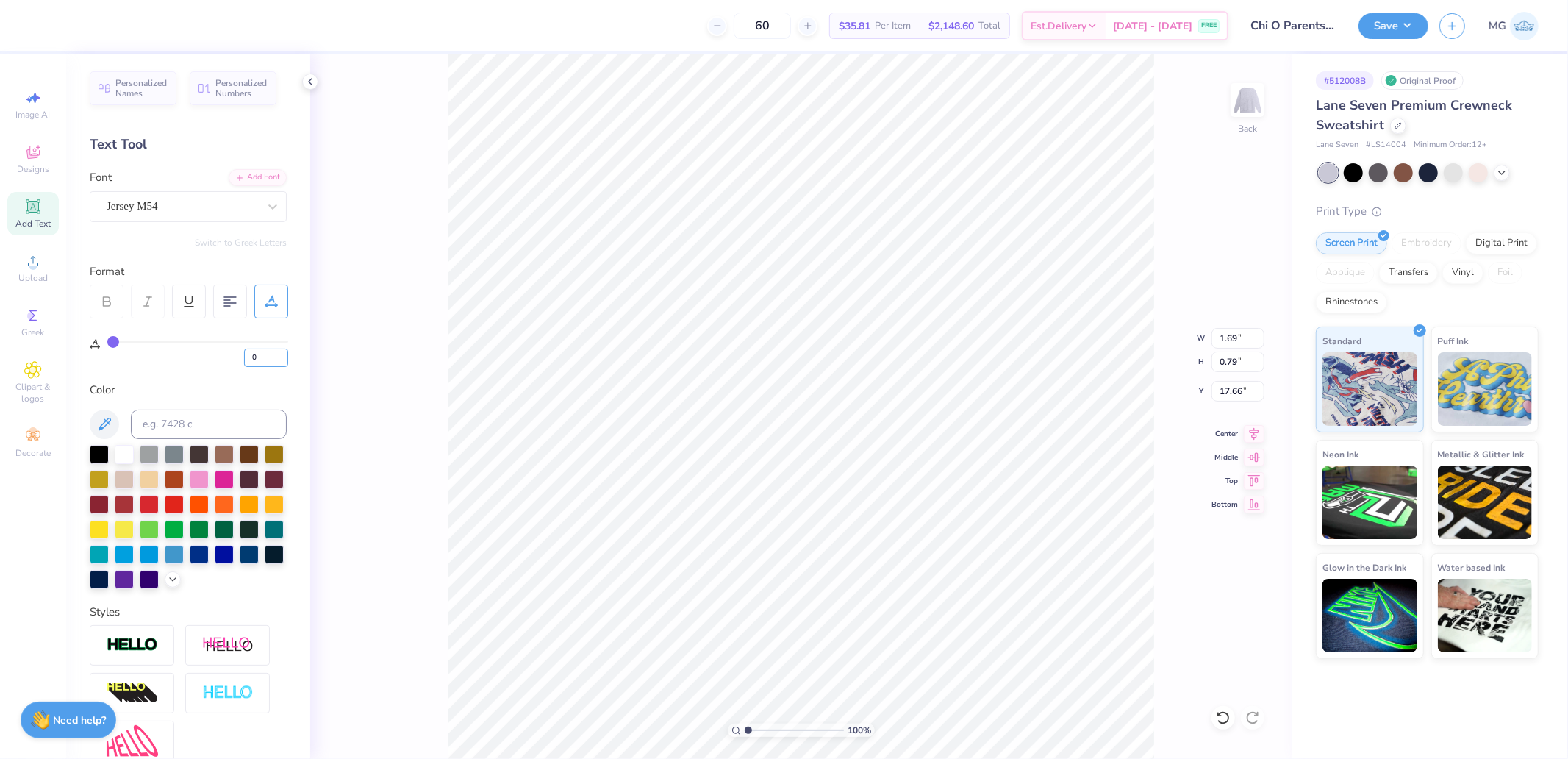
drag, startPoint x: 270, startPoint y: 361, endPoint x: 187, endPoint y: 351, distance: 83.6
click at [226, 361] on div "0" at bounding box center [198, 353] width 181 height 26
type input "80"
type input "3.33"
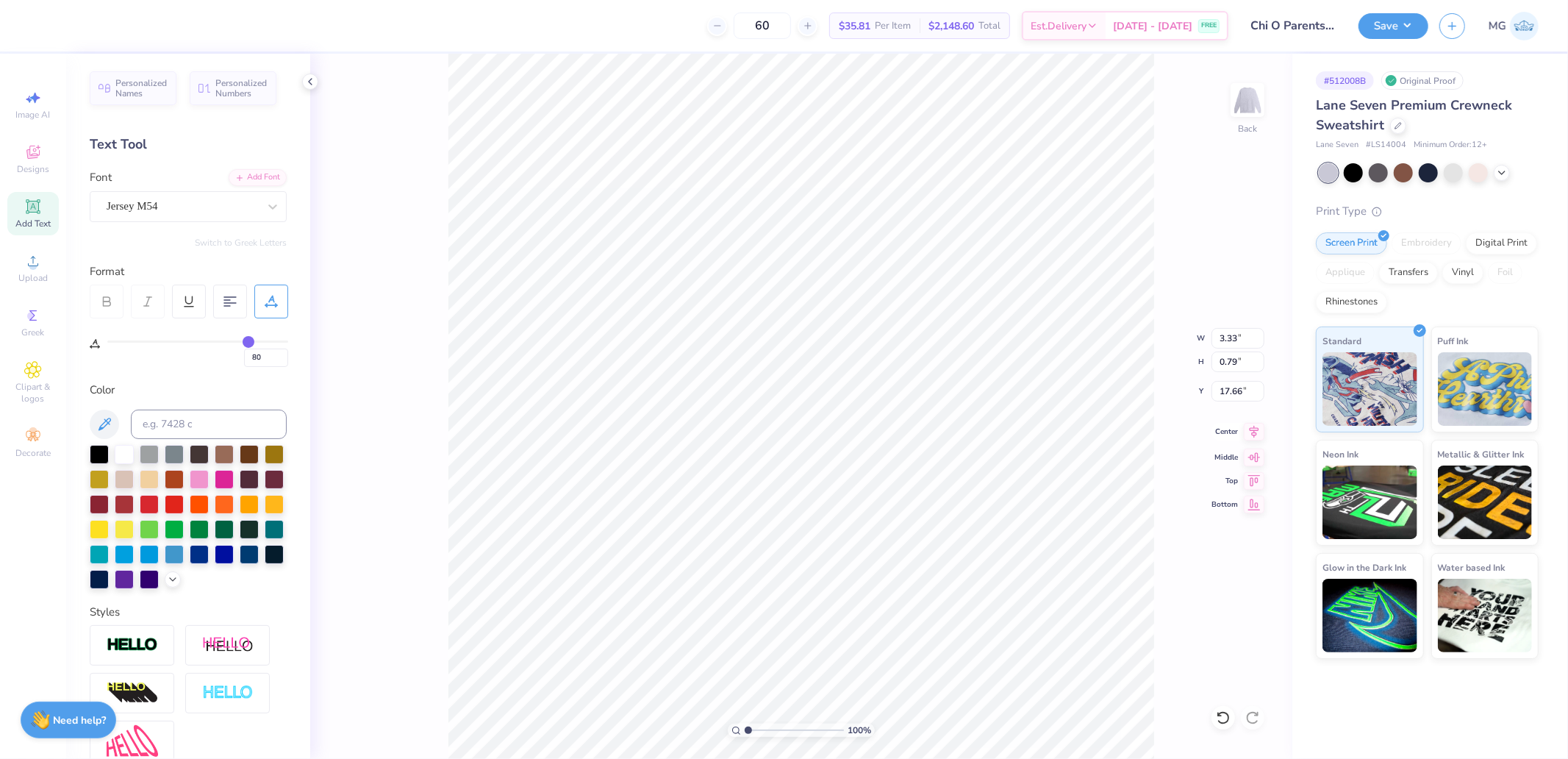
click at [1254, 434] on icon at bounding box center [1254, 432] width 20 height 18
click at [1247, 339] on input "15.00" at bounding box center [1238, 338] width 53 height 20
type input "12.00"
type input "11.04"
click at [1251, 482] on icon at bounding box center [1254, 478] width 12 height 11
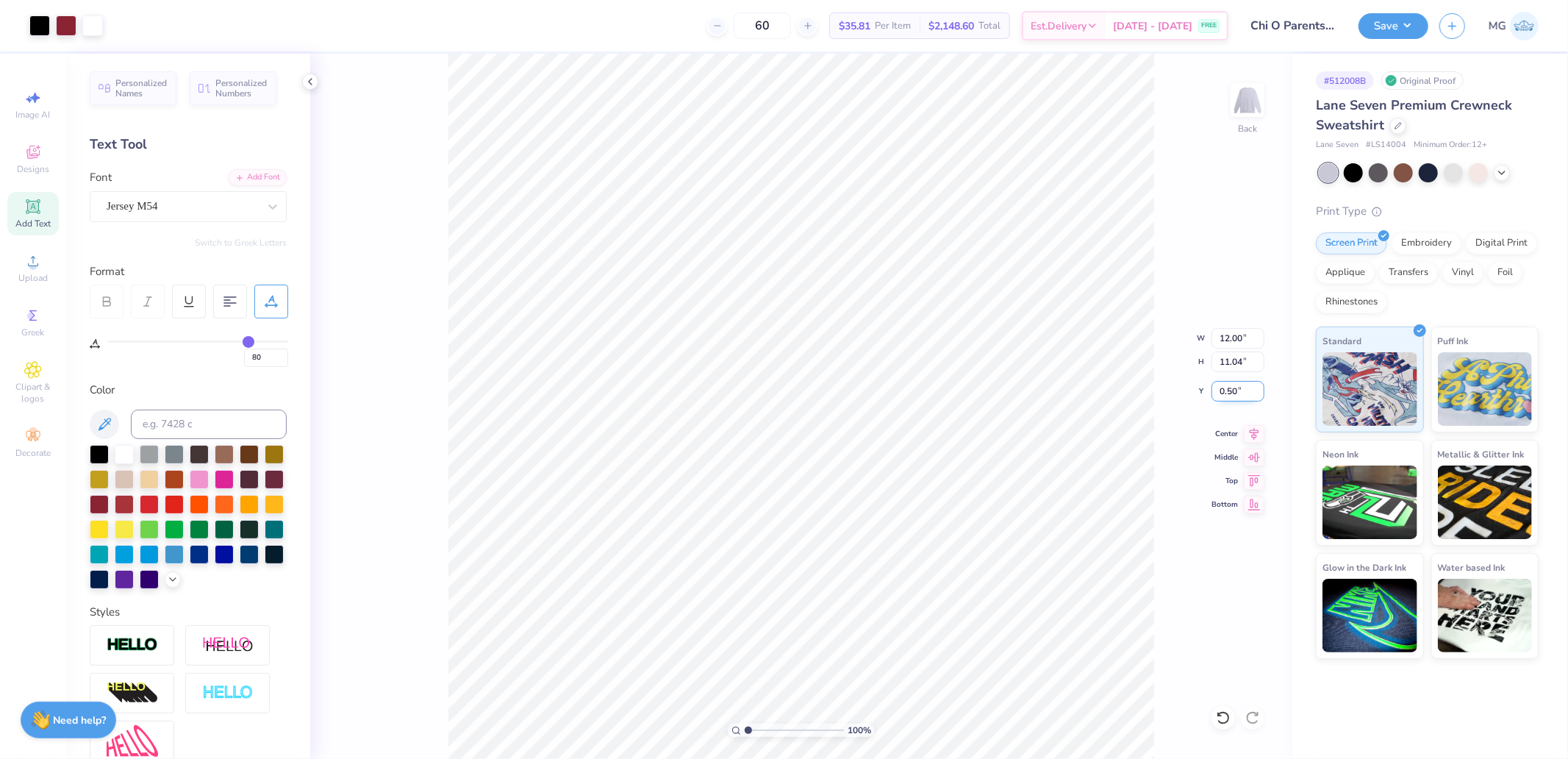
click at [1241, 398] on input "0.50" at bounding box center [1238, 391] width 53 height 20
type input "3.00"
click at [1240, 392] on input "13.24" at bounding box center [1238, 391] width 53 height 20
type input "13.21"
type input "12.00"
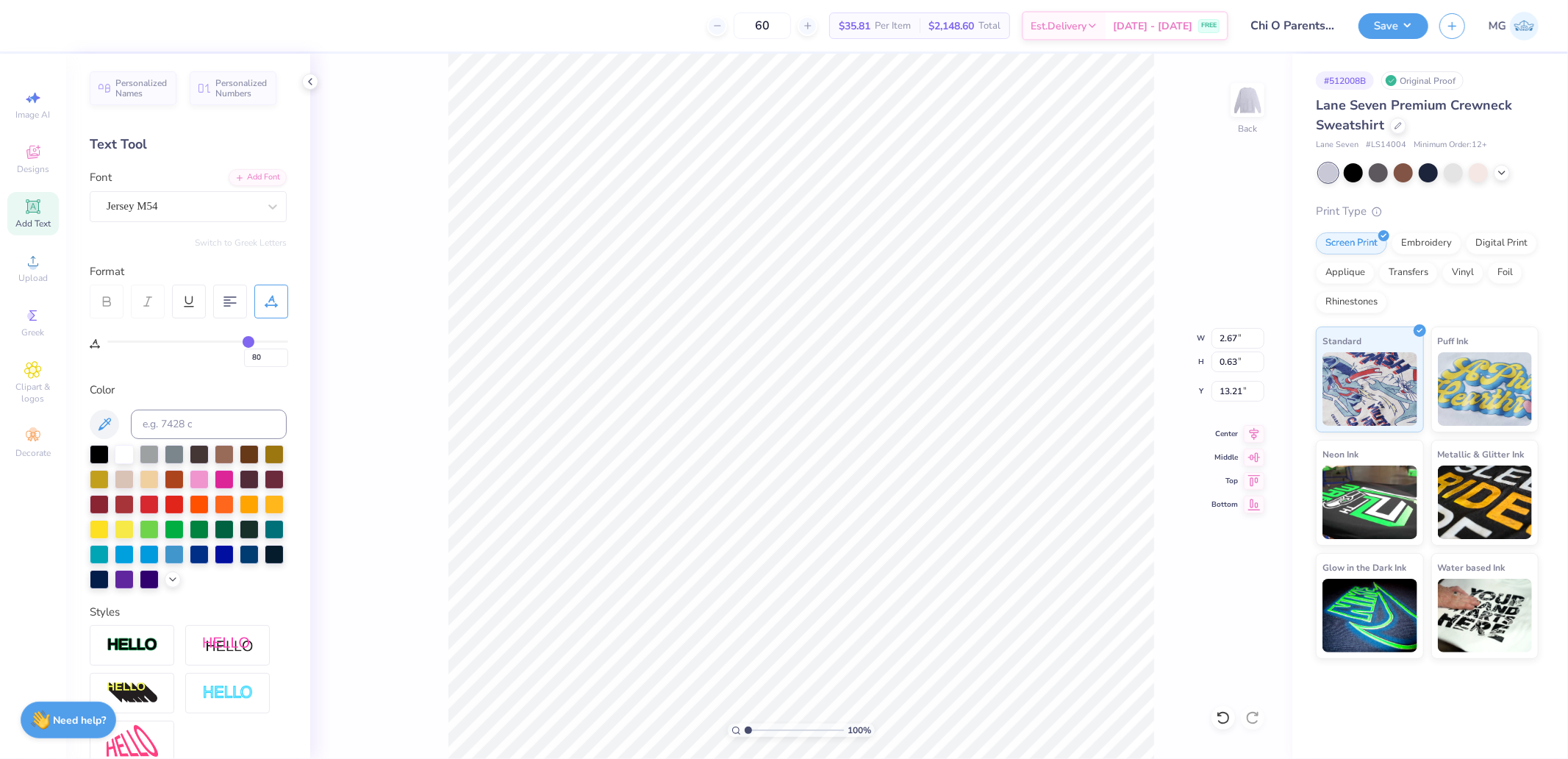
type input "11.04"
type input "3.00"
click at [1260, 432] on icon at bounding box center [1254, 432] width 20 height 18
click at [1397, 32] on button "Save" at bounding box center [1393, 23] width 70 height 25
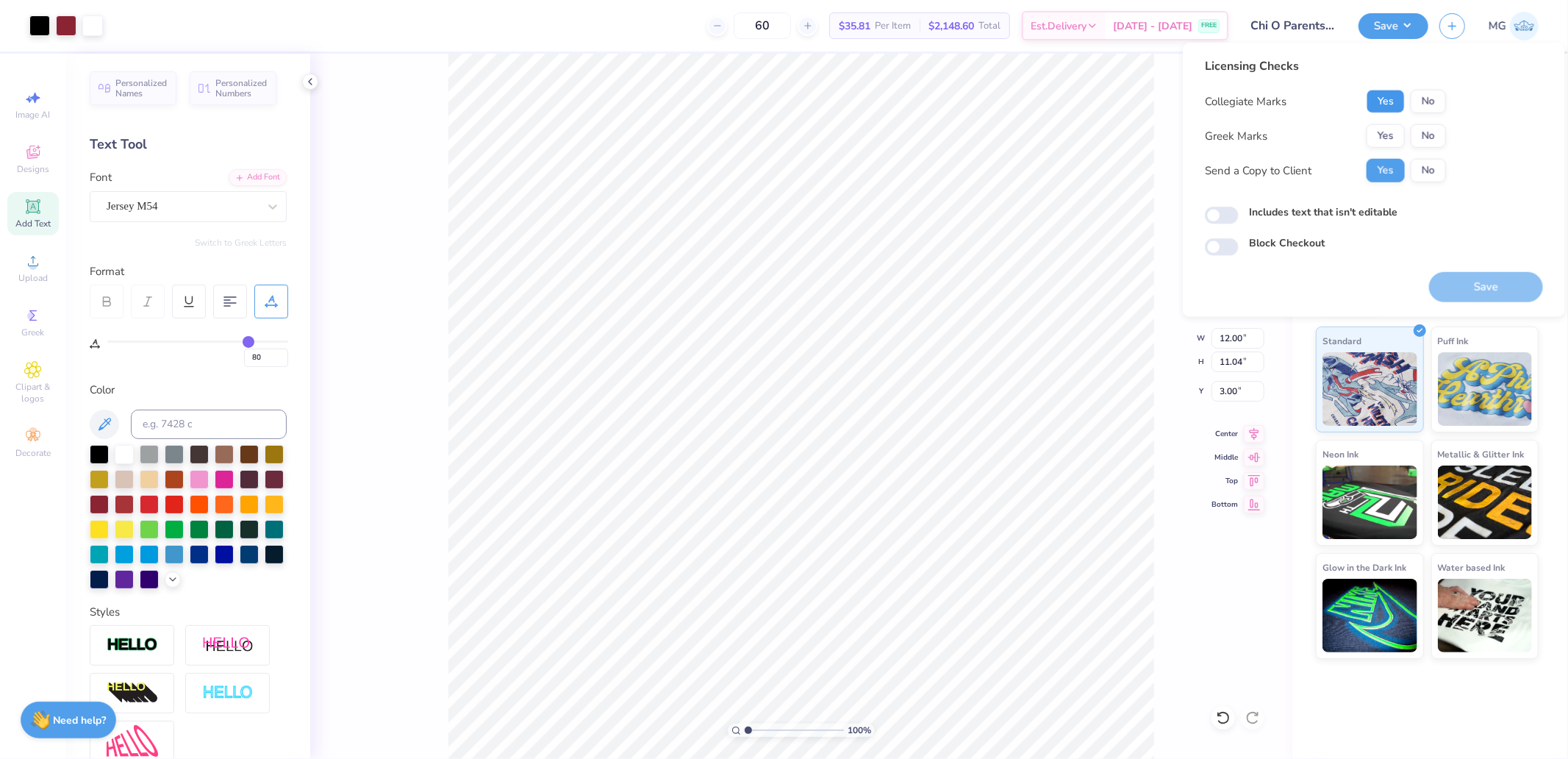
click at [1384, 102] on button "Yes" at bounding box center [1386, 101] width 39 height 24
click at [1387, 141] on button "Yes" at bounding box center [1386, 136] width 39 height 24
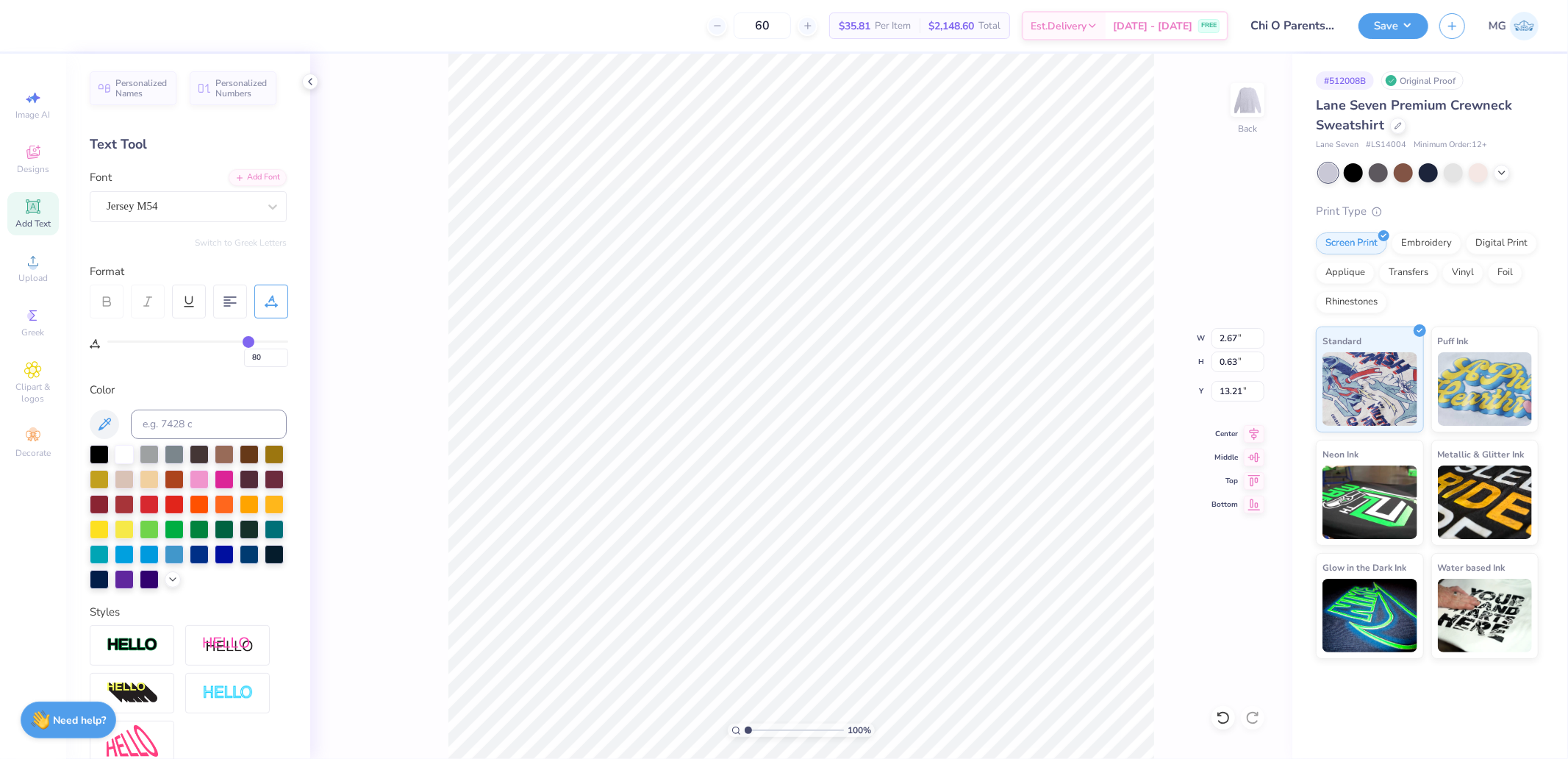
scroll to position [13, 2]
type textarea "DD"
type textarea "DAD"
type input "2.55"
click at [1383, 26] on button "Save" at bounding box center [1393, 23] width 70 height 25
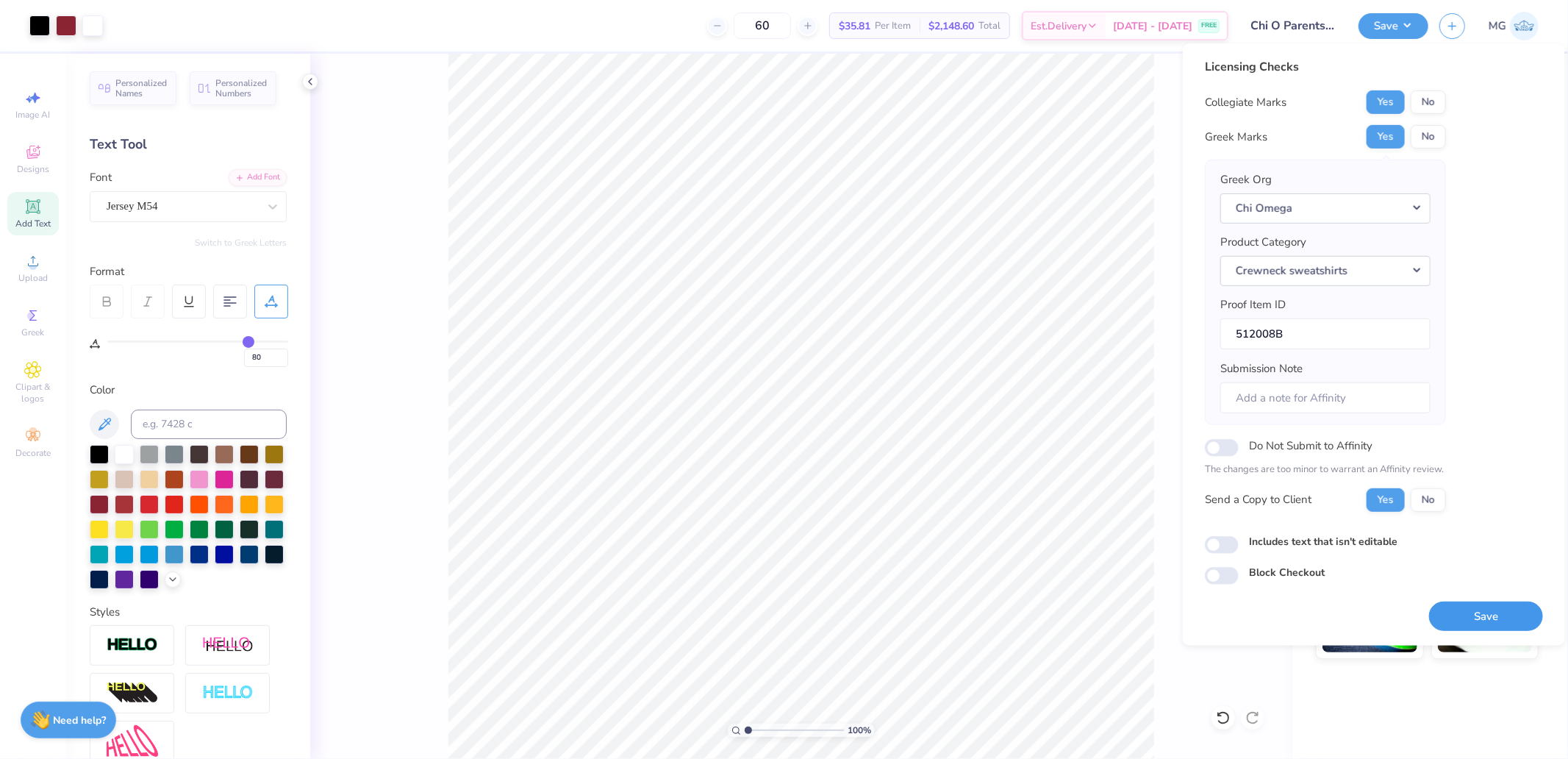
click at [1490, 604] on button "Save" at bounding box center [1486, 616] width 114 height 30
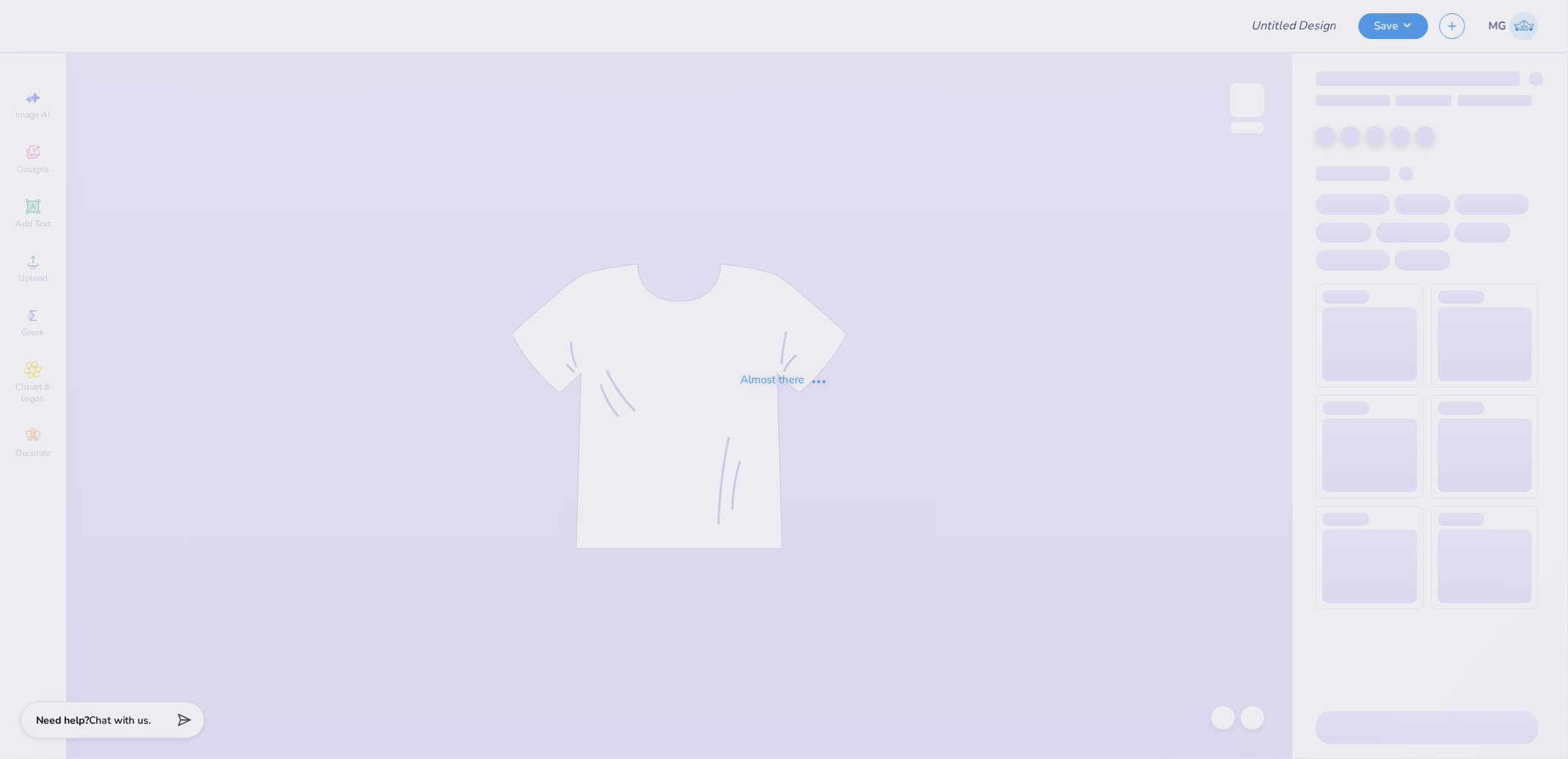
type input "Chi O Parents Merch"
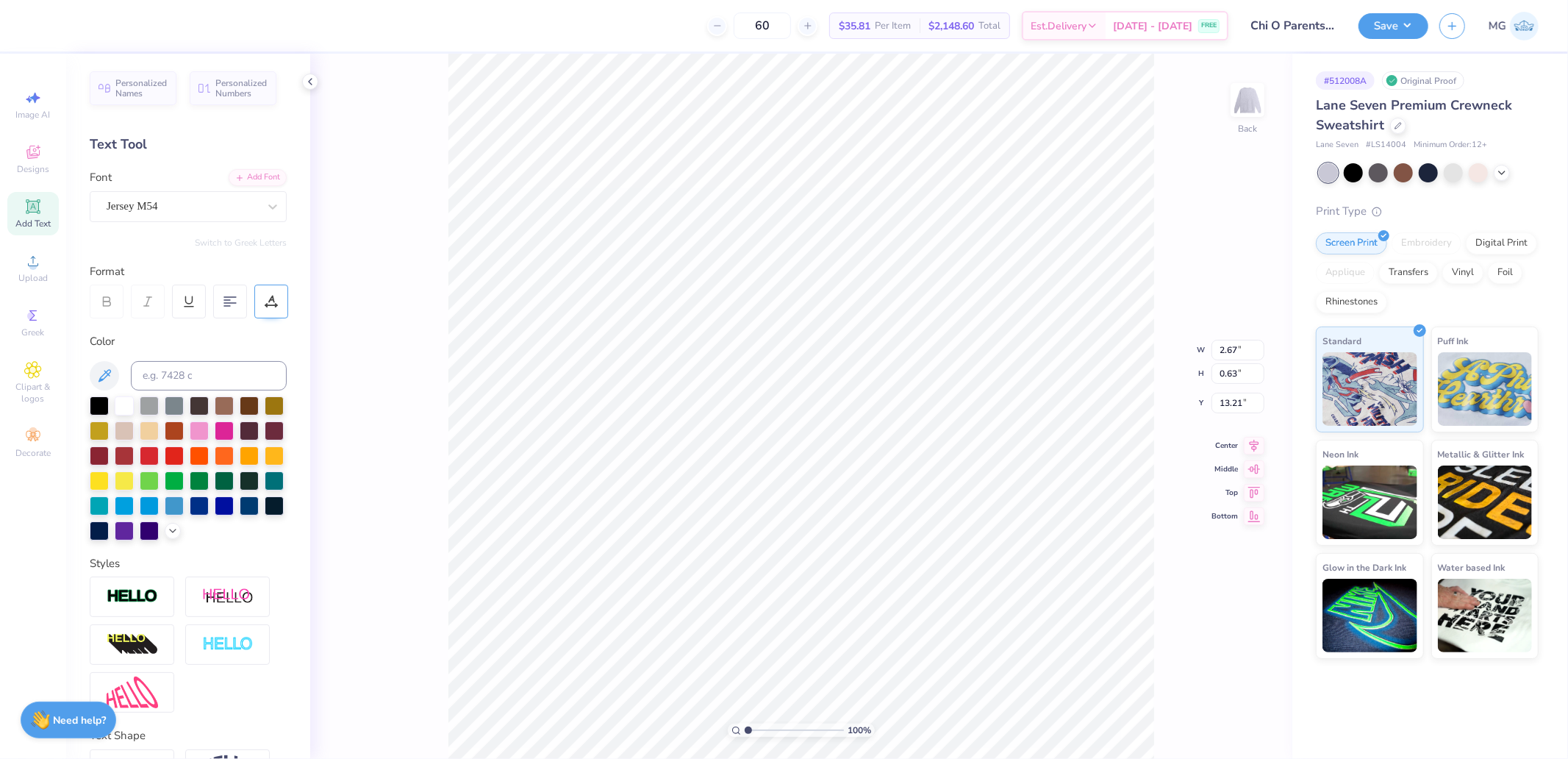
click at [275, 303] on icon at bounding box center [271, 302] width 13 height 13
